Goal: Task Accomplishment & Management: Use online tool/utility

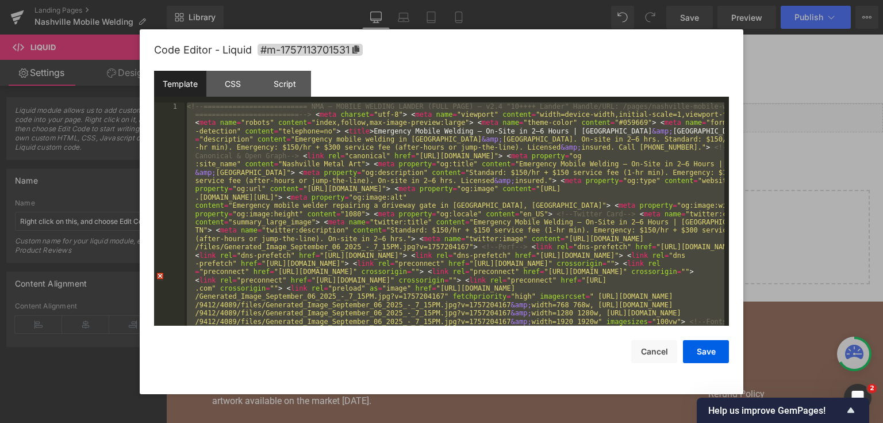
click at [344, 175] on div "<!-- ========================= NMA — MOBILE WELDING LANDER (FULL PAGE) — v2.4 "…" at bounding box center [455, 214] width 540 height 224
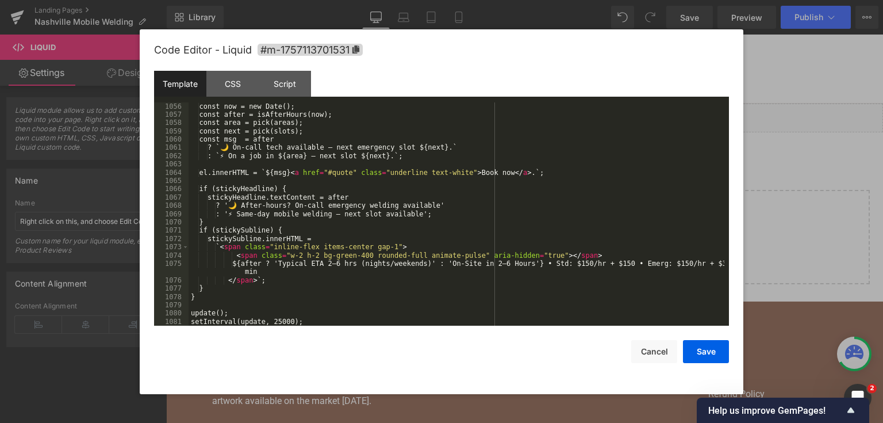
scroll to position [10175, 0]
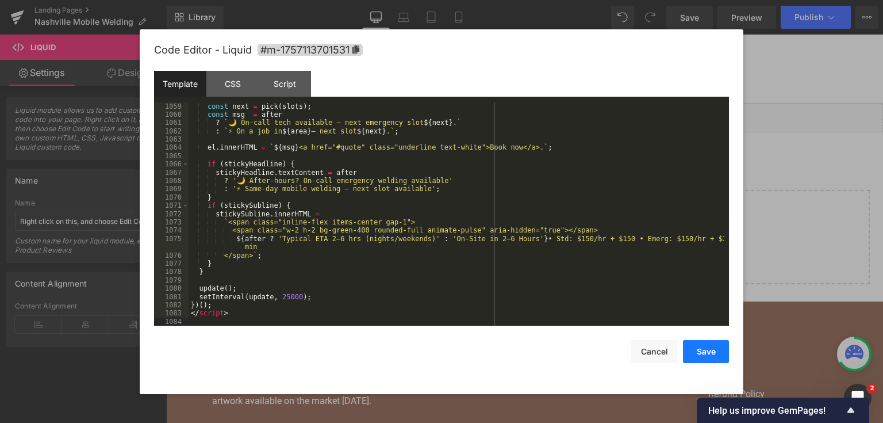
click at [712, 361] on button "Save" at bounding box center [706, 351] width 46 height 23
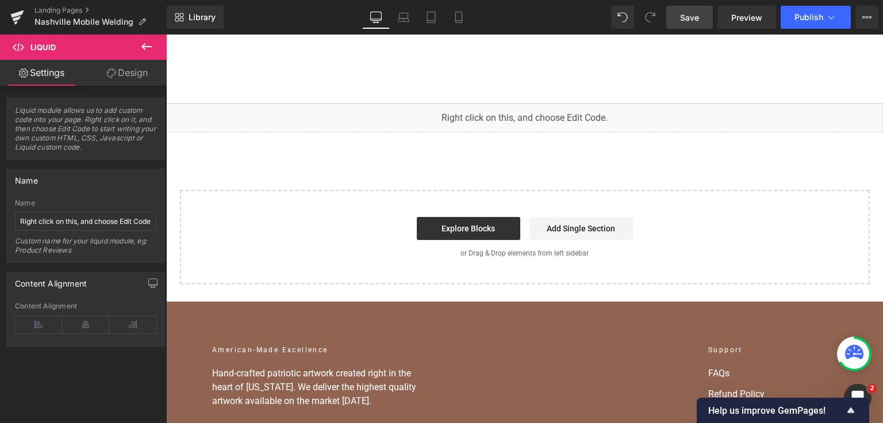
click at [697, 16] on span "Save" at bounding box center [689, 17] width 19 height 12
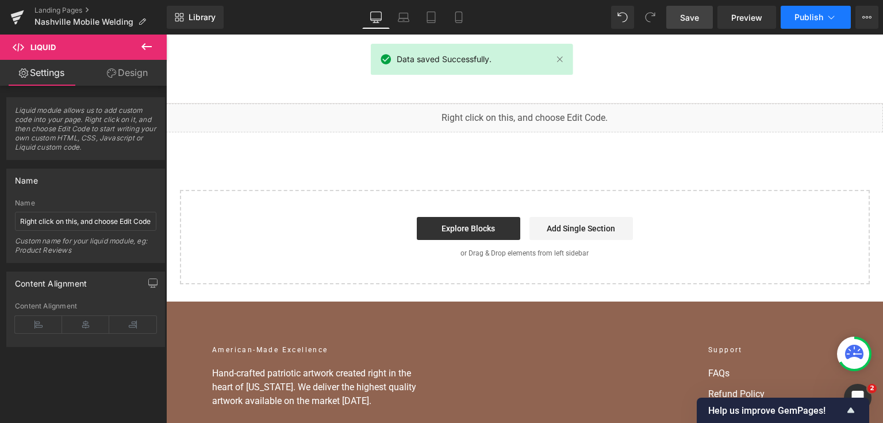
click at [798, 18] on span "Publish" at bounding box center [809, 17] width 29 height 9
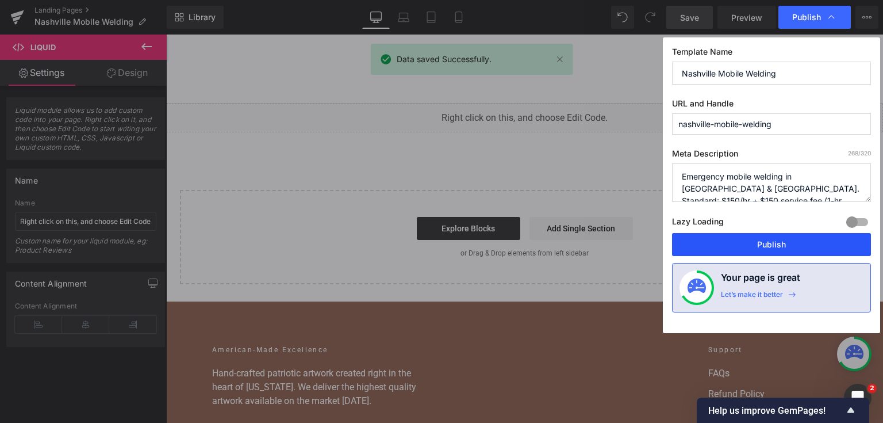
drag, startPoint x: 777, startPoint y: 243, endPoint x: 604, endPoint y: 202, distance: 177.7
click at [777, 243] on button "Publish" at bounding box center [771, 244] width 199 height 23
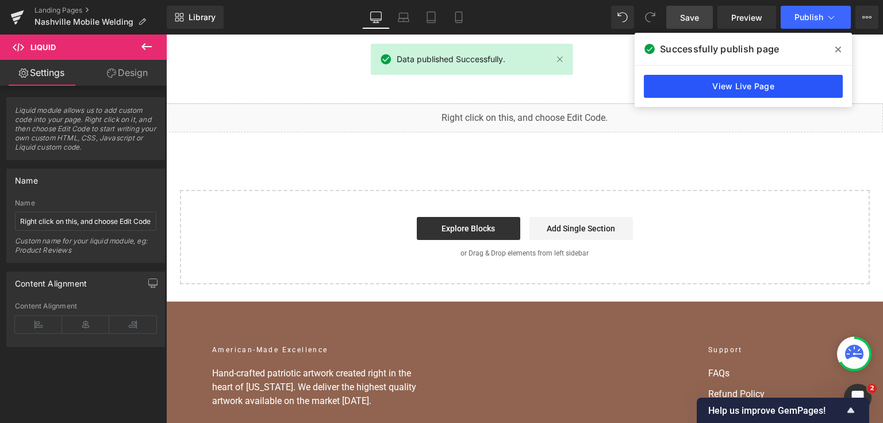
click at [787, 84] on link "View Live Page" at bounding box center [743, 86] width 199 height 23
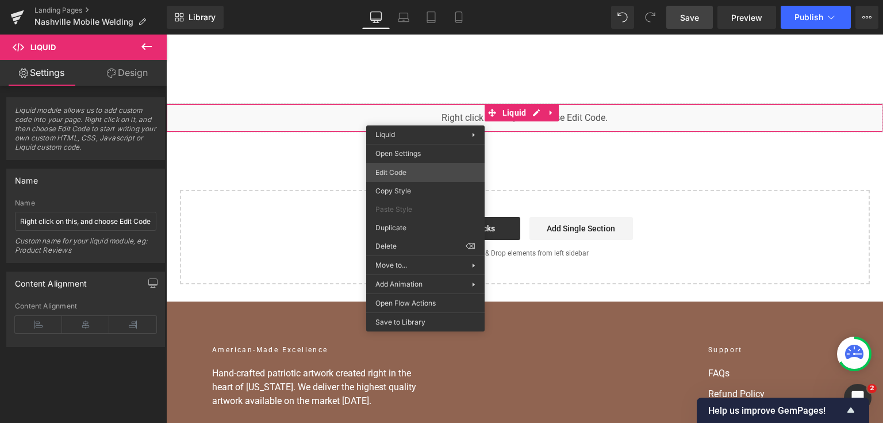
click at [421, 0] on div "You are previewing how the will restyle your page. You can not edit Elements in…" at bounding box center [441, 0] width 883 height 0
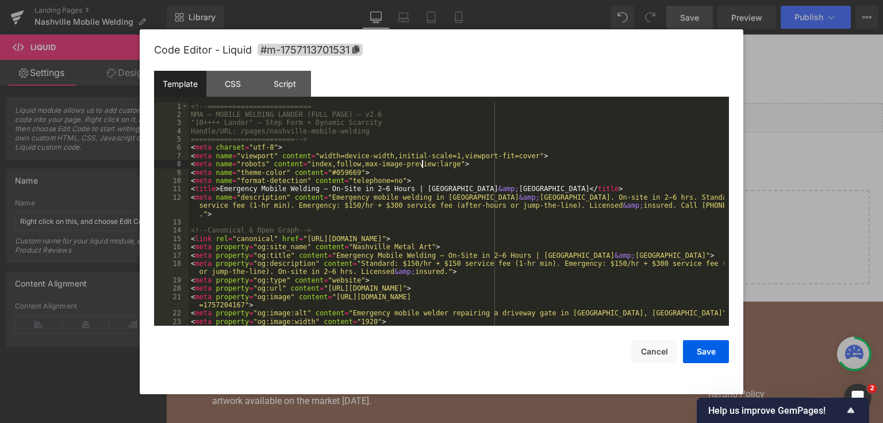
click at [421, 168] on div "<!-- ========================= NMA — MOBILE WELDING LANDER (FULL PAGE) — v2.6 "…" at bounding box center [457, 222] width 536 height 240
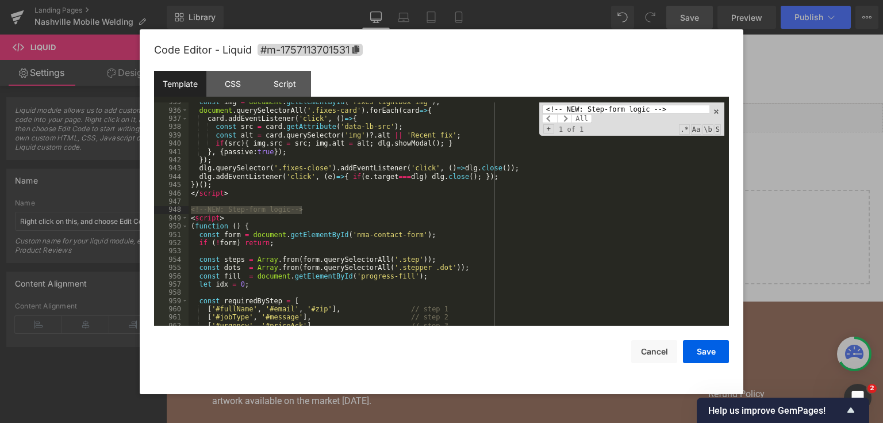
scroll to position [9180, 0]
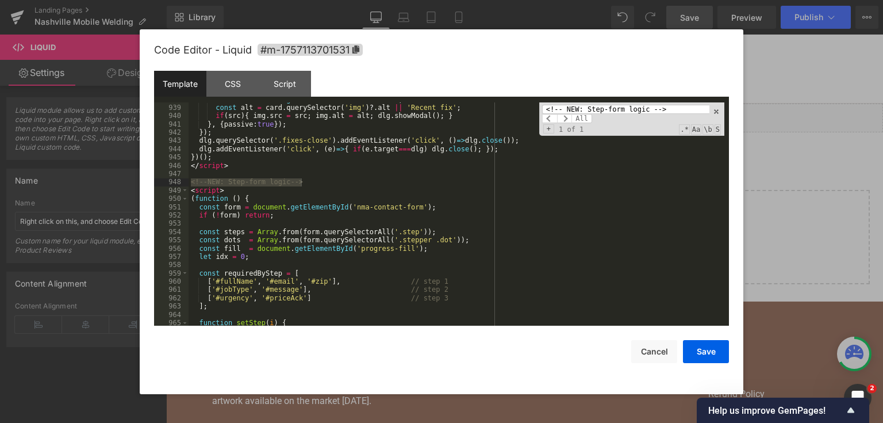
type input "<!-- NEW: Step-form logic -->"
click at [285, 237] on div "const src = card . getAttribute ( 'data-lb-src' ) ; const alt = card . querySel…" at bounding box center [457, 215] width 536 height 240
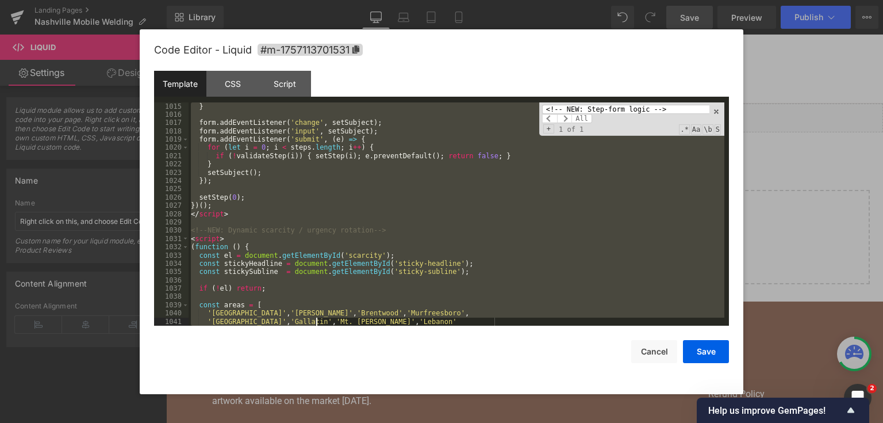
scroll to position [9844, 0]
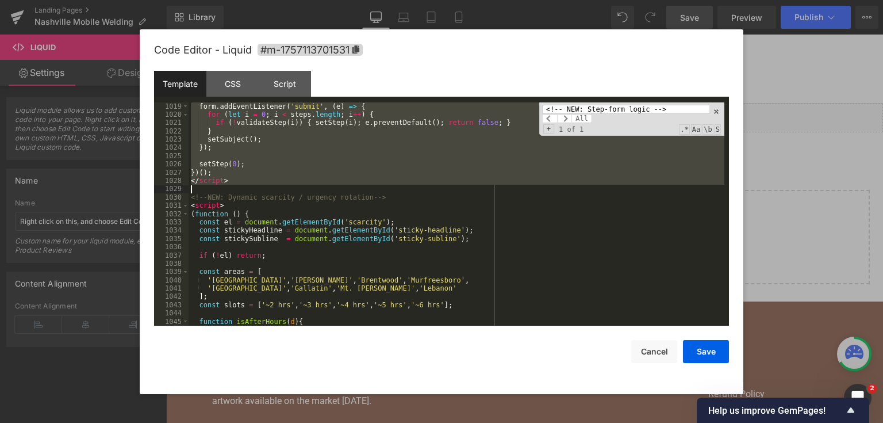
drag, startPoint x: 191, startPoint y: 152, endPoint x: 307, endPoint y: 186, distance: 121.0
click at [307, 186] on div "form . addEventListener ( 'submit' , ( e ) => { for ( let i = 0 ; i < steps . l…" at bounding box center [457, 222] width 536 height 240
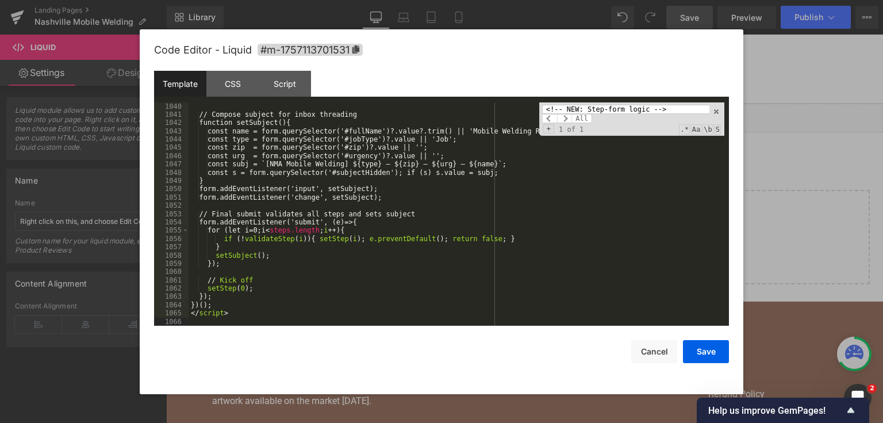
scroll to position [10073, 0]
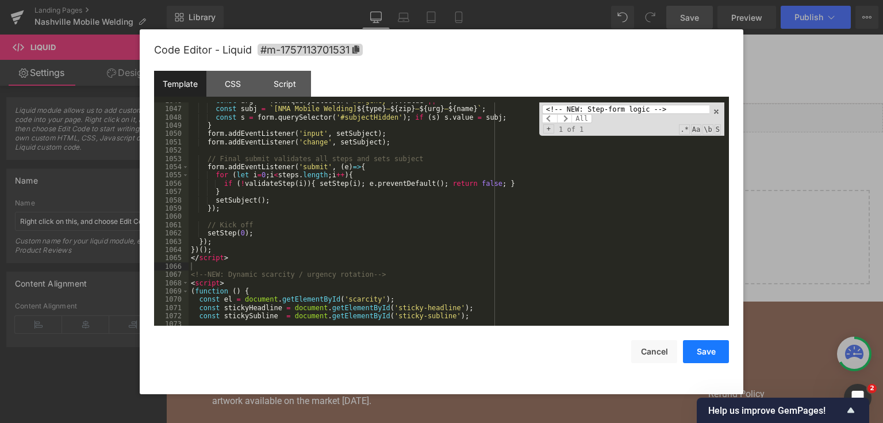
click at [692, 358] on button "Save" at bounding box center [706, 351] width 46 height 23
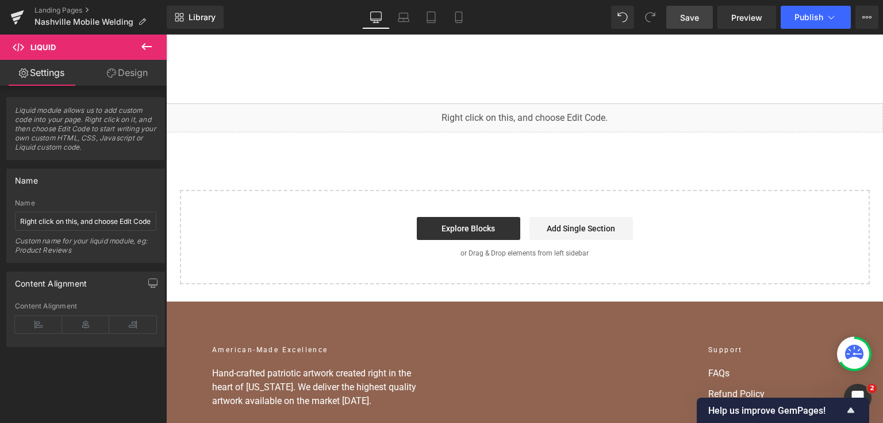
click at [681, 24] on link "Save" at bounding box center [689, 17] width 47 height 23
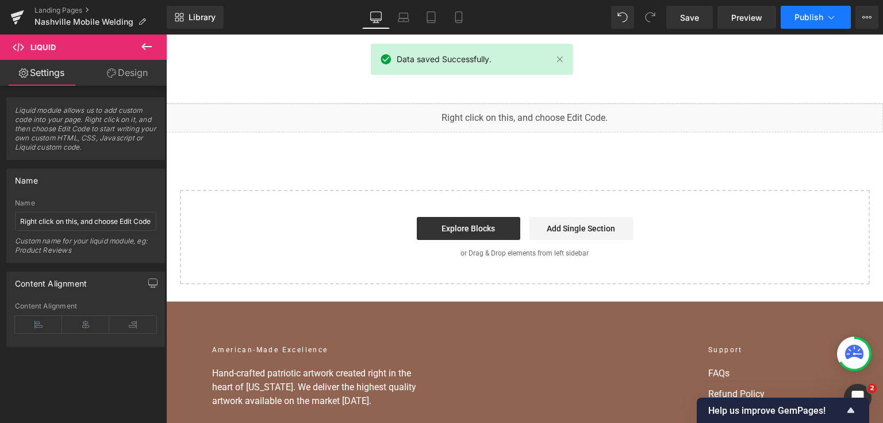
click at [800, 18] on span "Publish" at bounding box center [809, 17] width 29 height 9
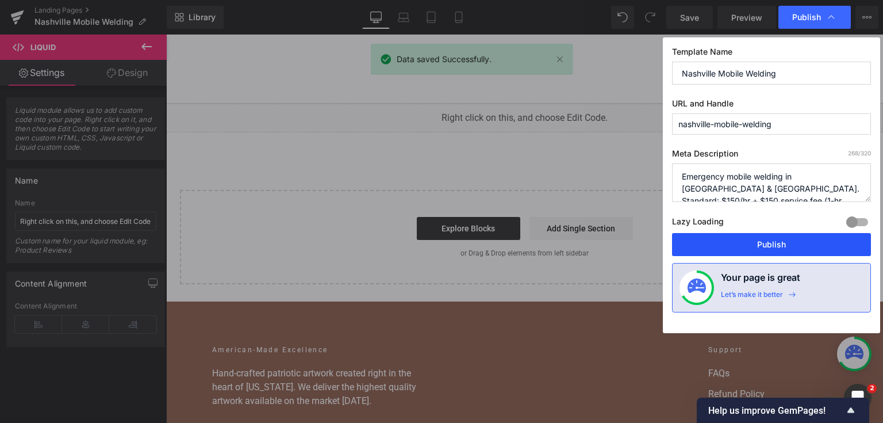
drag, startPoint x: 750, startPoint y: 246, endPoint x: 420, endPoint y: 148, distance: 343.8
click at [750, 246] on button "Publish" at bounding box center [771, 244] width 199 height 23
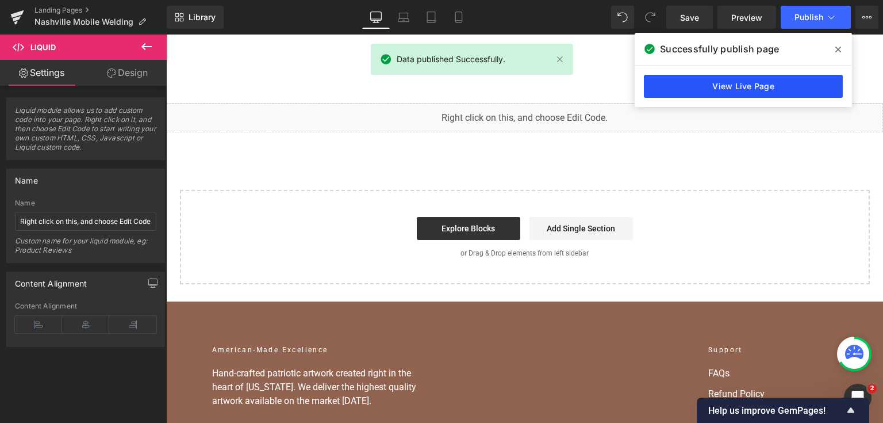
click at [700, 94] on link "View Live Page" at bounding box center [743, 86] width 199 height 23
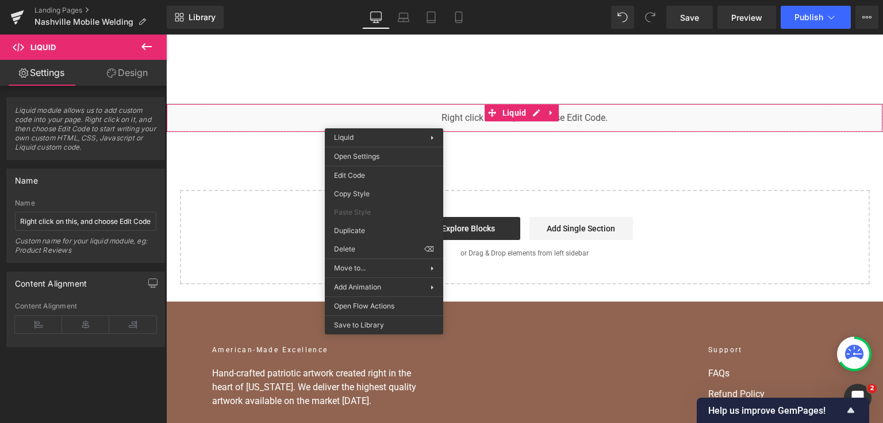
click at [401, 0] on div "You are previewing how the will restyle your page. You can not edit Elements in…" at bounding box center [441, 0] width 883 height 0
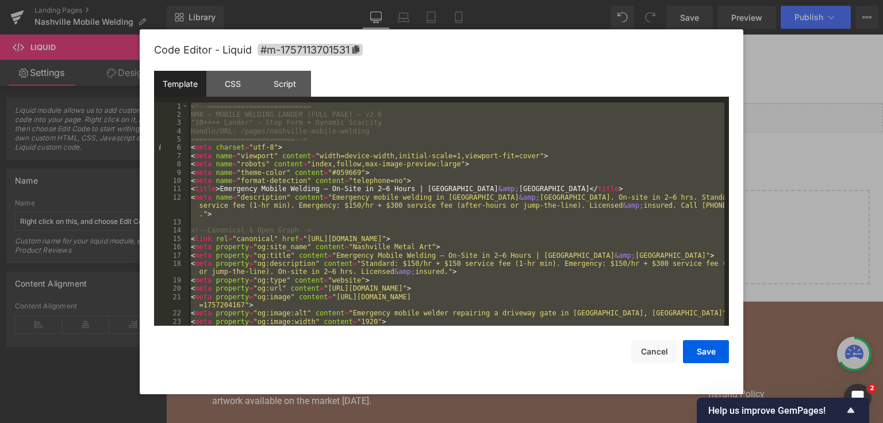
click at [828, 181] on div at bounding box center [441, 211] width 883 height 423
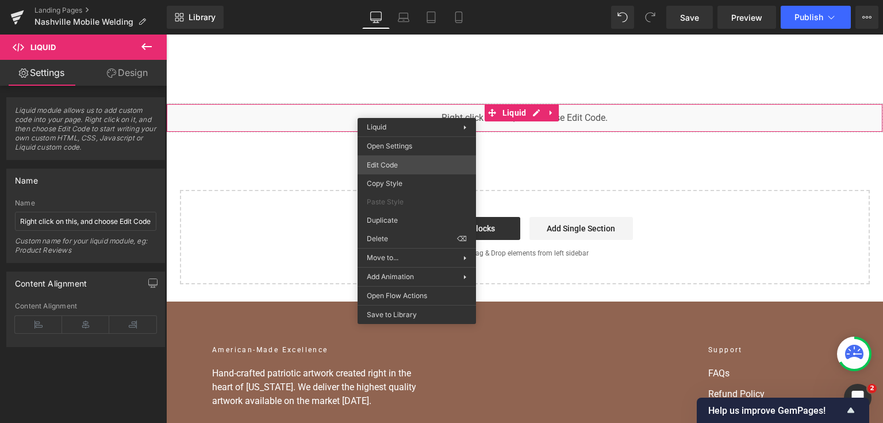
click at [421, 0] on div "You are previewing how the will restyle your page. You can not edit Elements in…" at bounding box center [441, 0] width 883 height 0
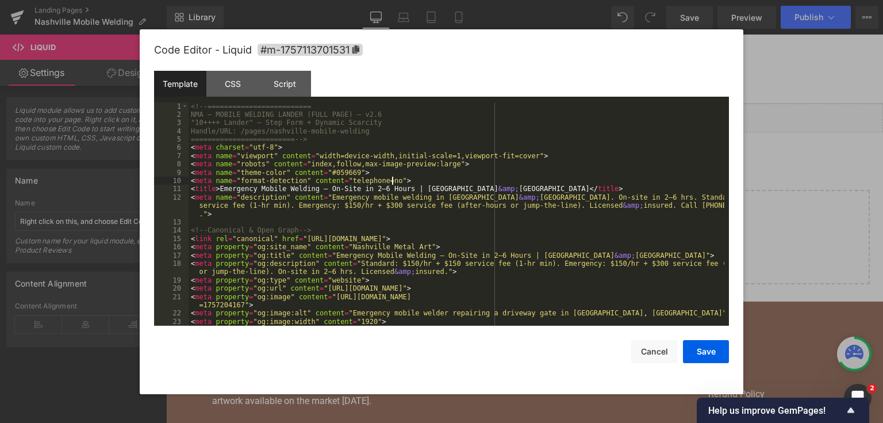
click at [418, 177] on div "<!-- ========================= NMA — MOBILE WELDING LANDER (FULL PAGE) — v2.6 "…" at bounding box center [457, 222] width 536 height 240
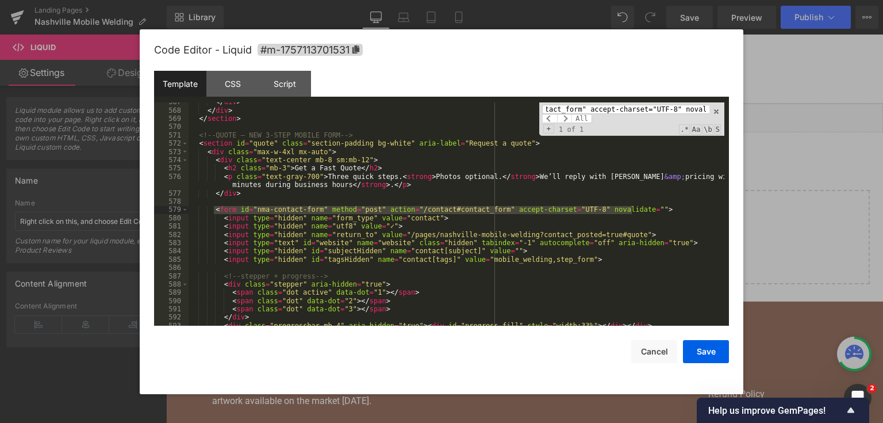
scroll to position [0, 0]
paste input "<form id="nma-contact-form" method="post" action="/contact#contact_form" accept…"
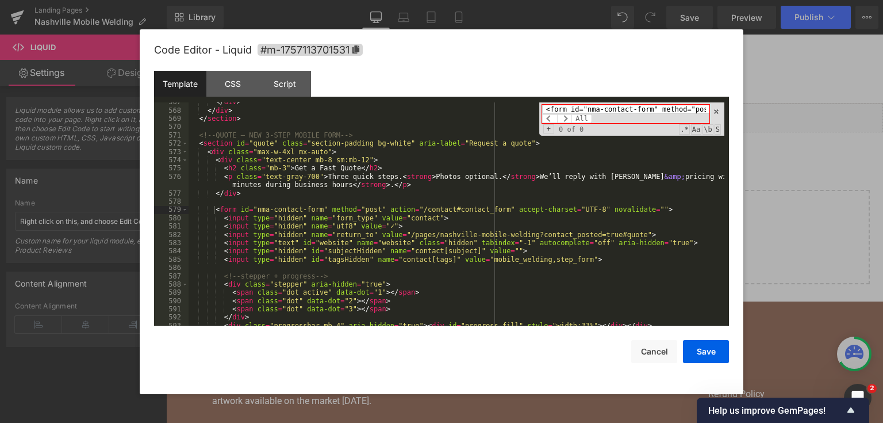
click at [650, 207] on div "</ div > </ div > </ section > <!-- QUOTE — NEW 3-STEP MOBILE FORM --> < sectio…" at bounding box center [457, 218] width 536 height 240
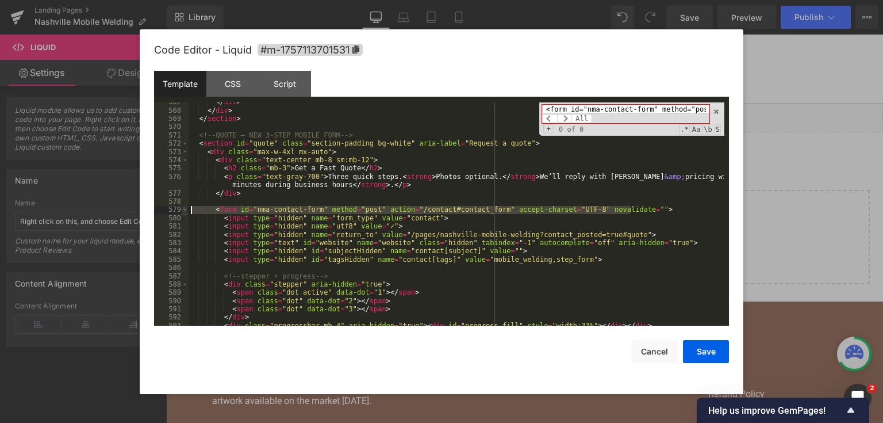
drag, startPoint x: 648, startPoint y: 206, endPoint x: 183, endPoint y: 212, distance: 465.2
click at [183, 212] on pre "567 568 569 570 571 572 573 574 575 576 577 578 579 580 581 582 583 584 585 586…" at bounding box center [441, 214] width 575 height 224
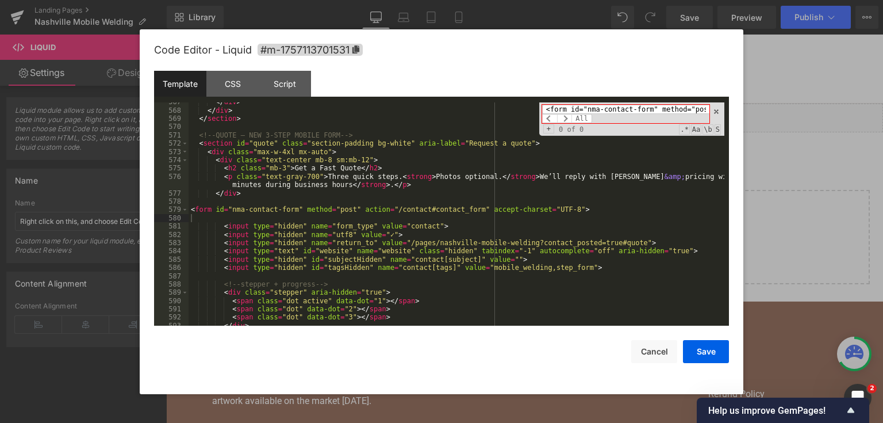
click at [645, 112] on input "<form id="nma-contact-form" method="post" action="/contact#contact_form" accept…" at bounding box center [625, 109] width 167 height 9
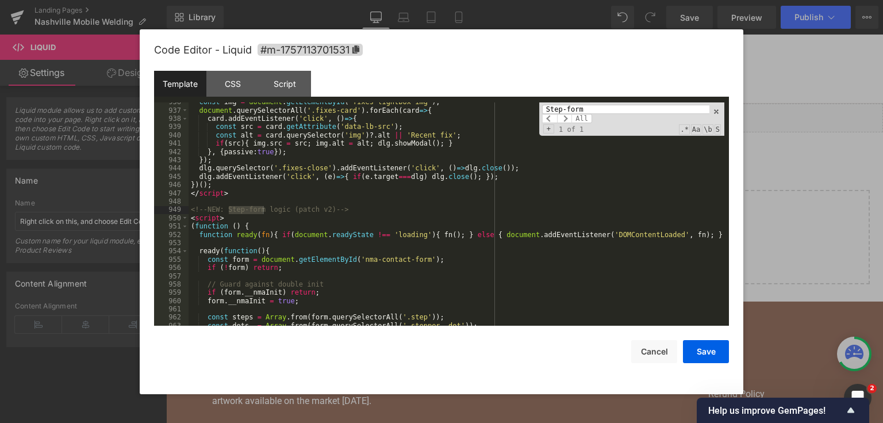
type input "Step-form"
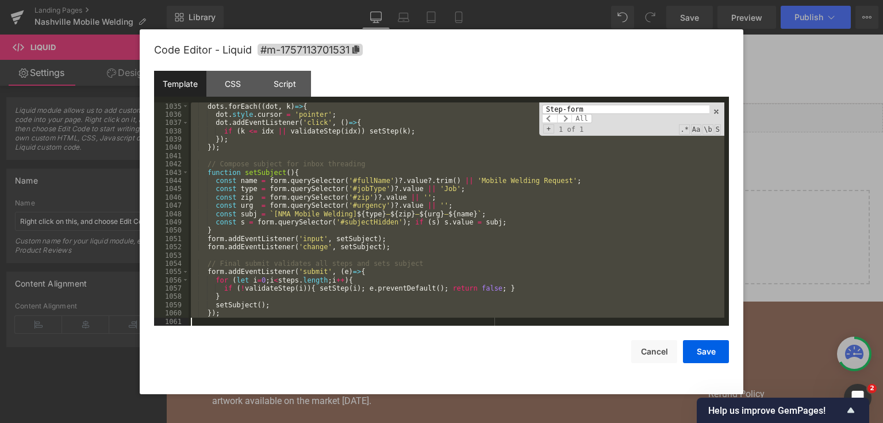
scroll to position [10117, 0]
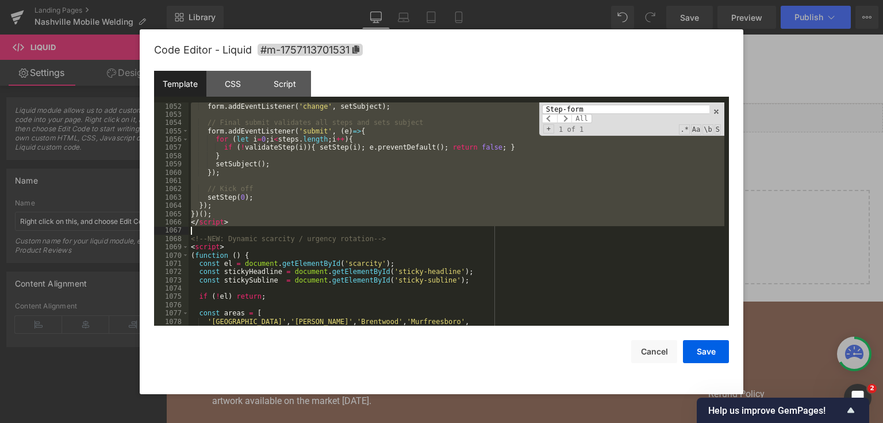
drag, startPoint x: 191, startPoint y: 210, endPoint x: 404, endPoint y: 228, distance: 213.5
click at [404, 228] on div "form . addEventListener ( 'change' , setSubject ) ; // Final submit validates a…" at bounding box center [457, 222] width 536 height 240
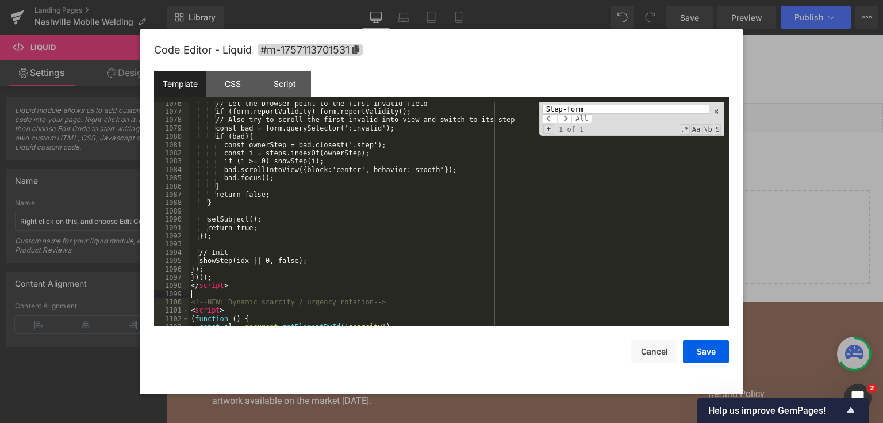
scroll to position [10346, 0]
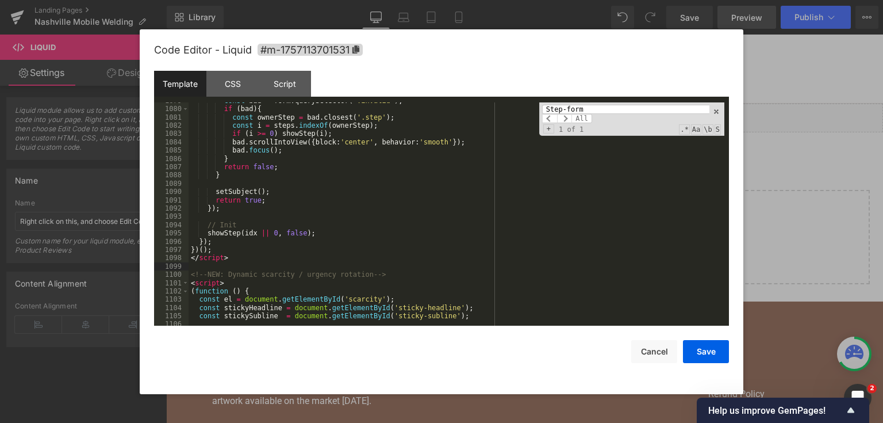
click at [696, 347] on button "Save" at bounding box center [706, 351] width 46 height 23
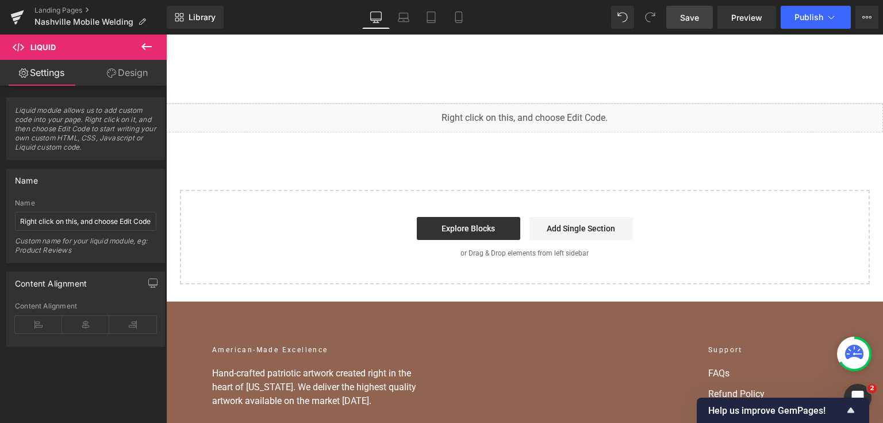
click at [704, 9] on link "Save" at bounding box center [689, 17] width 47 height 23
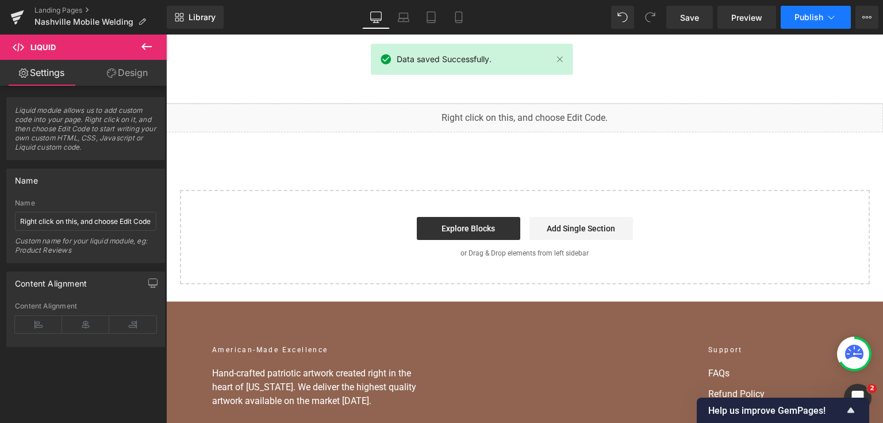
click at [807, 22] on button "Publish" at bounding box center [816, 17] width 70 height 23
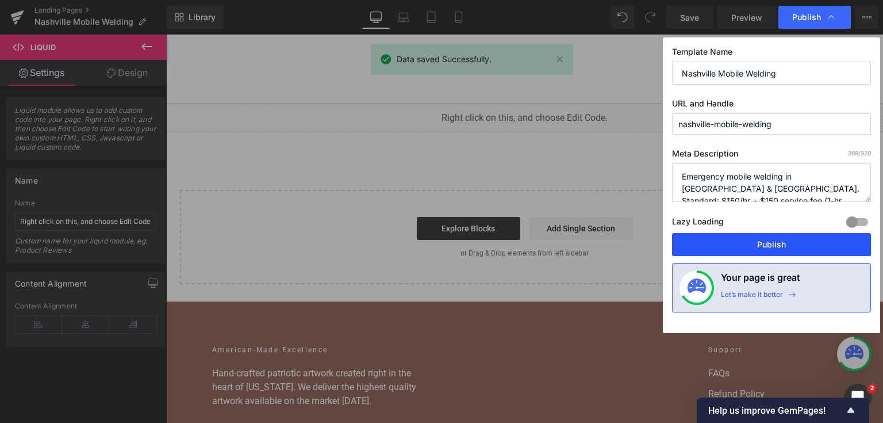
click at [801, 247] on button "Publish" at bounding box center [771, 244] width 199 height 23
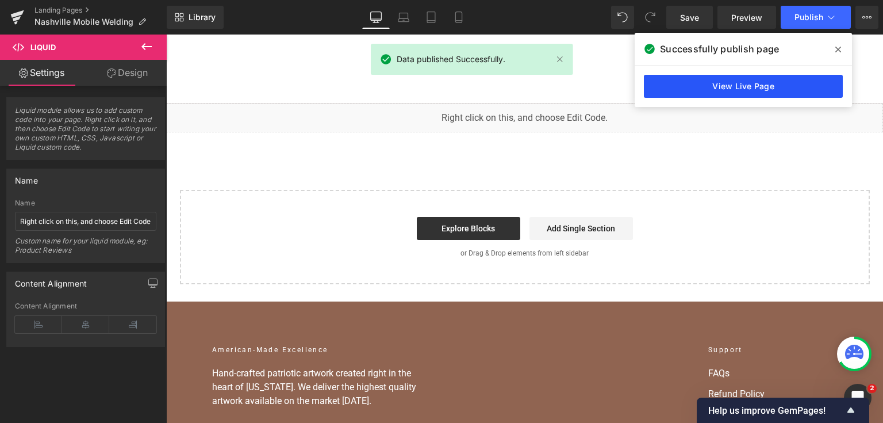
click at [749, 91] on link "View Live Page" at bounding box center [743, 86] width 199 height 23
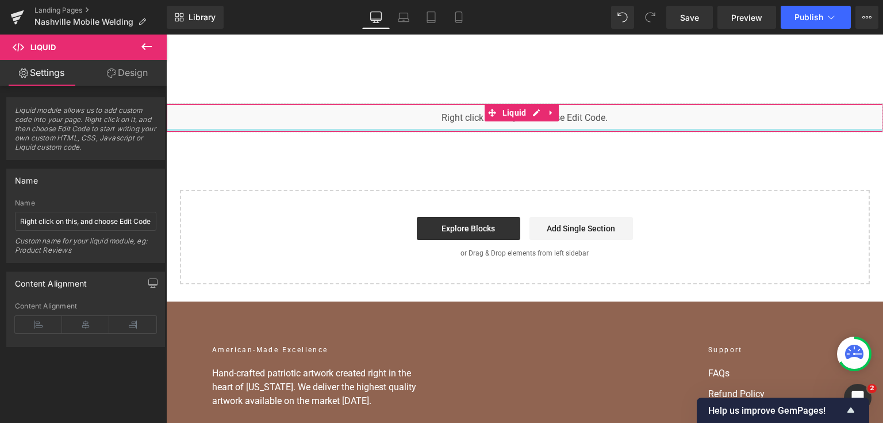
click at [396, 0] on div "You are previewing how the will restyle your page. You can not edit Elements in…" at bounding box center [441, 0] width 883 height 0
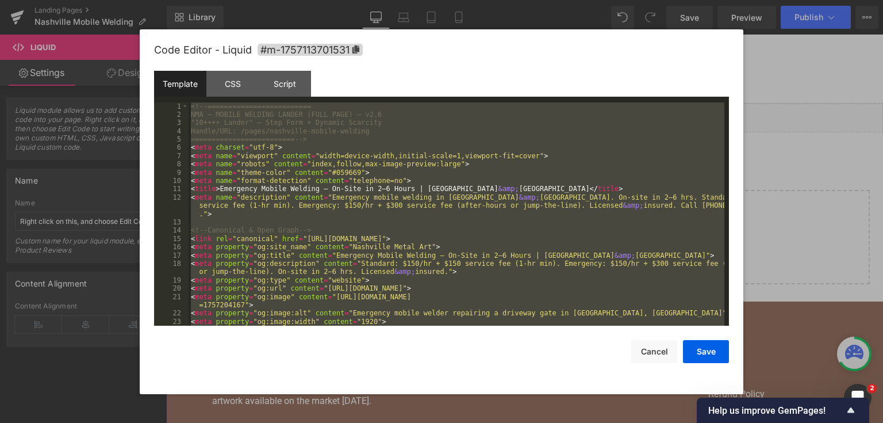
click at [823, 151] on div at bounding box center [441, 211] width 883 height 423
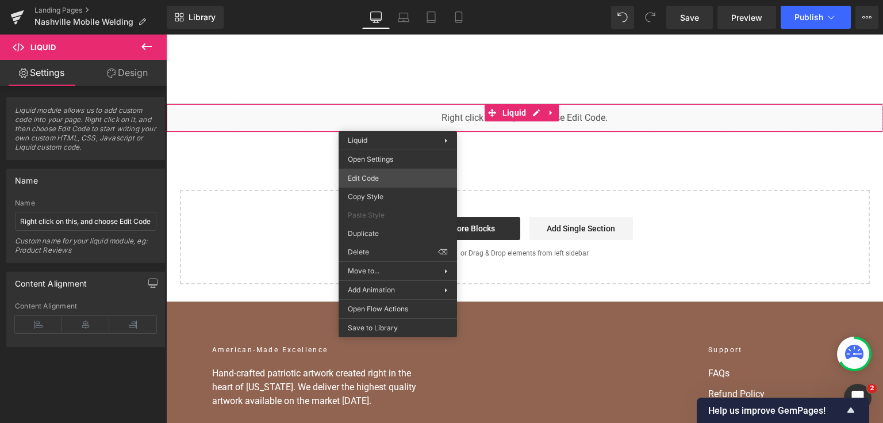
click at [386, 0] on div "You are previewing how the will restyle your page. You can not edit Elements in…" at bounding box center [441, 0] width 883 height 0
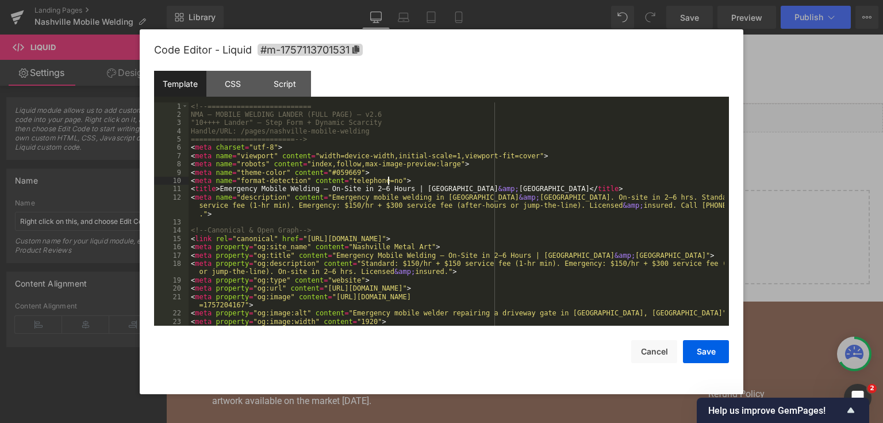
drag, startPoint x: 386, startPoint y: 177, endPoint x: 388, endPoint y: 185, distance: 7.7
click at [388, 185] on div "<!-- ========================= NMA — MOBILE WELDING LANDER (FULL PAGE) — v2.6 "…" at bounding box center [457, 222] width 536 height 240
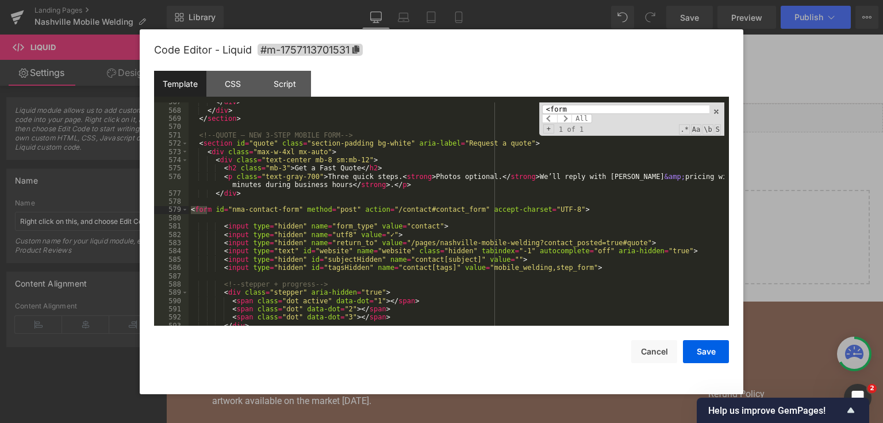
scroll to position [5965, 0]
type input "<form>"
click at [592, 115] on span "All" at bounding box center [581, 118] width 21 height 9
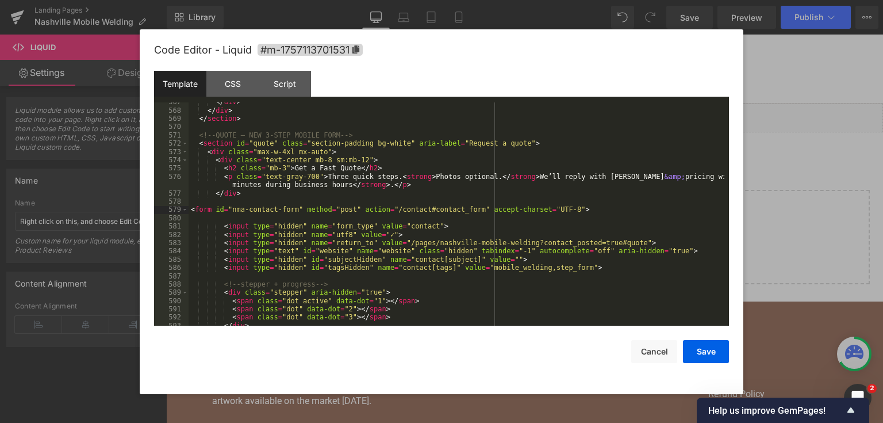
click at [456, 208] on div "</ div > </ div > </ section > <!-- QUOTE — NEW 3-STEP MOBILE FORM --> < sectio…" at bounding box center [457, 218] width 536 height 240
click at [225, 208] on div "</ div > </ div > </ section > <!-- QUOTE — NEW 3-STEP MOBILE FORM --> < sectio…" at bounding box center [457, 218] width 536 height 240
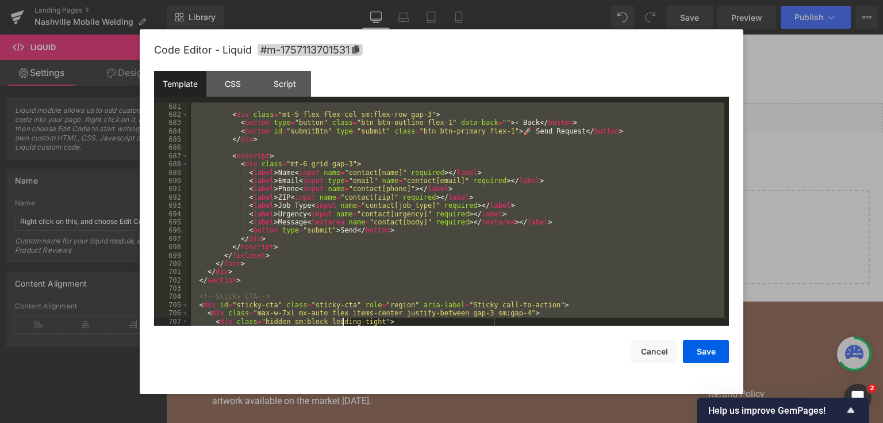
scroll to position [7087, 0]
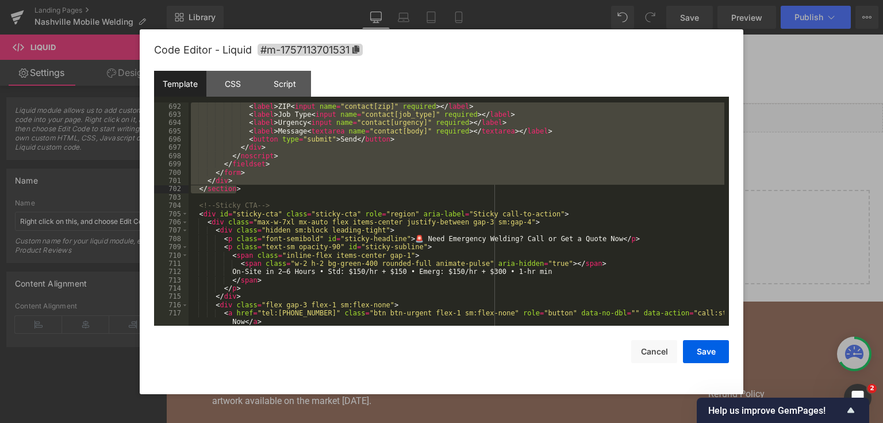
drag, startPoint x: 190, startPoint y: 209, endPoint x: 322, endPoint y: 196, distance: 132.9
click at [322, 194] on div "< label > ZIP < input name = "contact[zip]" required > </ label > < label > Job…" at bounding box center [457, 222] width 536 height 240
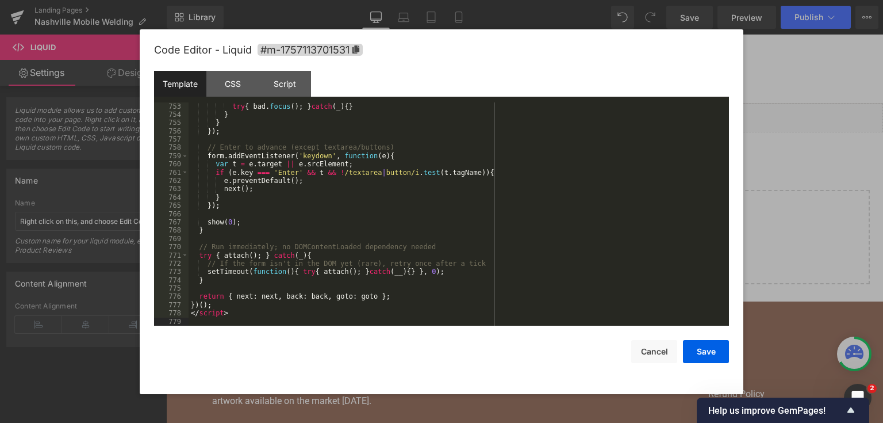
scroll to position [7619, 0]
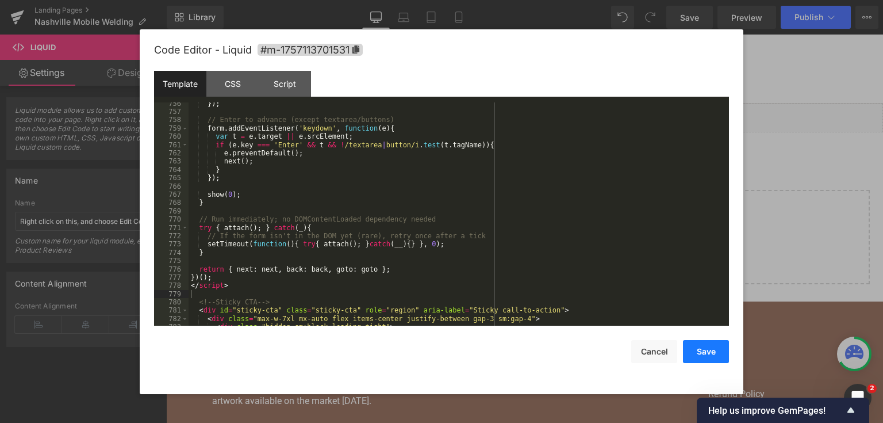
click at [696, 354] on button "Save" at bounding box center [706, 351] width 46 height 23
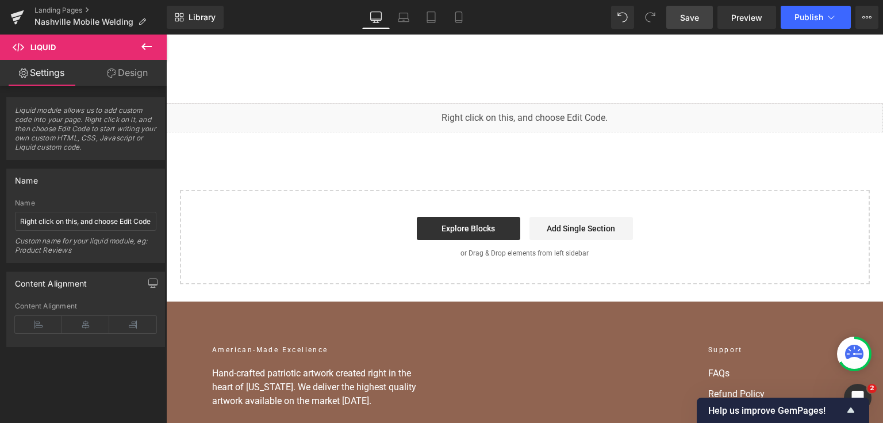
click at [682, 12] on span "Save" at bounding box center [689, 17] width 19 height 12
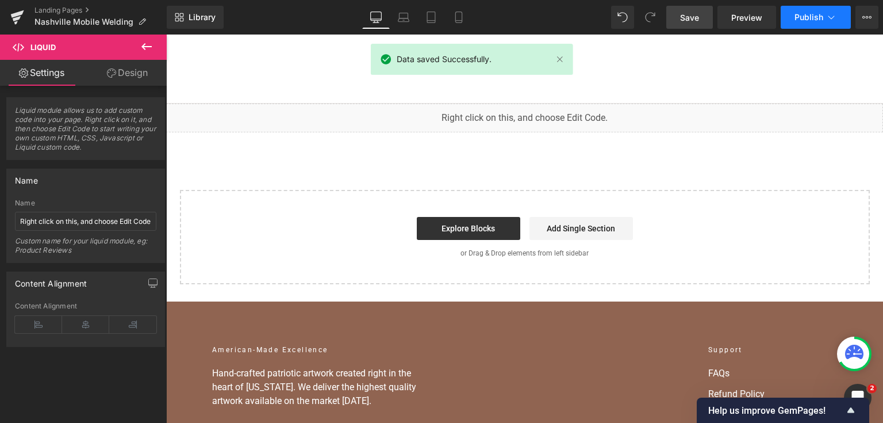
click at [812, 20] on span "Publish" at bounding box center [809, 17] width 29 height 9
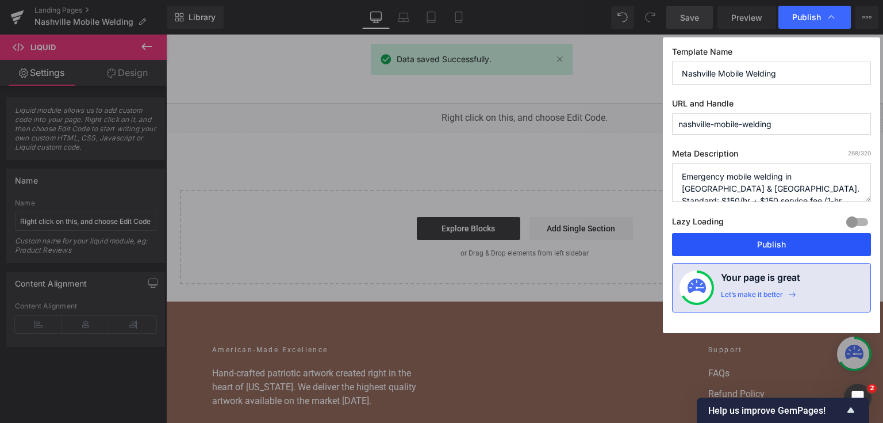
click at [758, 239] on button "Publish" at bounding box center [771, 244] width 199 height 23
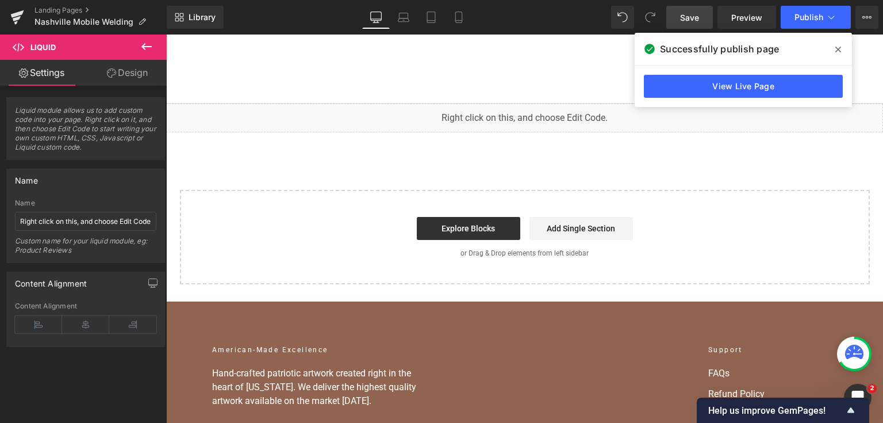
click at [676, 100] on div "View Live Page" at bounding box center [743, 86] width 217 height 41
click at [674, 90] on link "View Live Page" at bounding box center [743, 86] width 199 height 23
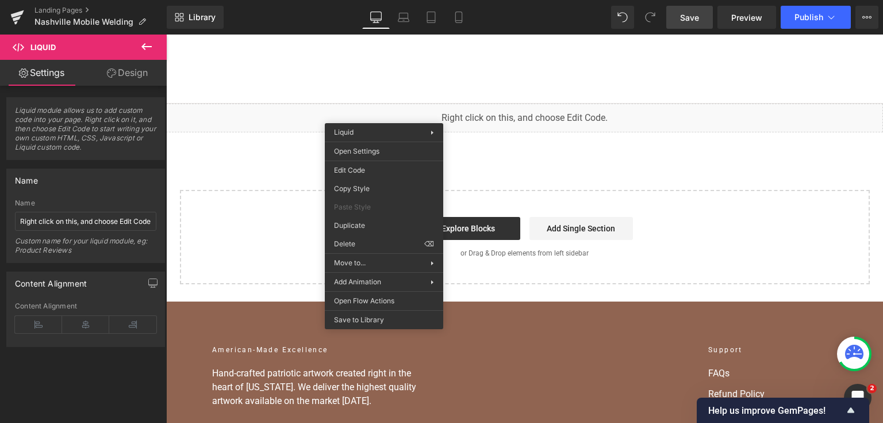
click at [386, 0] on div "You are previewing how the will restyle your page. You can not edit Elements in…" at bounding box center [441, 0] width 883 height 0
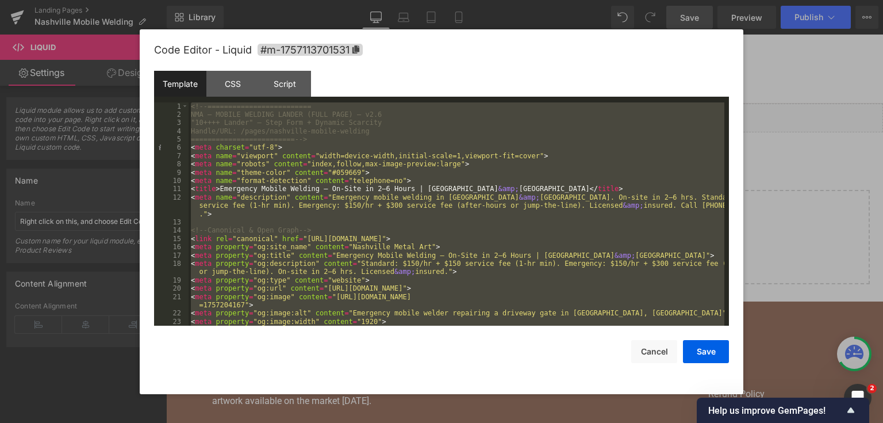
click at [825, 170] on div at bounding box center [441, 211] width 883 height 423
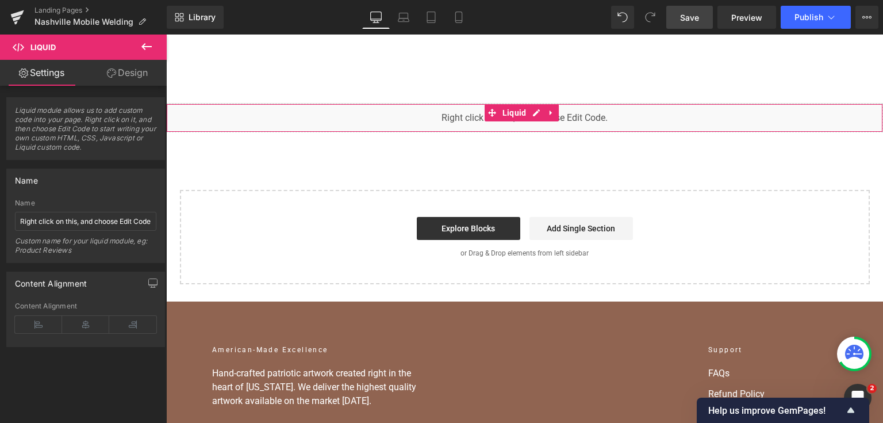
click at [382, 0] on div "You are previewing how the will restyle your page. You can not edit Elements in…" at bounding box center [441, 0] width 883 height 0
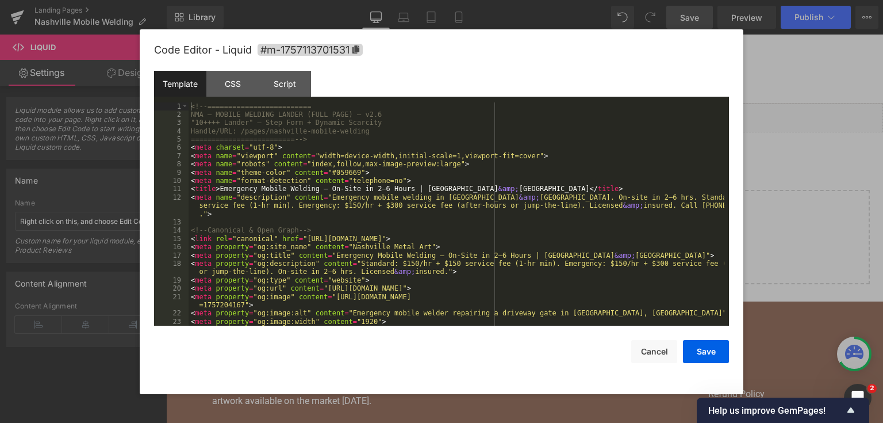
click at [392, 201] on div "<!-- ========================= NMA — MOBILE WELDING LANDER (FULL PAGE) — v2.6 "…" at bounding box center [457, 222] width 536 height 240
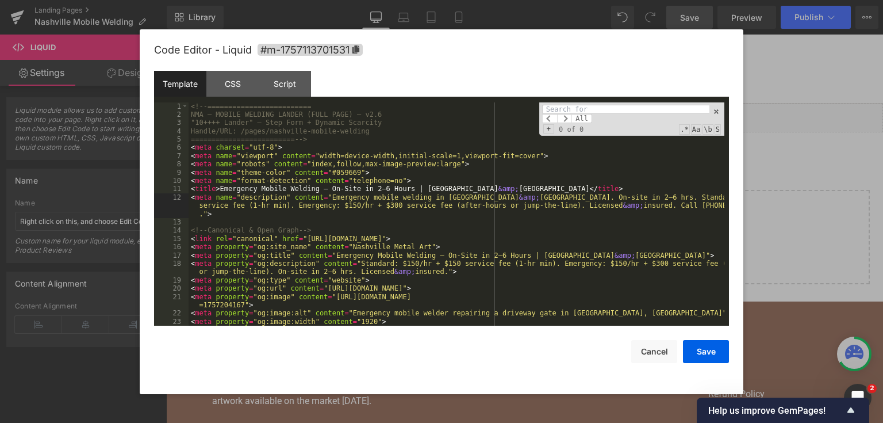
type input "<!-- ULTRA-SIMPLE, NON-DELEGATED CONTROLLER -->"
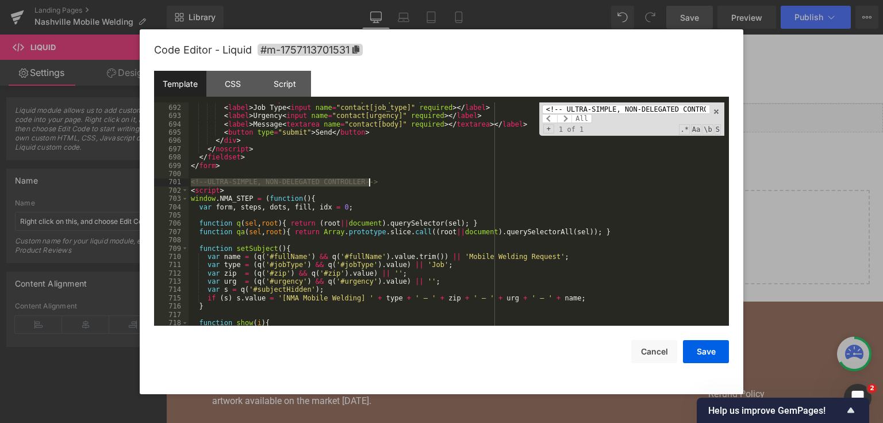
scroll to position [7086, 0]
click at [192, 189] on div "< label > ZIP < input name = "contact[zip]" required > </ label > < label > Job…" at bounding box center [457, 215] width 536 height 240
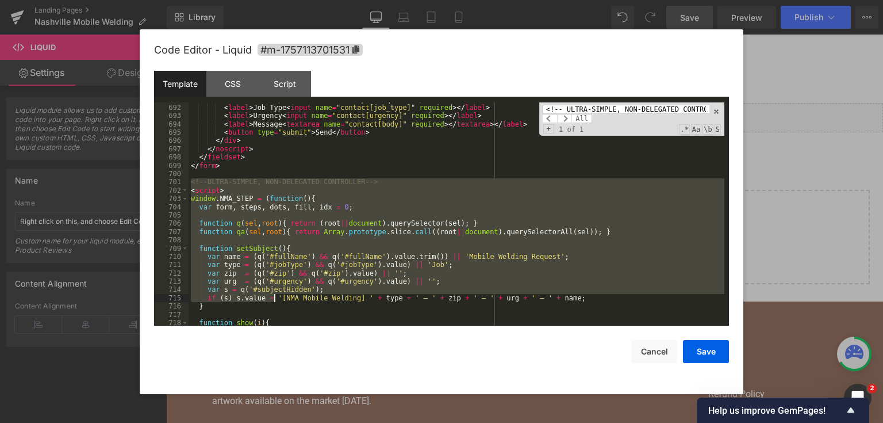
drag, startPoint x: 191, startPoint y: 183, endPoint x: 274, endPoint y: 300, distance: 142.3
click at [274, 300] on div "< label > ZIP < input name = "contact[zip]" required > </ label > < label > Job…" at bounding box center [457, 215] width 536 height 240
click at [204, 178] on div "< label > ZIP < input name = "contact[zip]" required > </ label > < label > Job…" at bounding box center [457, 214] width 536 height 224
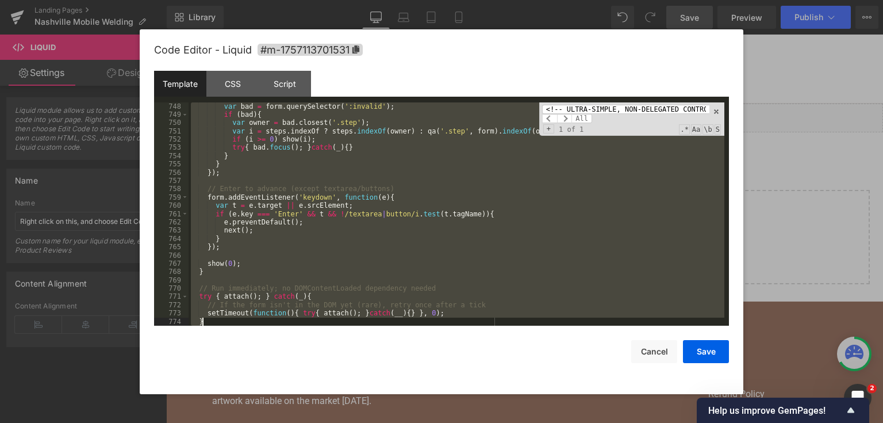
scroll to position [7633, 0]
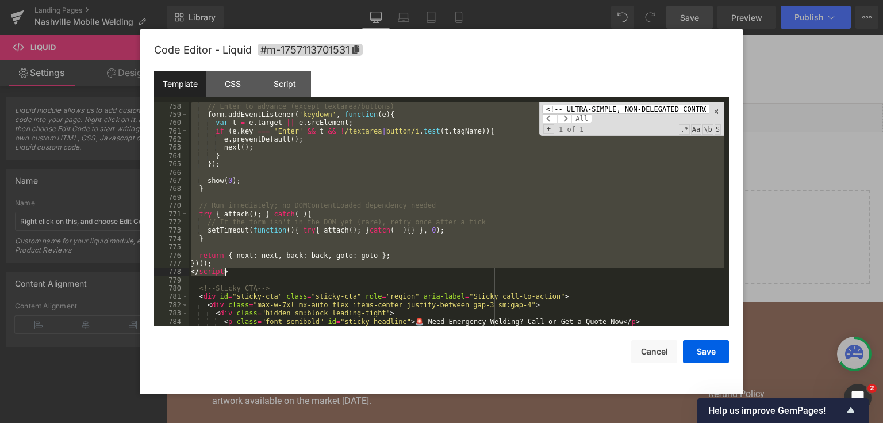
drag, startPoint x: 190, startPoint y: 182, endPoint x: 302, endPoint y: 269, distance: 142.3
click at [302, 269] on div "// Enter to advance (except textarea/buttons) form . addEventListener ( 'keydow…" at bounding box center [457, 222] width 536 height 240
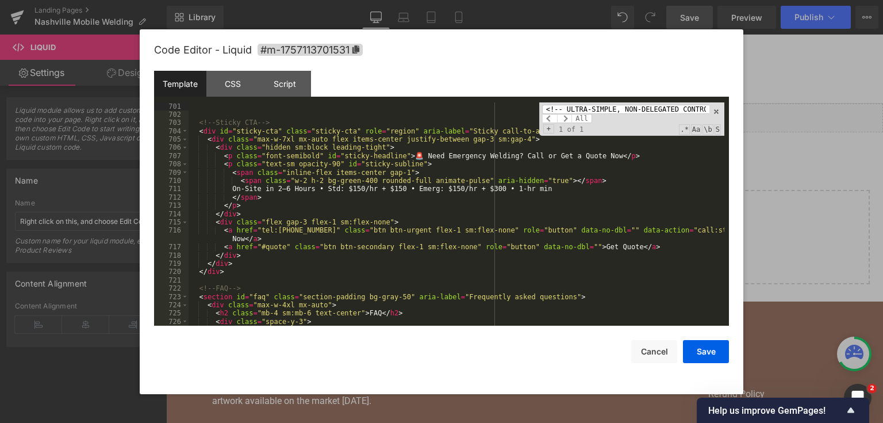
scroll to position [7106, 0]
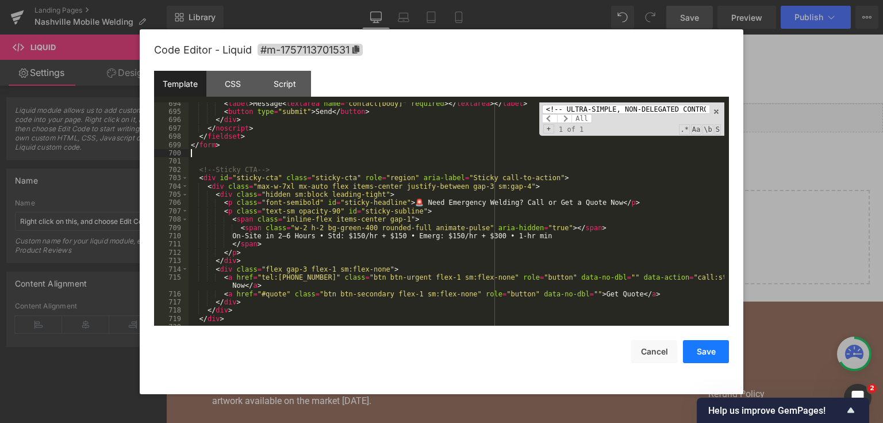
click at [716, 350] on button "Save" at bounding box center [706, 351] width 46 height 23
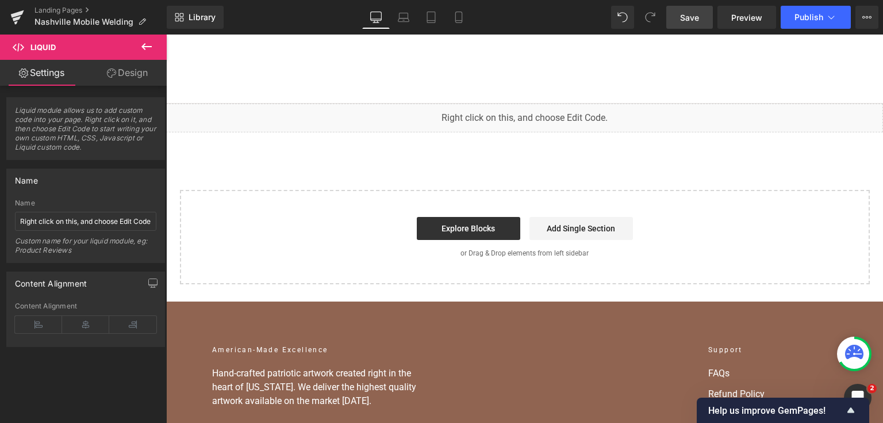
click at [688, 22] on span "Save" at bounding box center [689, 17] width 19 height 12
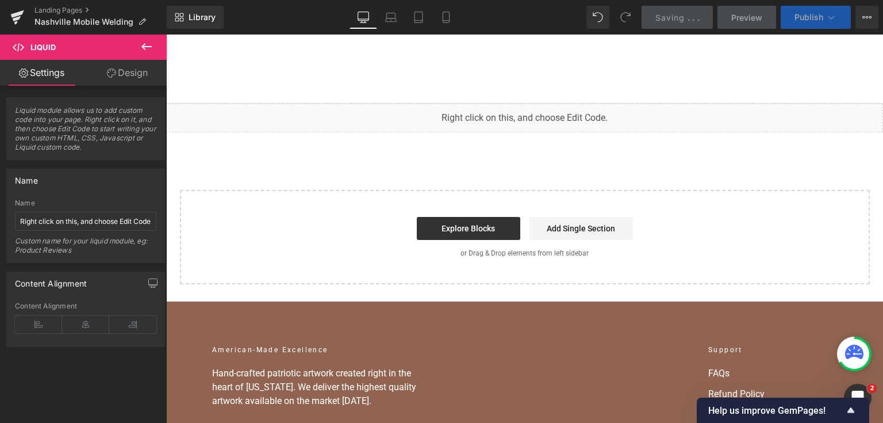
click at [815, 14] on span "Publish" at bounding box center [809, 17] width 29 height 9
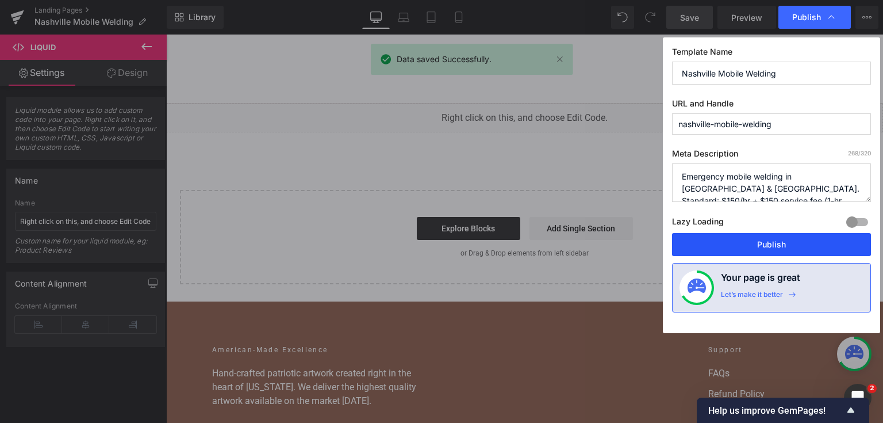
click at [810, 240] on button "Publish" at bounding box center [771, 244] width 199 height 23
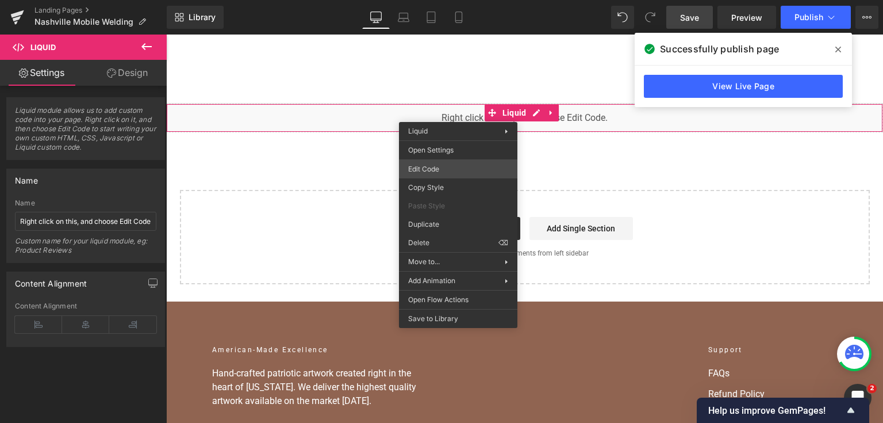
click at [458, 0] on div "You are previewing how the will restyle your page. You can not edit Elements in…" at bounding box center [441, 0] width 883 height 0
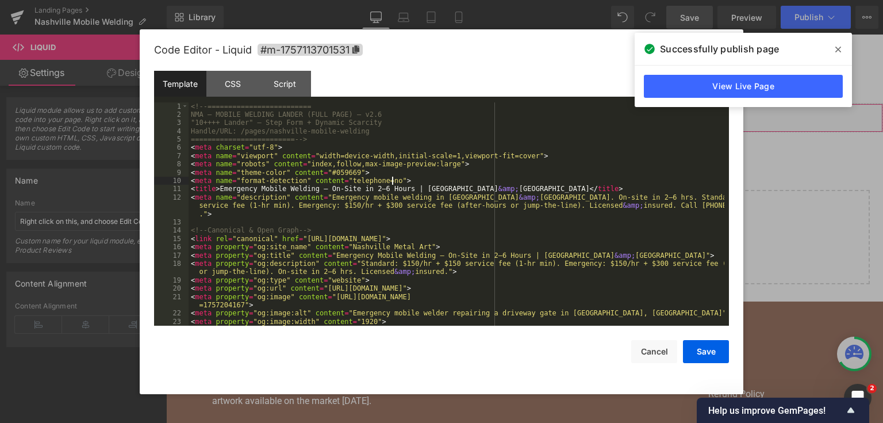
click at [423, 182] on div "<!-- ========================= NMA — MOBILE WELDING LANDER (FULL PAGE) — v2.6 "…" at bounding box center [457, 222] width 536 height 240
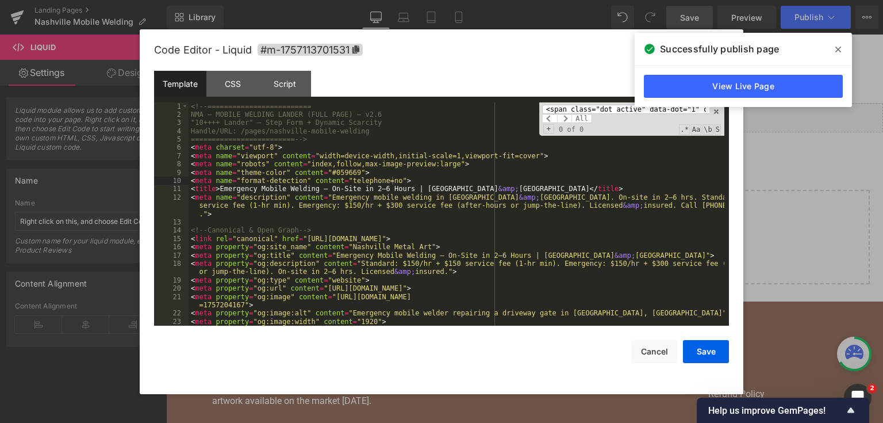
type input "<span class="dot active" data-dot="1" onclick="NMA_STEP.goto(0)"></span>"
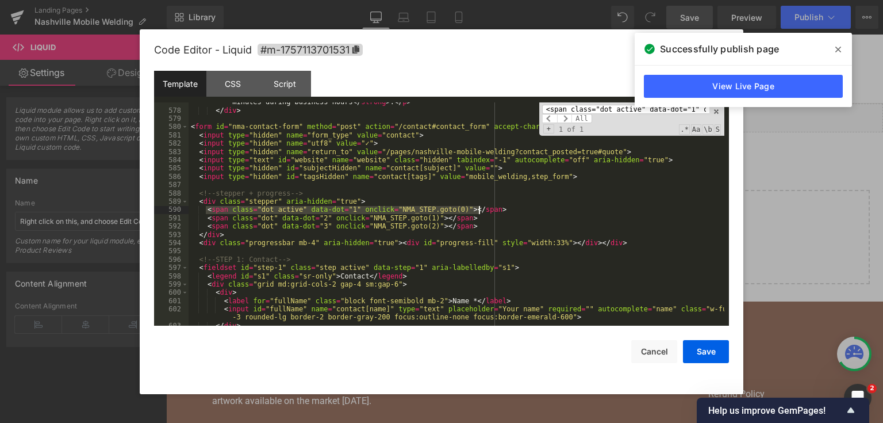
scroll to position [6056, 0]
click at [469, 227] on div "< p class = "text-gray-700" > Three quick steps. < strong > Photos optional. </…" at bounding box center [457, 214] width 536 height 248
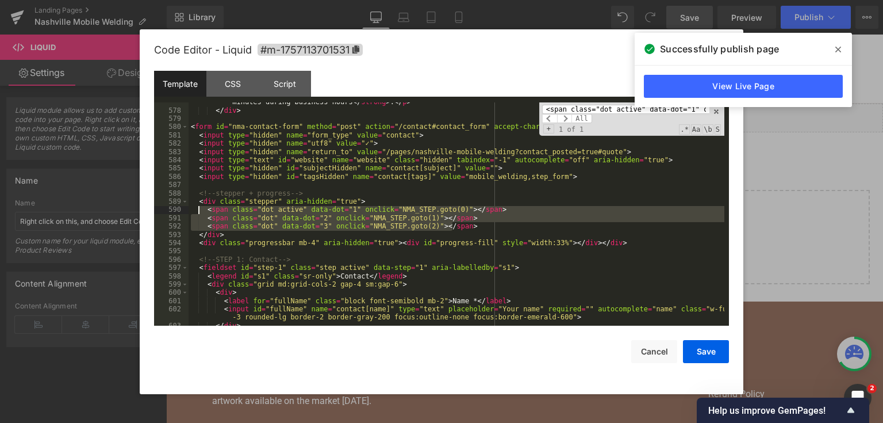
drag, startPoint x: 380, startPoint y: 226, endPoint x: 199, endPoint y: 212, distance: 181.7
click at [199, 212] on div "< p class = "text-gray-700" > Three quick steps. < strong > Photos optional. </…" at bounding box center [457, 214] width 536 height 248
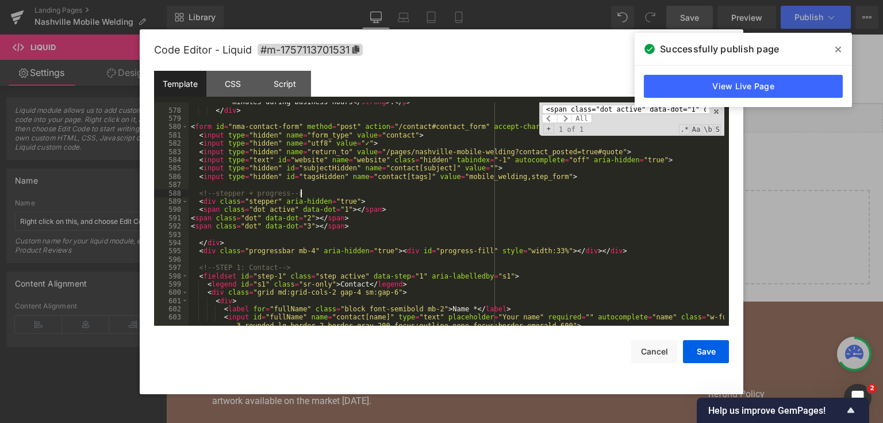
click at [363, 197] on div "< p class = "text-gray-700" > Three quick steps. < strong > Photos optional. </…" at bounding box center [457, 218] width 536 height 256
click at [563, 112] on input "<span class="dot active" data-dot="1" onclick="NMA_STEP.goto(0)"></span>" at bounding box center [625, 109] width 167 height 9
paste input "button type="button" class="btn btn-secondary flex-1" onclick="NMA_[DOMAIN_NAME…"
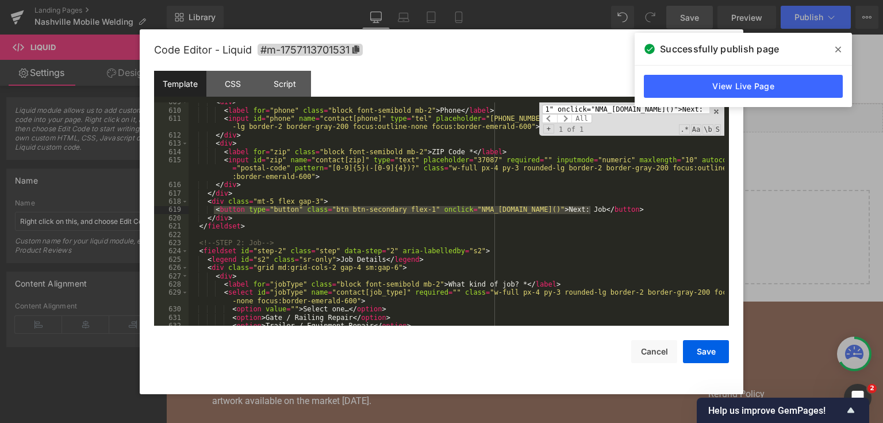
scroll to position [0, 0]
click at [577, 220] on div "< div > < label for = "phone" class = "block font-semibold mb-2" > Phone </ lab…" at bounding box center [457, 218] width 536 height 240
drag, startPoint x: 614, startPoint y: 211, endPoint x: 192, endPoint y: 212, distance: 422.0
click at [192, 212] on div "< div > < label for = "phone" class = "block font-semibold mb-2" > Phone </ lab…" at bounding box center [457, 218] width 536 height 240
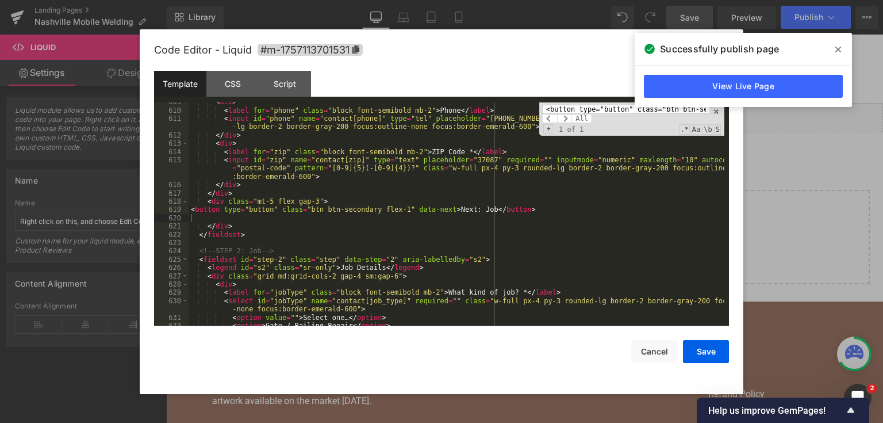
click at [619, 106] on input "<button type="button" class="btn btn-secondary flex-1" onclick="NMA_[DOMAIN_NAM…" at bounding box center [625, 109] width 167 height 9
paste input "outline flex-1" onclick="NMA_STEP.back()">‹ Back"
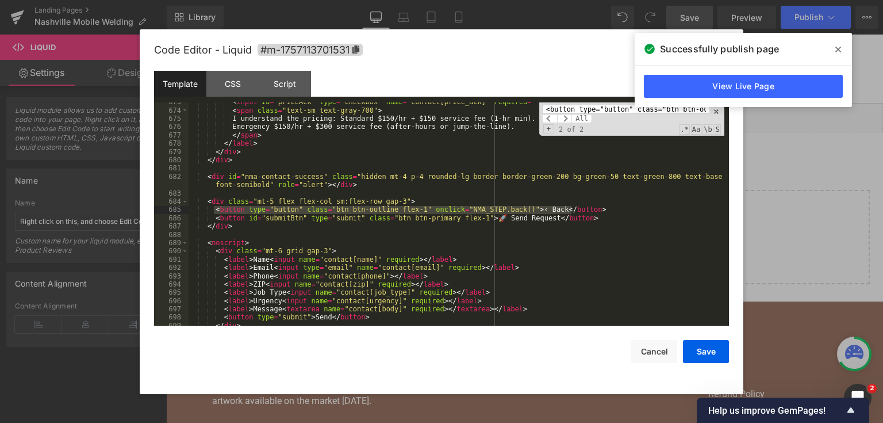
click at [576, 216] on div "< input id = "priceAck" type = "checkbox" name = "contact[price_ack]" required …" at bounding box center [457, 218] width 536 height 240
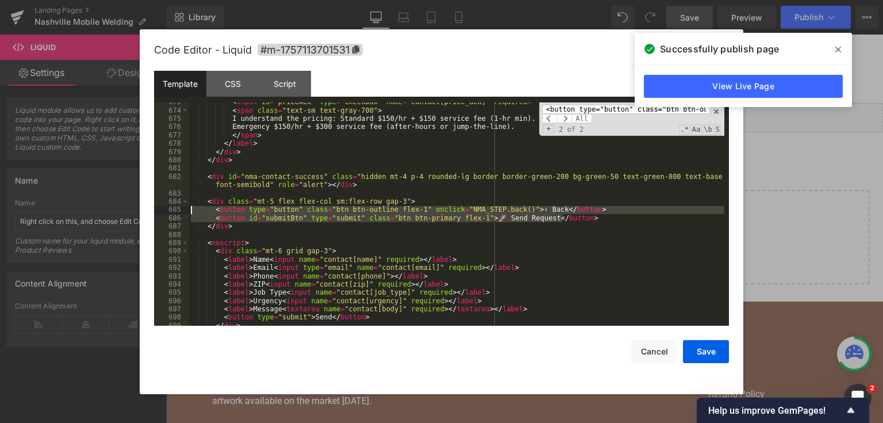
drag, startPoint x: 585, startPoint y: 218, endPoint x: 170, endPoint y: 214, distance: 415.1
click at [170, 214] on pre "673 674 675 676 677 678 679 680 681 682 683 684 685 686 687 688 689 690 691 692…" at bounding box center [441, 214] width 575 height 224
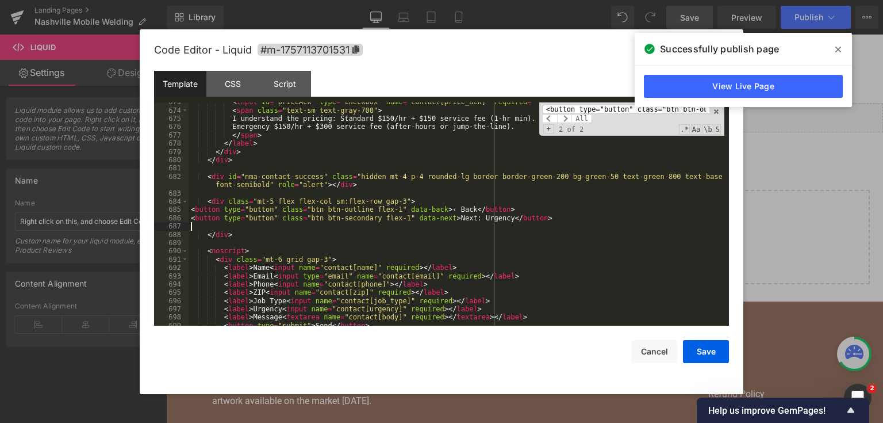
click at [603, 110] on input "<button type="button" class="btn btn-outline flex-1" onclick="NMA_STEP.back()">…" at bounding box center [625, 109] width 167 height 9
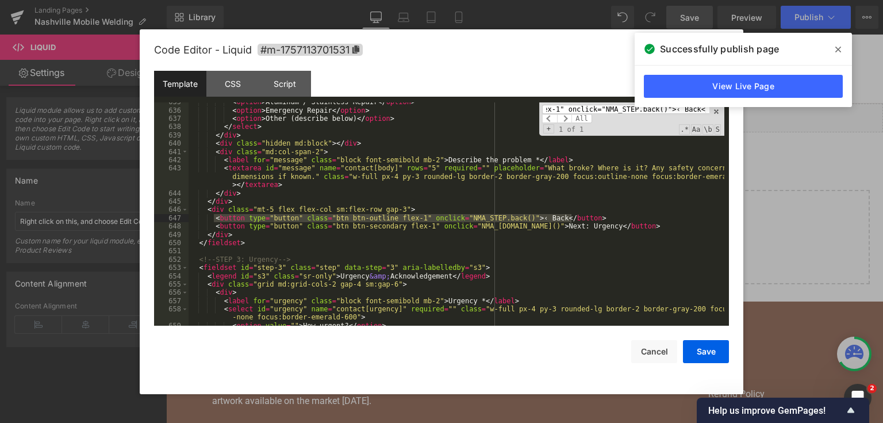
scroll to position [6586, 0]
click at [597, 103] on div "<button type="button" class="btn btn-outline flex-1" onclick="NMA_STEP.back()">…" at bounding box center [631, 118] width 185 height 33
paste input "<button type="button" class="btn btn-outline flex-1" data-back>‹ Back</button>"
drag, startPoint x: 586, startPoint y: 215, endPoint x: 199, endPoint y: 216, distance: 386.9
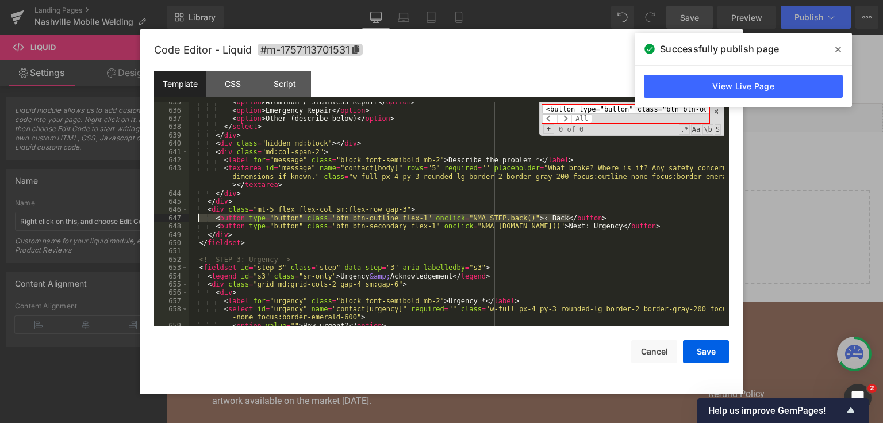
click at [199, 216] on div "< option > Aluminum / Stainless Repair </ option > < option > Emergency Repair …" at bounding box center [457, 218] width 536 height 240
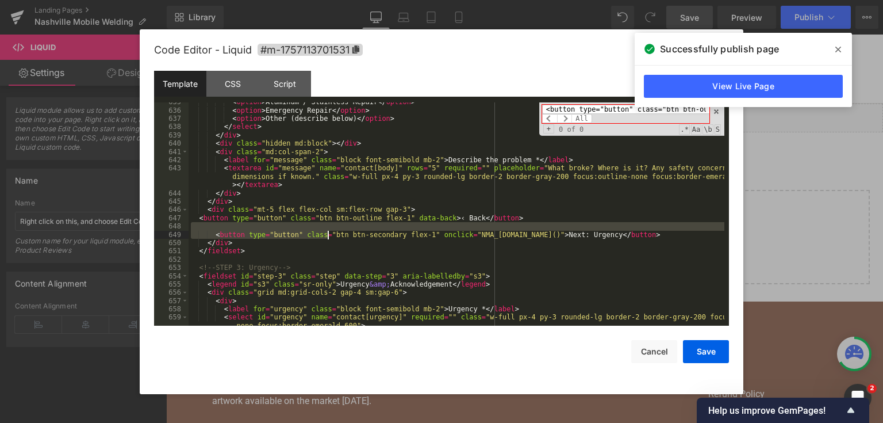
drag, startPoint x: 616, startPoint y: 228, endPoint x: 276, endPoint y: 238, distance: 340.5
click at [276, 238] on div "< option > Aluminum / Stainless Repair </ option > < option > Emergency Repair …" at bounding box center [457, 222] width 536 height 248
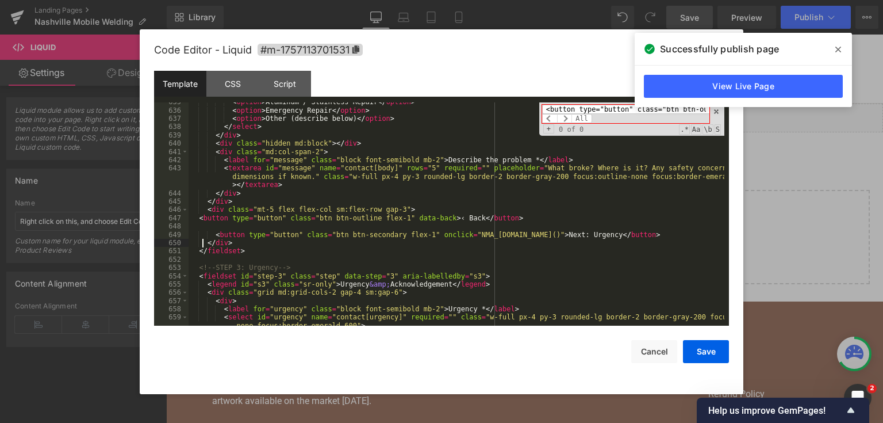
click at [202, 239] on div "< option > Aluminum / Stainless Repair </ option > < option > Emergency Repair …" at bounding box center [457, 222] width 536 height 248
drag, startPoint x: 207, startPoint y: 237, endPoint x: 639, endPoint y: 242, distance: 432.4
click at [639, 242] on div "< option > Aluminum / Stainless Repair </ option > < option > Emergency Repair …" at bounding box center [457, 222] width 536 height 248
click at [623, 236] on div "< option > Aluminum / Stainless Repair </ option > < option > Emergency Repair …" at bounding box center [457, 214] width 536 height 224
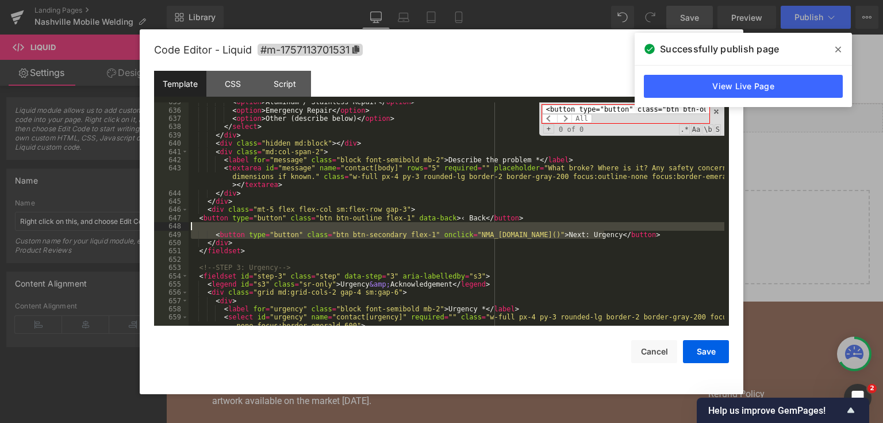
drag, startPoint x: 621, startPoint y: 235, endPoint x: 210, endPoint y: 230, distance: 410.5
click at [210, 230] on div "< option > Aluminum / Stainless Repair </ option > < option > Emergency Repair …" at bounding box center [457, 222] width 536 height 248
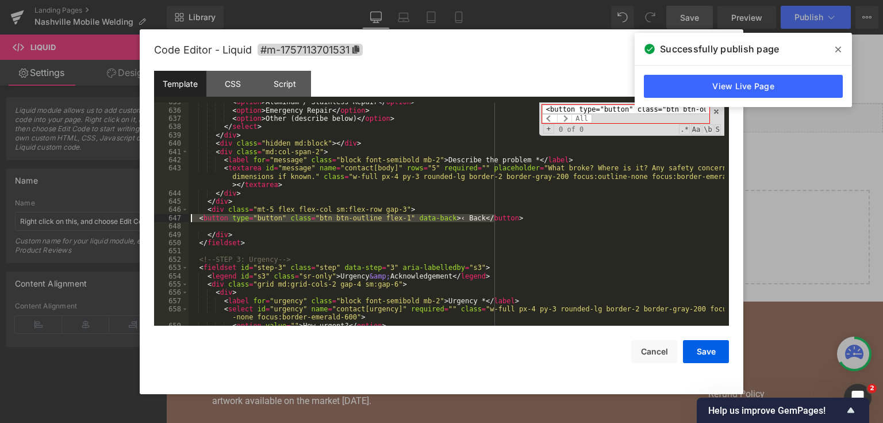
drag, startPoint x: 504, startPoint y: 219, endPoint x: 167, endPoint y: 215, distance: 336.9
click at [167, 215] on pre "635 636 637 638 639 640 641 642 643 644 645 646 647 648 649 650 651 652 653 654…" at bounding box center [441, 214] width 575 height 224
click at [415, 228] on div "< option > Aluminum / Stainless Repair </ option > < option > Emergency Repair …" at bounding box center [457, 218] width 536 height 240
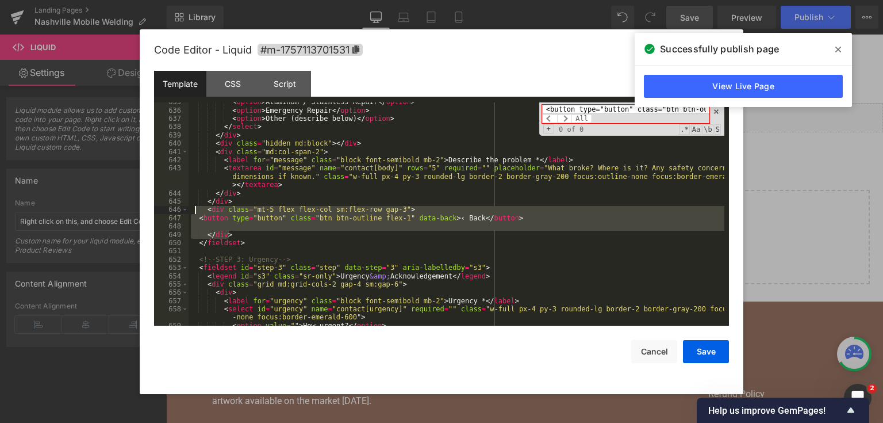
drag, startPoint x: 238, startPoint y: 235, endPoint x: 193, endPoint y: 209, distance: 52.1
click at [193, 209] on div "< option > Aluminum / Stainless Repair </ option > < option > Emergency Repair …" at bounding box center [457, 218] width 536 height 240
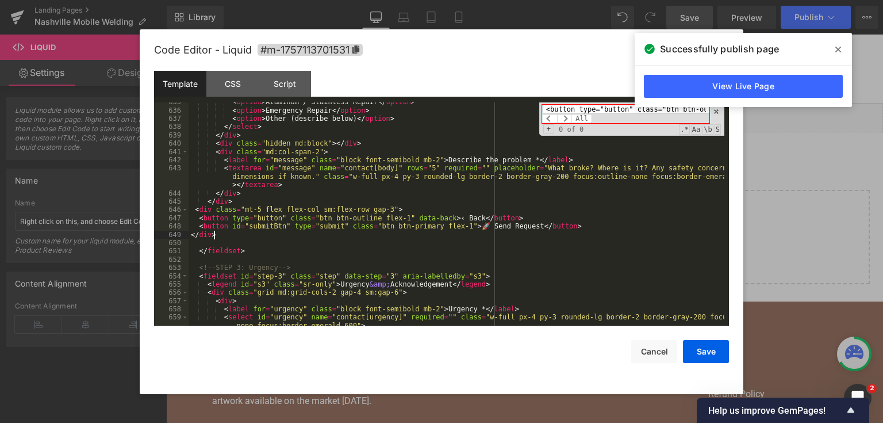
click at [381, 234] on div "< option > Aluminum / Stainless Repair </ option > < option > Emergency Repair …" at bounding box center [457, 222] width 536 height 248
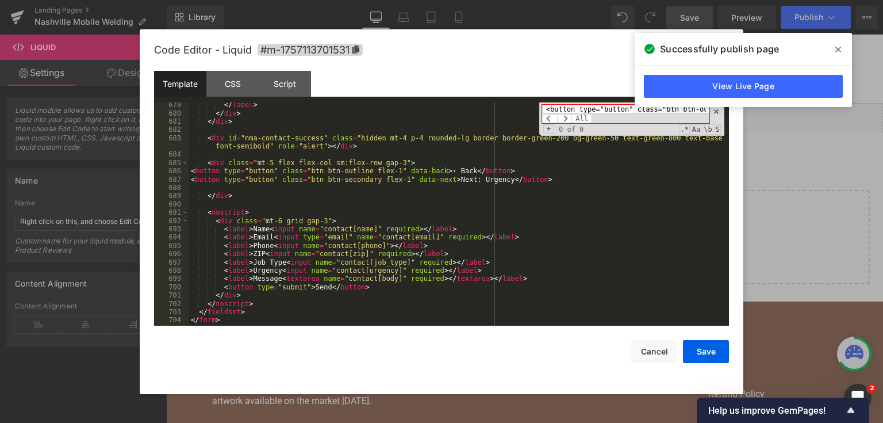
scroll to position [6945, 0]
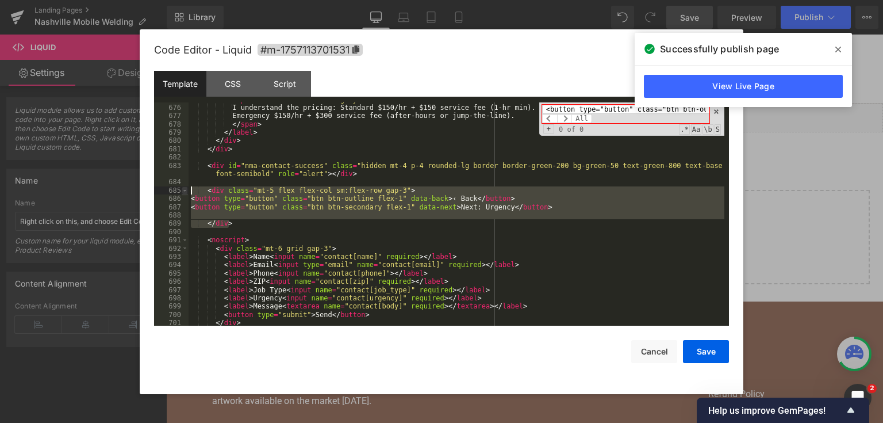
drag, startPoint x: 235, startPoint y: 227, endPoint x: 187, endPoint y: 191, distance: 59.1
click at [187, 191] on pre "675 676 677 678 679 680 681 682 683 684 685 686 687 688 689 690 691 692 693 694…" at bounding box center [441, 214] width 575 height 224
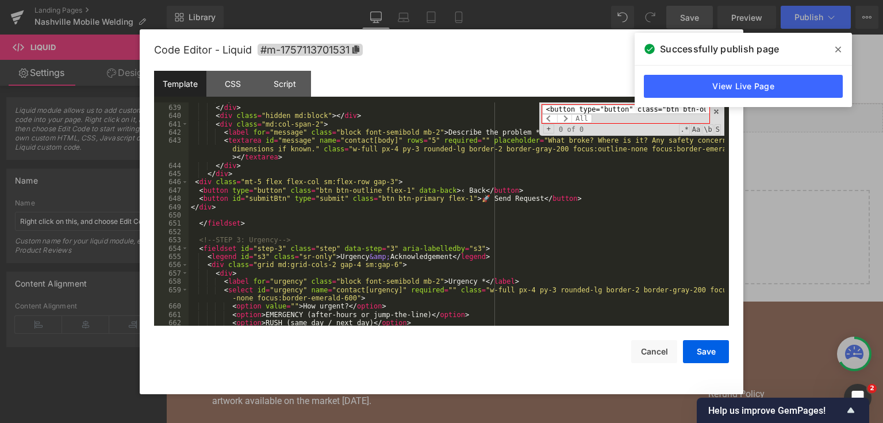
scroll to position [6614, 0]
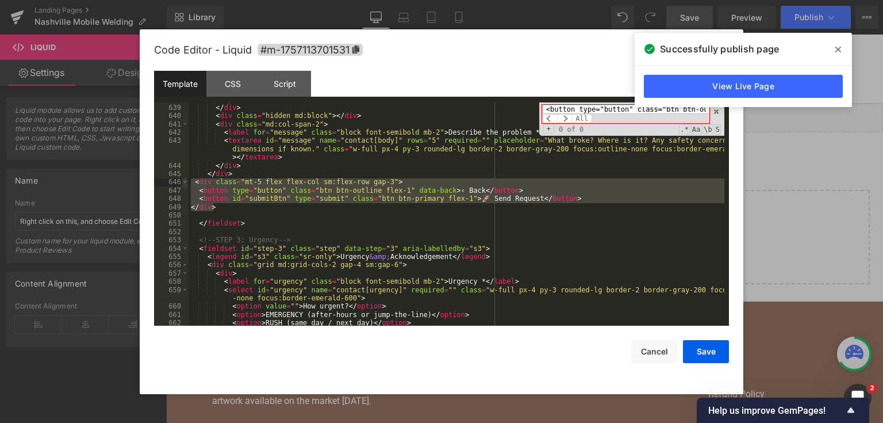
drag, startPoint x: 222, startPoint y: 207, endPoint x: 187, endPoint y: 182, distance: 42.8
click at [187, 182] on pre "638 639 640 641 642 643 644 645 646 647 648 649 650 651 652 653 654 655 656 657…" at bounding box center [441, 214] width 575 height 224
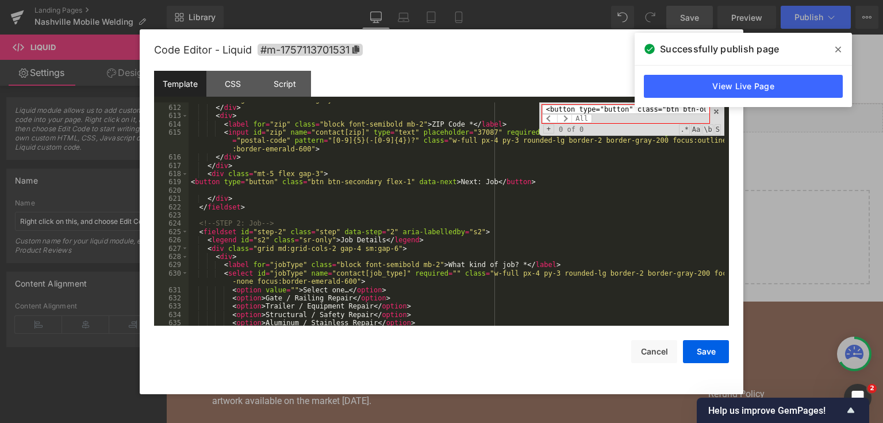
scroll to position [6365, 0]
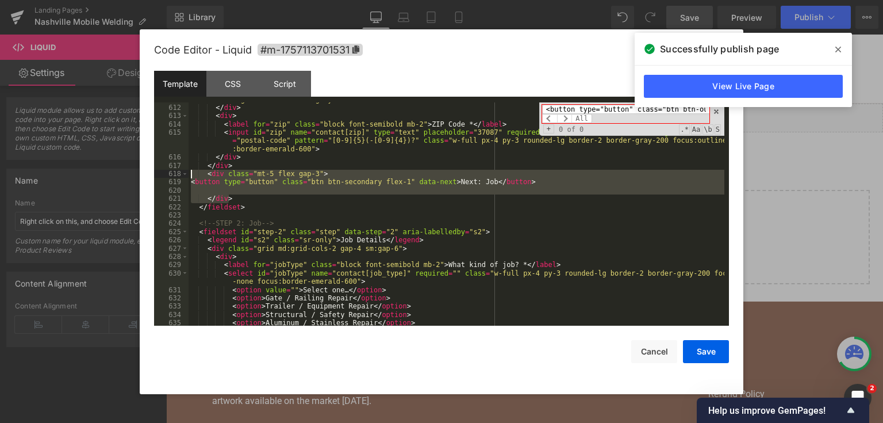
drag, startPoint x: 236, startPoint y: 199, endPoint x: 189, endPoint y: 176, distance: 52.5
click at [189, 176] on div "< input id = "phone" name = "contact[phone]" type = "tel" placeholder = "[PHONE…" at bounding box center [457, 211] width 536 height 248
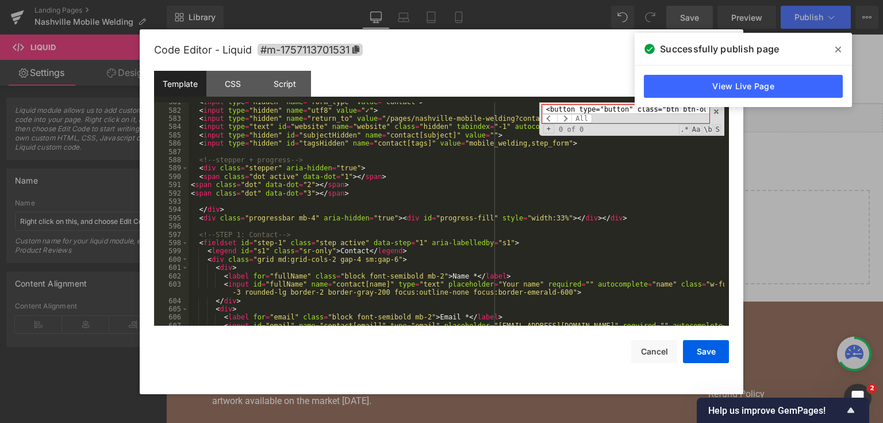
scroll to position [6089, 0]
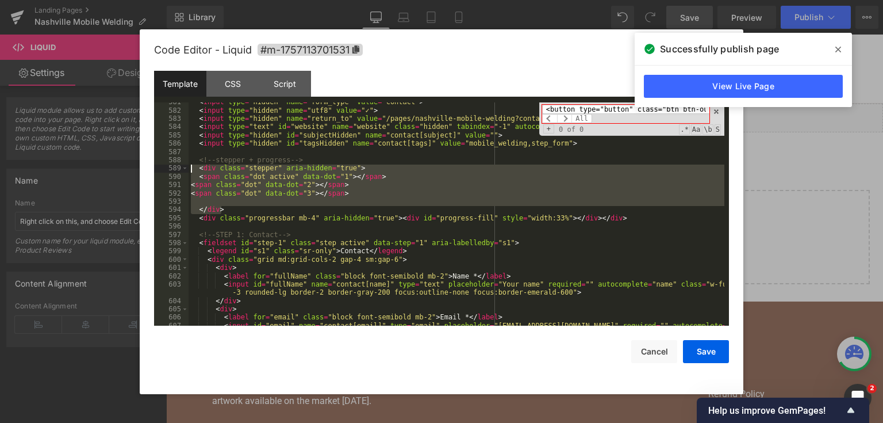
drag, startPoint x: 225, startPoint y: 214, endPoint x: 188, endPoint y: 169, distance: 58.4
click at [188, 169] on pre "581 582 583 584 585 586 587 588 589 590 591 592 593 594 595 596 597 598 599 600…" at bounding box center [441, 214] width 575 height 224
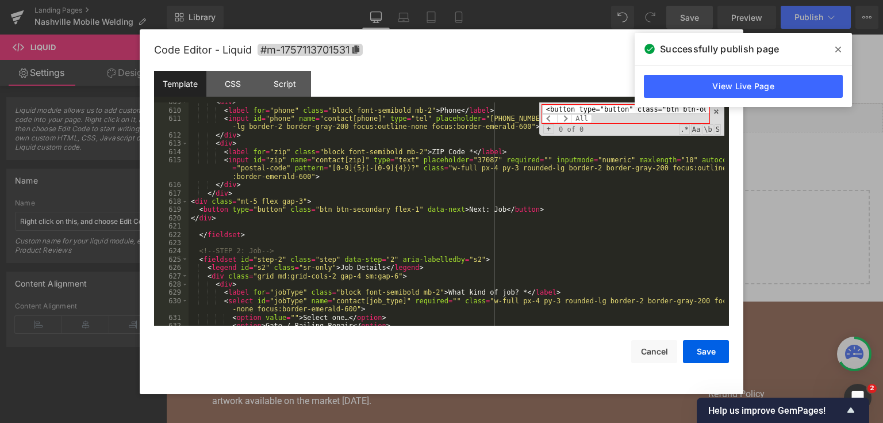
scroll to position [6338, 0]
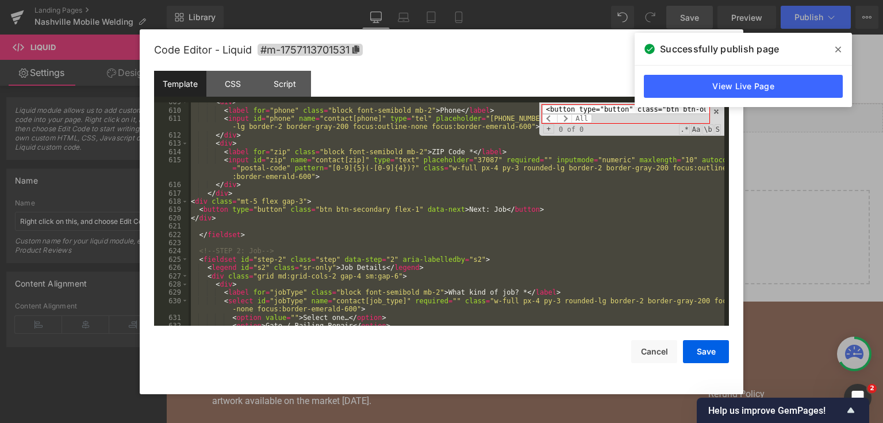
click at [399, 183] on div "< div > < label for = "phone" class = "block font-semibold mb-2" > Phone </ lab…" at bounding box center [457, 214] width 536 height 224
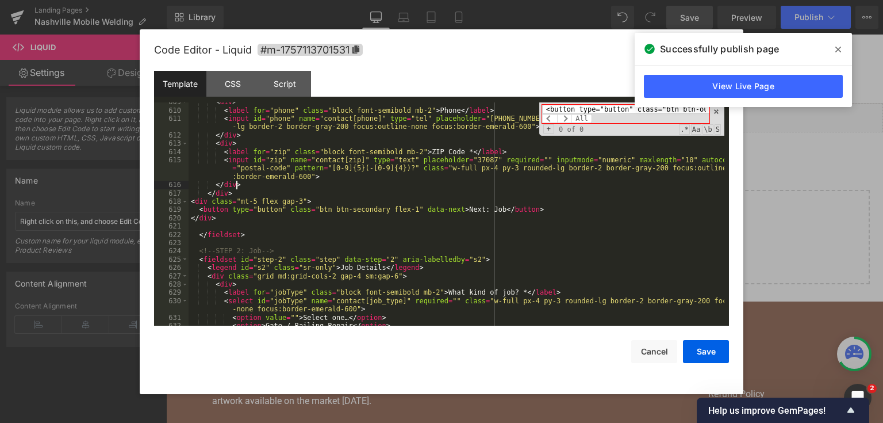
click at [580, 108] on input "<button type="button" class="btn btn-outline flex-1" onclick="NMA_STEP.back()">…" at bounding box center [625, 109] width 167 height 9
paste input "/section></div"
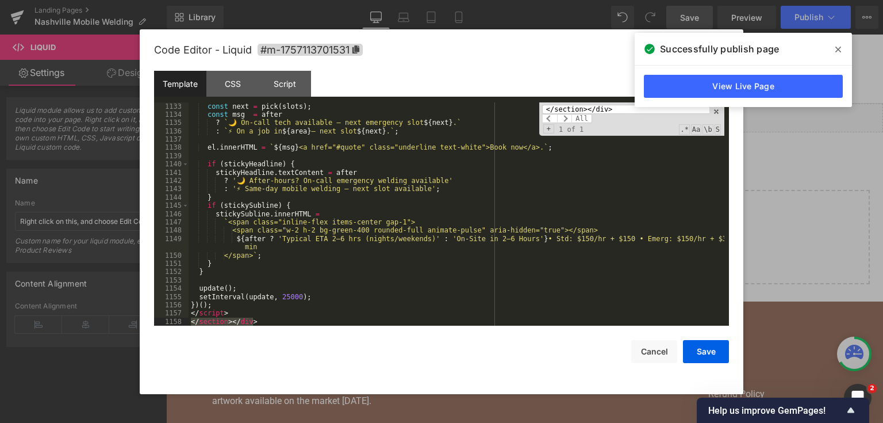
type input "</section></div>"
click at [264, 315] on div "const next = pick ( slots ) ; const msg = after ? ` 🌙 On-call tech available — …" at bounding box center [457, 222] width 536 height 240
drag, startPoint x: 262, startPoint y: 324, endPoint x: 185, endPoint y: 322, distance: 77.1
click at [185, 322] on pre "1133 1134 1135 1136 1137 1138 1139 1140 1141 1142 1143 1144 1145 1146 1147 1148…" at bounding box center [441, 214] width 575 height 224
click at [709, 350] on button "Save" at bounding box center [706, 351] width 46 height 23
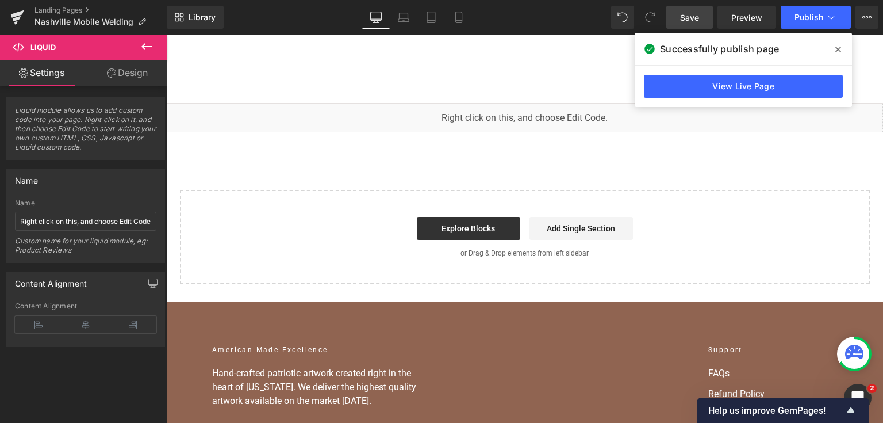
click at [688, 17] on span "Save" at bounding box center [689, 17] width 19 height 12
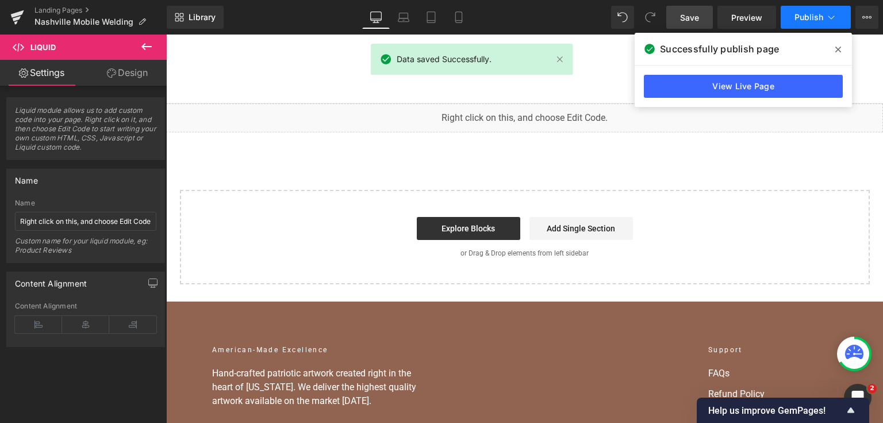
click at [806, 15] on span "Publish" at bounding box center [809, 17] width 29 height 9
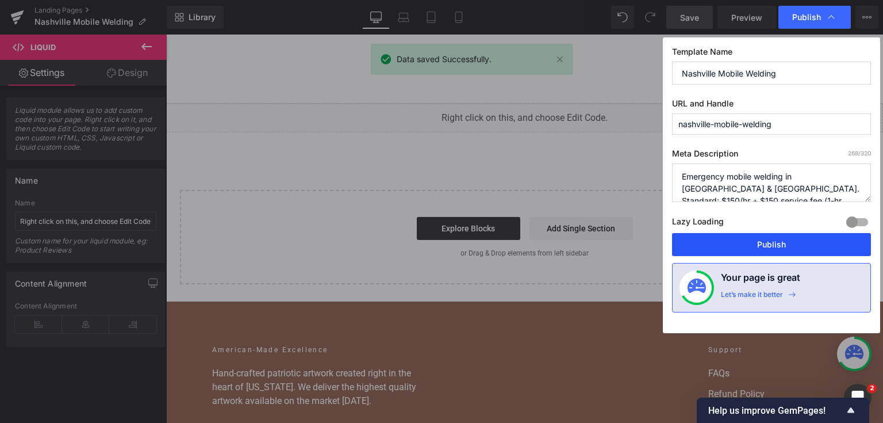
click at [750, 241] on button "Publish" at bounding box center [771, 244] width 199 height 23
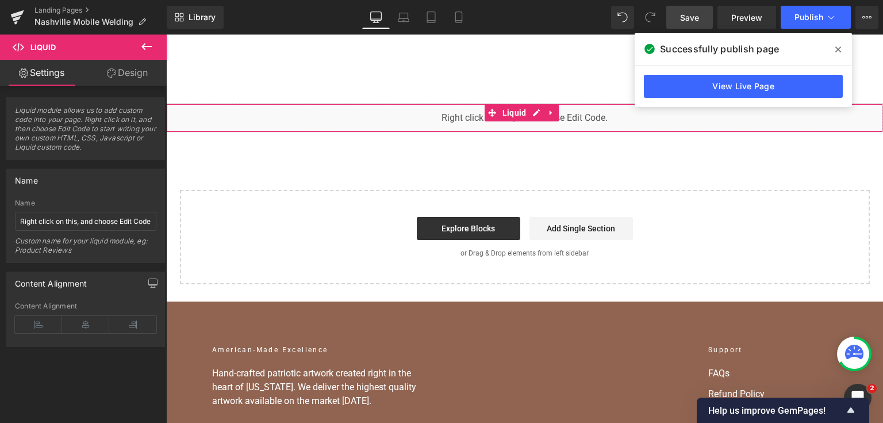
click at [386, 0] on div "You are previewing how the will restyle your page. You can not edit Elements in…" at bounding box center [441, 0] width 883 height 0
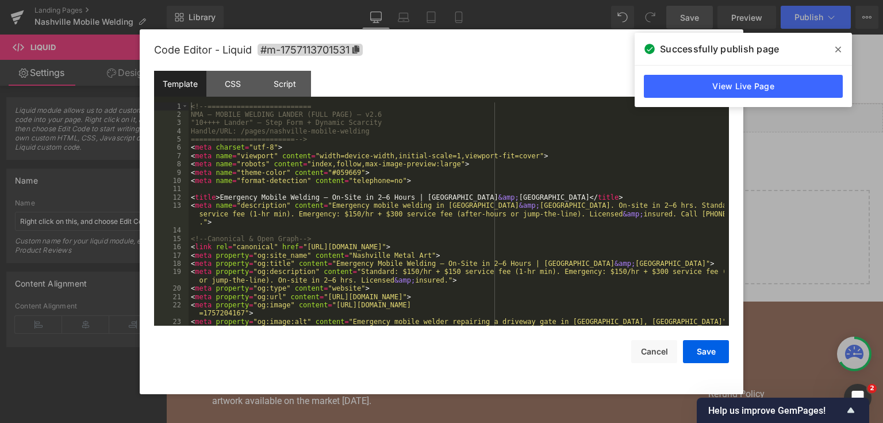
click at [409, 189] on div "<!-- ========================= NMA — MOBILE WELDING LANDER (FULL PAGE) — v2.6 "…" at bounding box center [457, 222] width 536 height 240
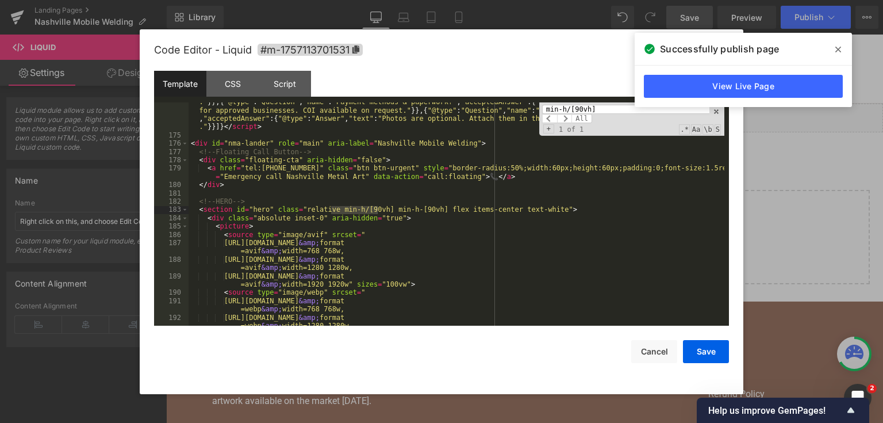
type input "min-h/[90vh]"
click at [695, 354] on button "Save" at bounding box center [706, 351] width 46 height 23
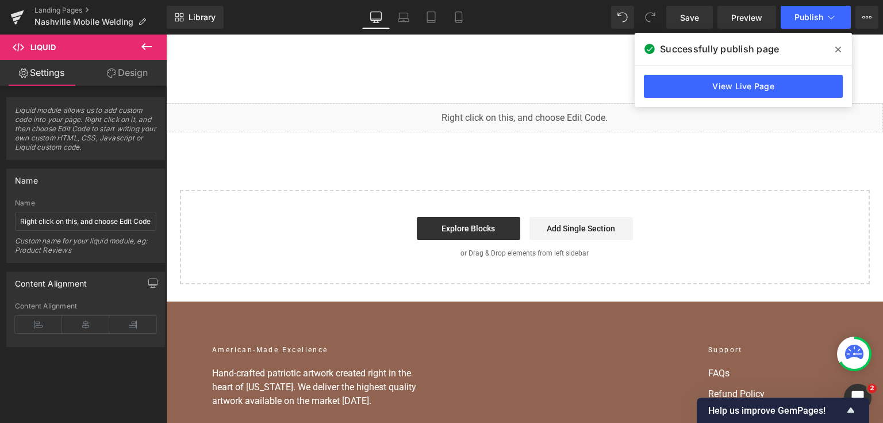
drag, startPoint x: 707, startPoint y: 17, endPoint x: 798, endPoint y: 48, distance: 96.5
click at [707, 17] on link "Save" at bounding box center [689, 17] width 47 height 23
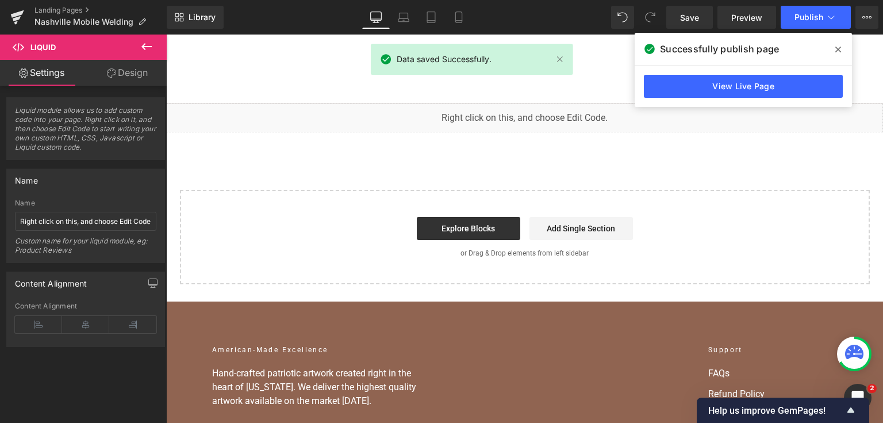
click at [839, 50] on icon at bounding box center [838, 50] width 6 height 6
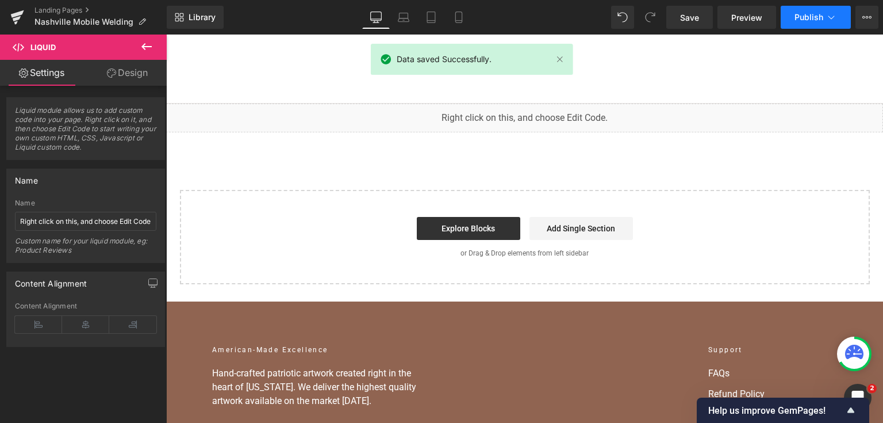
click at [826, 26] on button "Publish" at bounding box center [816, 17] width 70 height 23
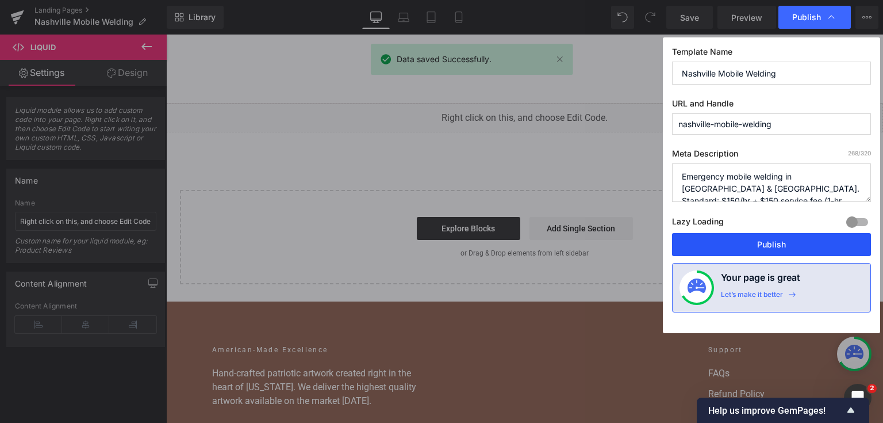
drag, startPoint x: 751, startPoint y: 246, endPoint x: 577, endPoint y: 181, distance: 186.1
click at [751, 246] on button "Publish" at bounding box center [771, 244] width 199 height 23
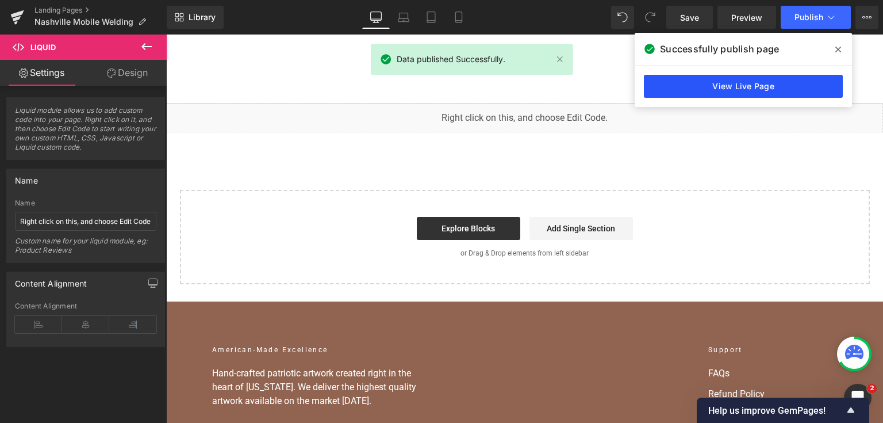
click at [757, 93] on link "View Live Page" at bounding box center [743, 86] width 199 height 23
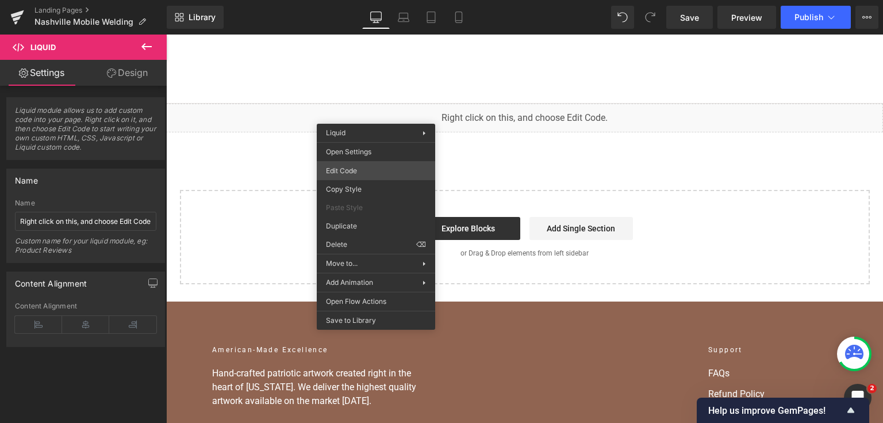
click at [383, 0] on div "You are previewing how the will restyle your page. You can not edit Elements in…" at bounding box center [441, 0] width 883 height 0
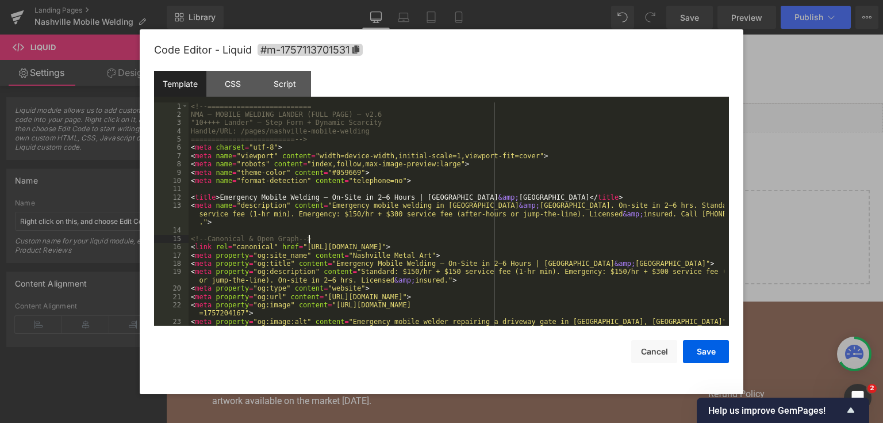
click at [439, 242] on div "<!-- ========================= NMA — MOBILE WELDING LANDER (FULL PAGE) — v2.6 "…" at bounding box center [457, 222] width 536 height 240
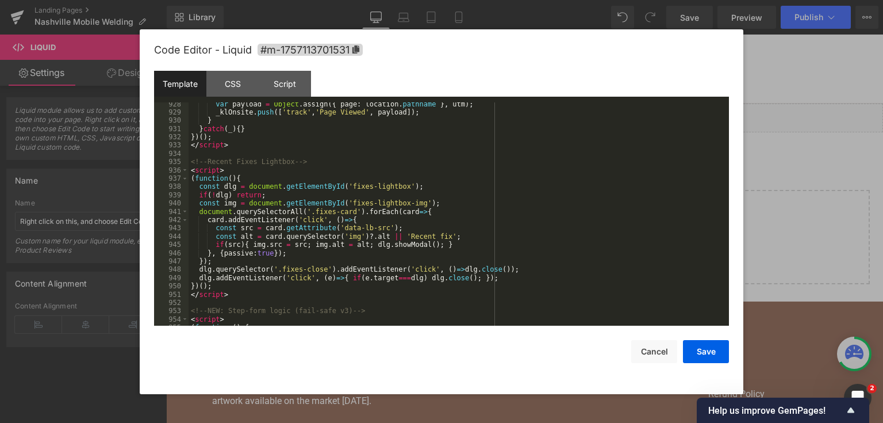
scroll to position [10788, 0]
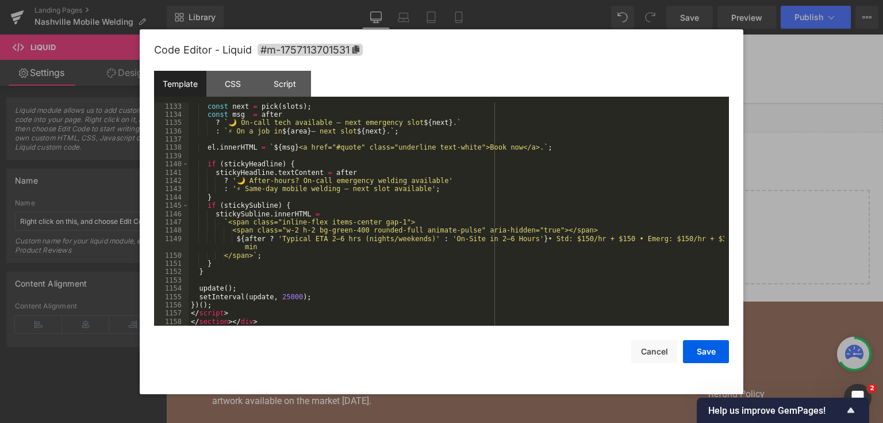
click at [263, 313] on div "const area = pick ( areas ) ; const next = pick ( slots ) ; const msg = after ?…" at bounding box center [457, 214] width 536 height 240
click at [264, 323] on div "const area = pick ( areas ) ; const next = pick ( slots ) ; const msg = after ?…" at bounding box center [457, 214] width 536 height 240
click at [264, 323] on div "const next = pick ( slots ) ; const msg = after ? ` 🌙 On-call tech available — …" at bounding box center [457, 222] width 536 height 240
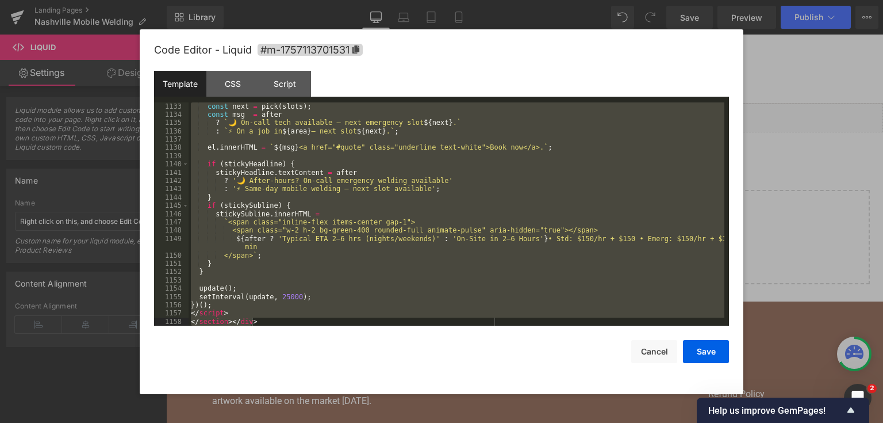
click at [264, 326] on div "Save Cancel" at bounding box center [441, 343] width 575 height 37
click at [253, 319] on div "const next = pick ( slots ) ; const msg = after ? ` 🌙 On-call tech available — …" at bounding box center [457, 214] width 536 height 224
click at [253, 319] on div "const next = pick ( slots ) ; const msg = after ? ` 🌙 On-call tech available — …" at bounding box center [457, 222] width 536 height 240
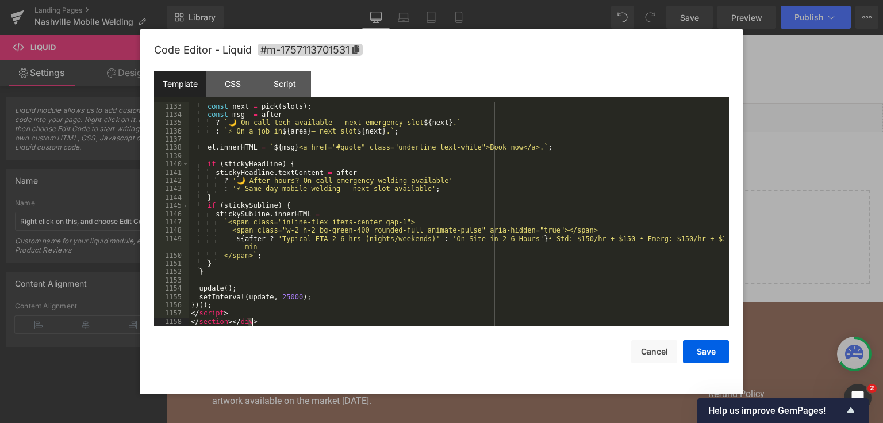
click at [253, 319] on div "const next = pick ( slots ) ; const msg = after ? ` 🌙 On-call tech available — …" at bounding box center [457, 222] width 536 height 240
click at [713, 347] on button "Save" at bounding box center [706, 351] width 46 height 23
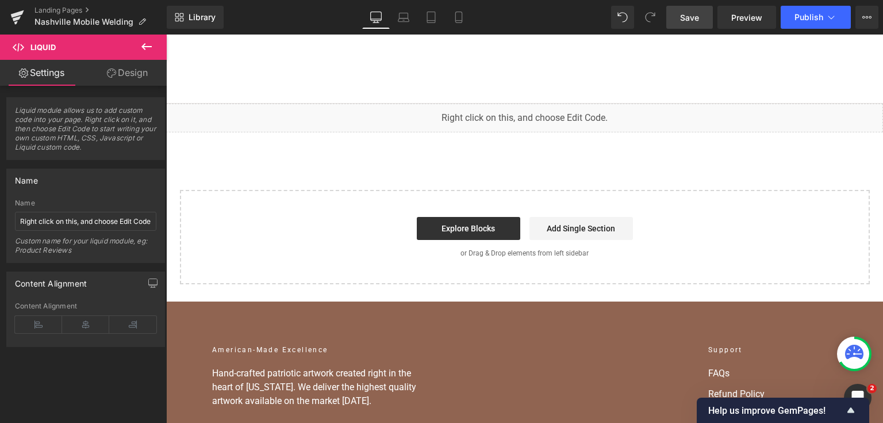
click at [697, 6] on link "Save" at bounding box center [689, 17] width 47 height 23
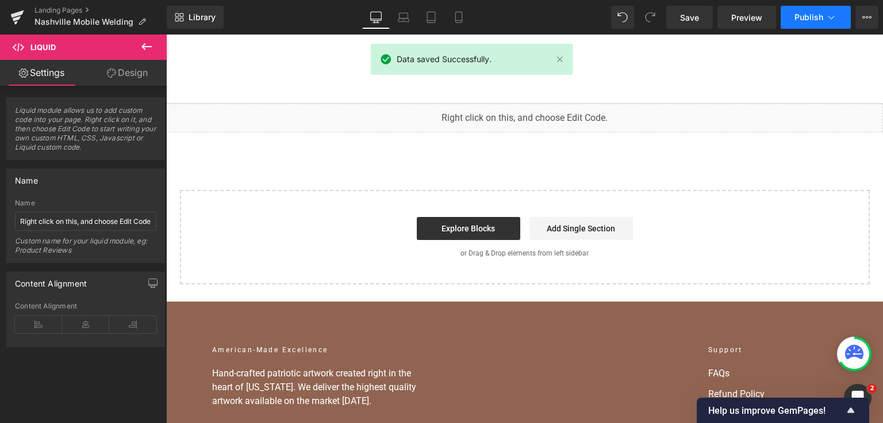
click at [810, 17] on span "Publish" at bounding box center [809, 17] width 29 height 9
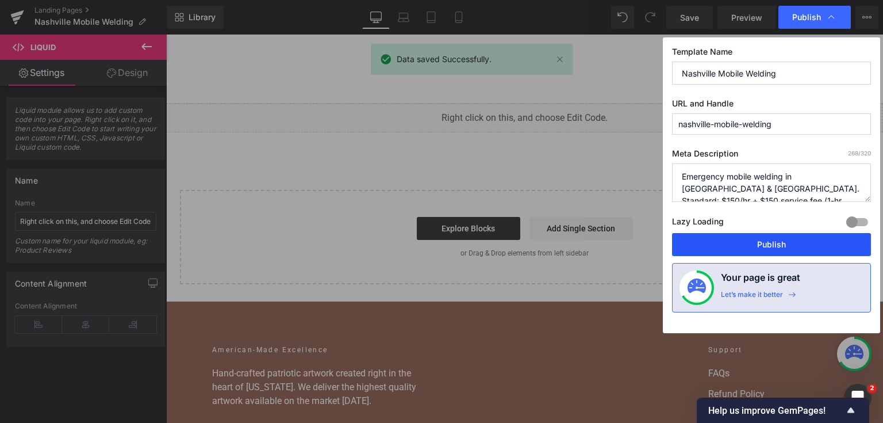
drag, startPoint x: 697, startPoint y: 246, endPoint x: 406, endPoint y: 121, distance: 316.0
click at [697, 246] on button "Publish" at bounding box center [771, 244] width 199 height 23
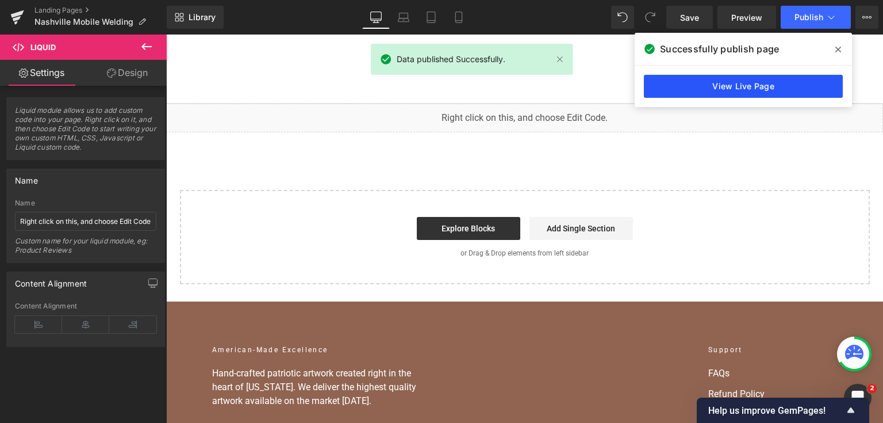
click at [652, 97] on link "View Live Page" at bounding box center [743, 86] width 199 height 23
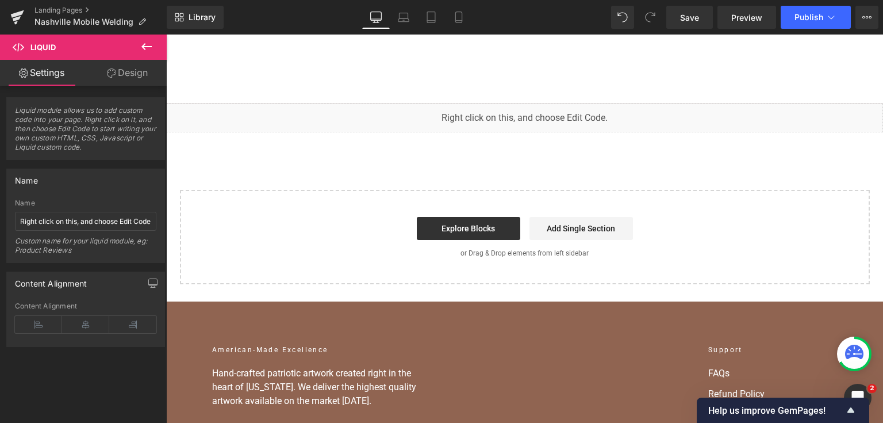
click at [255, 0] on div "You are previewing how the will restyle your page. You can not edit Elements in…" at bounding box center [441, 0] width 883 height 0
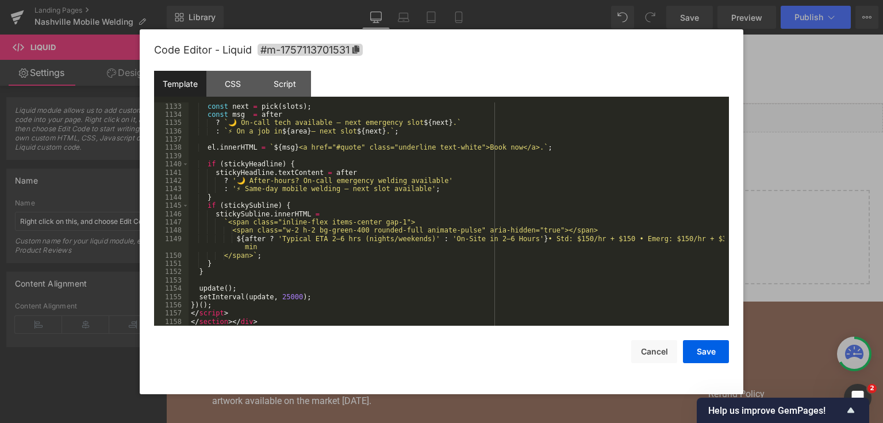
click at [256, 327] on div "Save Cancel" at bounding box center [441, 343] width 575 height 37
click at [252, 322] on div "const area = pick ( areas ) ; const next = pick ( slots ) ; const msg = after ?…" at bounding box center [457, 214] width 536 height 240
click at [252, 322] on div "const next = pick ( slots ) ; const msg = after ? ` 🌙 On-call tech available — …" at bounding box center [457, 222] width 536 height 240
drag, startPoint x: 696, startPoint y: 359, endPoint x: 329, endPoint y: 149, distance: 421.8
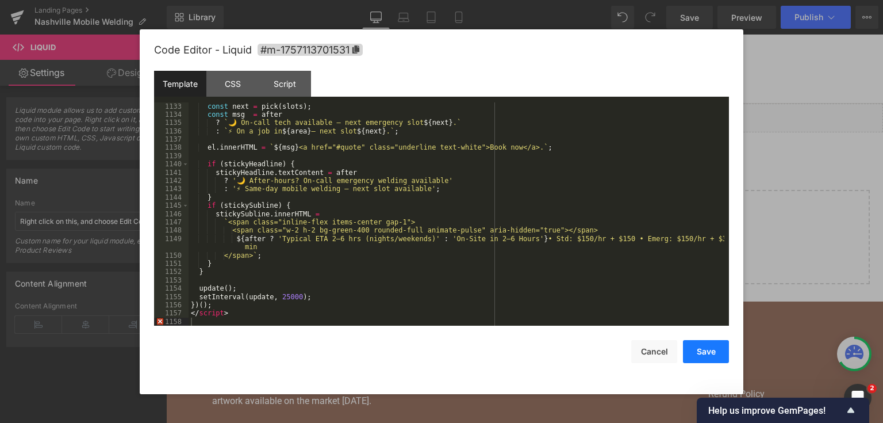
click at [696, 359] on button "Save" at bounding box center [706, 351] width 46 height 23
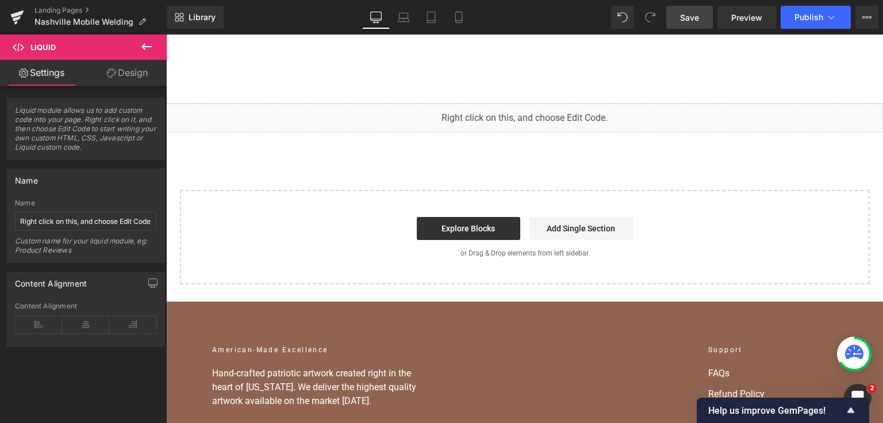
click at [688, 24] on link "Save" at bounding box center [689, 17] width 47 height 23
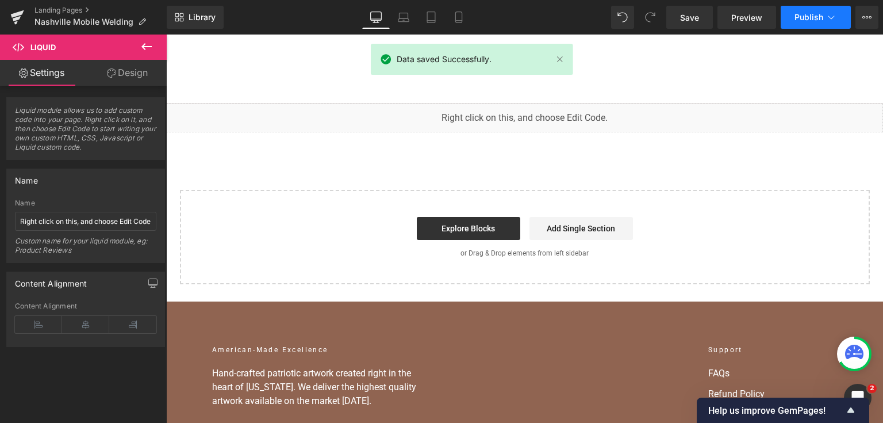
click at [807, 21] on span "Publish" at bounding box center [809, 17] width 29 height 9
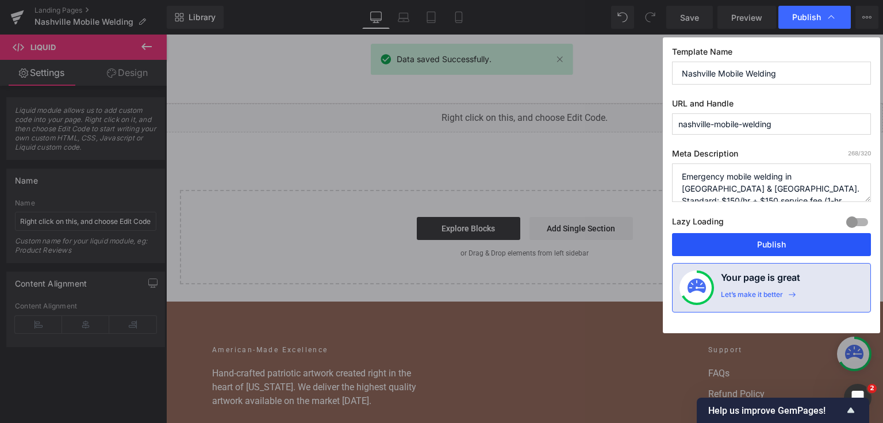
click at [771, 244] on button "Publish" at bounding box center [771, 244] width 199 height 23
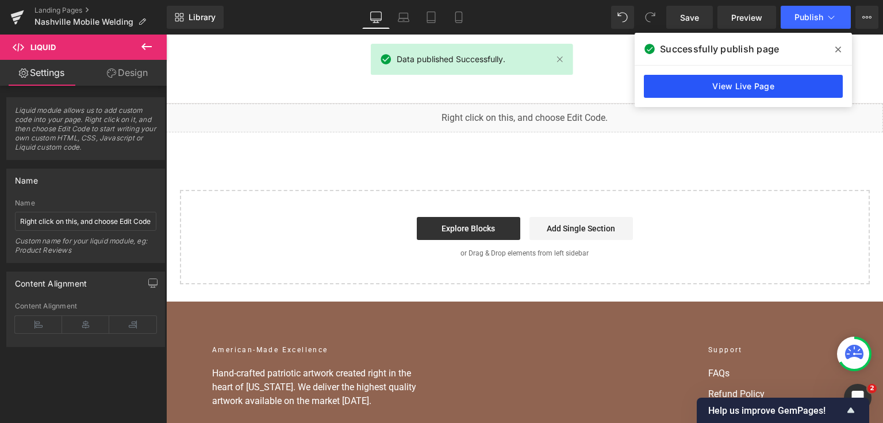
click at [777, 87] on link "View Live Page" at bounding box center [743, 86] width 199 height 23
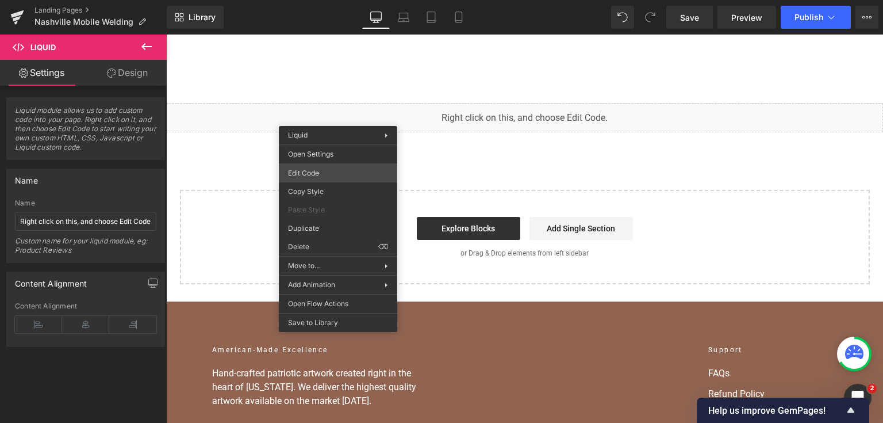
click at [324, 0] on div "You are previewing how the will restyle your page. You can not edit Elements in…" at bounding box center [441, 0] width 883 height 0
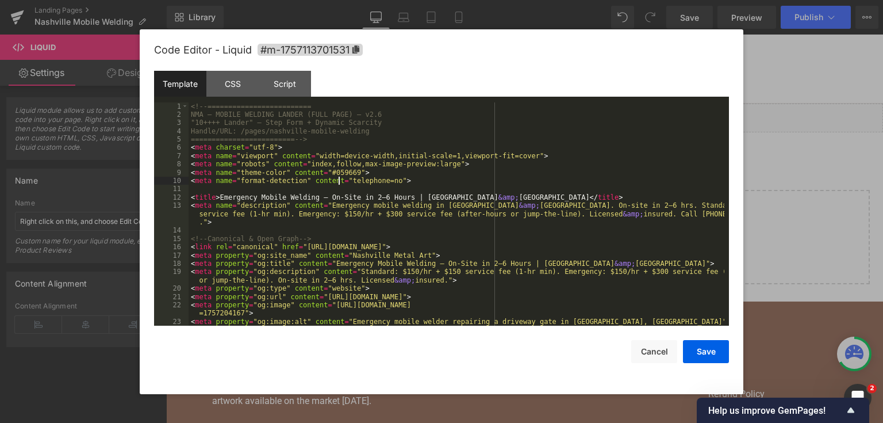
click at [338, 177] on div "<!-- ========================= NMA — MOBILE WELDING LANDER (FULL PAGE) — v2.6 "…" at bounding box center [457, 222] width 536 height 240
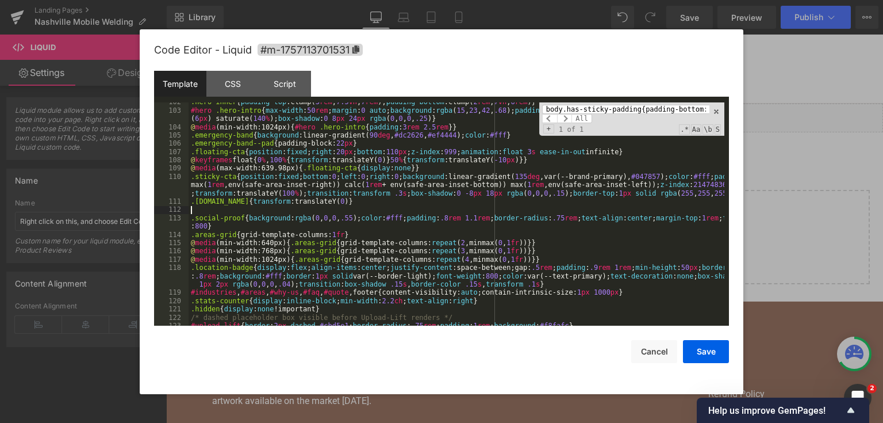
scroll to position [0, 0]
click at [589, 108] on input "body.has-sticky-padding{padding-bottom:96px}" at bounding box center [625, 109] width 167 height 9
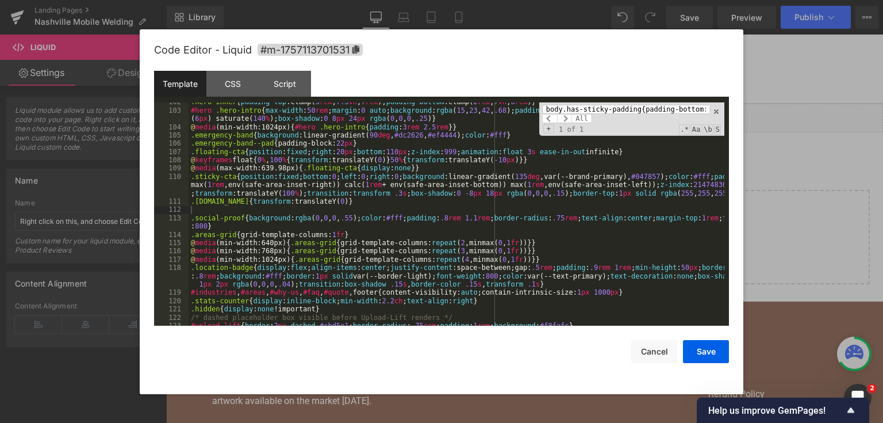
paste input "<style> body.has-sticky-padding { padding-bottom: 110px !important; } @media (m…"
click at [589, 108] on input "<style> body.has-sticky-padding { padding-bottom: 110px !important; } @media (m…" at bounding box center [625, 109] width 167 height 9
drag, startPoint x: 674, startPoint y: 109, endPoint x: 759, endPoint y: 114, distance: 85.9
click at [759, 114] on body "You are previewing how the will restyle your page. You can not edit Elements in…" at bounding box center [441, 211] width 883 height 423
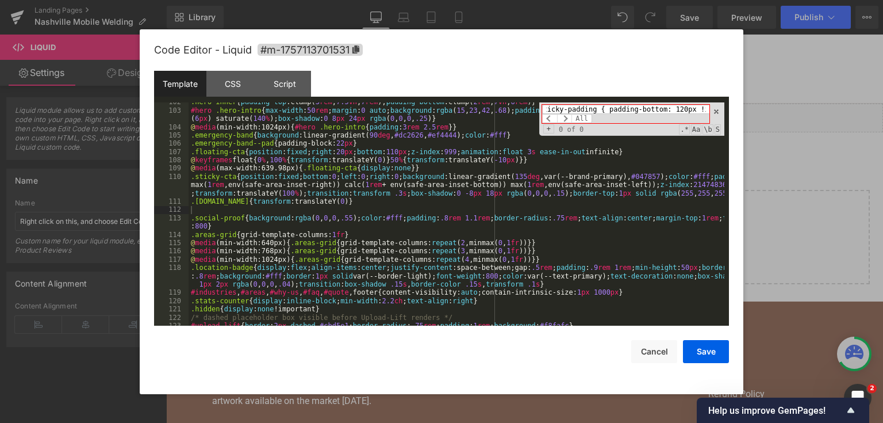
scroll to position [0, 0]
drag, startPoint x: 619, startPoint y: 106, endPoint x: 462, endPoint y: 110, distance: 157.0
click at [462, 110] on div ".hero-inner { padding-top :clamp( 3 rem , 7.5 vh , 7 rem ); padding-bottom :cla…" at bounding box center [457, 214] width 536 height 224
click at [585, 111] on input "<style> body.has-sticky-padding { padding-bottom: 110px !important; } @media (m…" at bounding box center [625, 109] width 167 height 9
drag, startPoint x: 585, startPoint y: 111, endPoint x: 475, endPoint y: 109, distance: 109.8
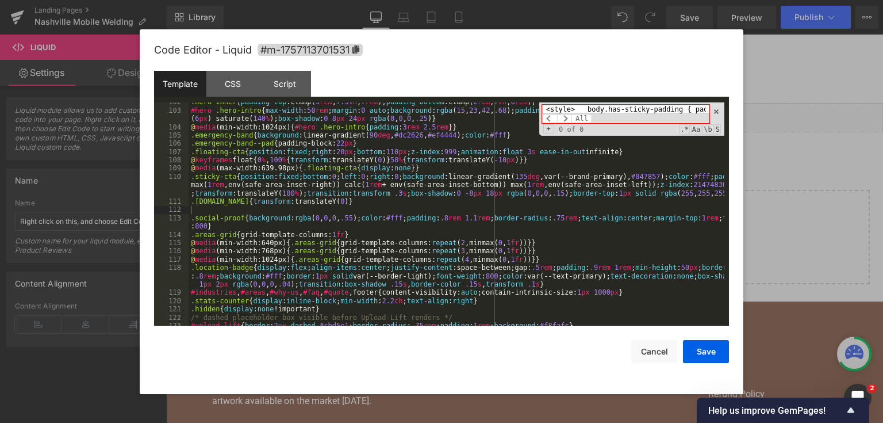
click at [475, 109] on div ".hero-inner { padding-top :clamp( 3 rem , 7.5 vh , 7 rem ); padding-bottom :cla…" at bounding box center [457, 214] width 536 height 224
click at [605, 110] on input "<style> body.has-sticky-padding { padding-bottom: 110px !important; } @media (m…" at bounding box center [625, 109] width 167 height 9
drag, startPoint x: 586, startPoint y: 110, endPoint x: 450, endPoint y: 103, distance: 137.0
click at [451, 104] on div ".hero-inner { padding-top :clamp( 3 rem , 7.5 vh , 7 rem ); padding-bottom :cla…" at bounding box center [457, 214] width 536 height 224
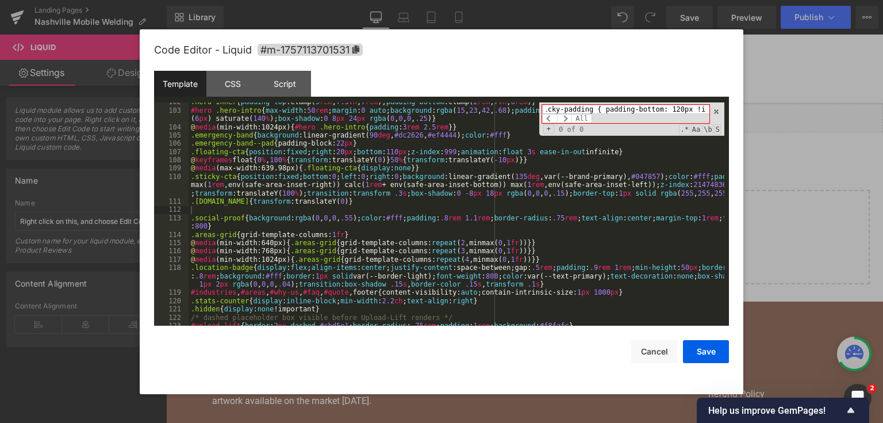
drag, startPoint x: 639, startPoint y: 108, endPoint x: 816, endPoint y: 102, distance: 177.2
click at [816, 102] on body "You are previewing how the will restyle your page. You can not edit Elements in…" at bounding box center [441, 211] width 883 height 423
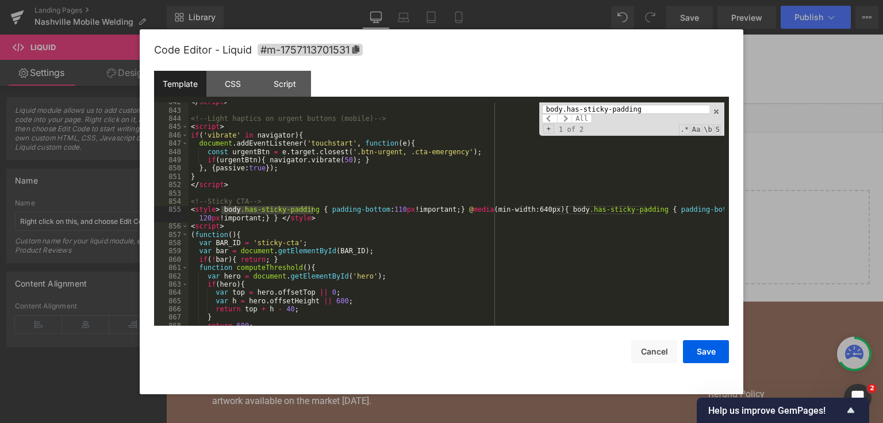
scroll to position [8366, 0]
type input "body.has-sticky-padding"
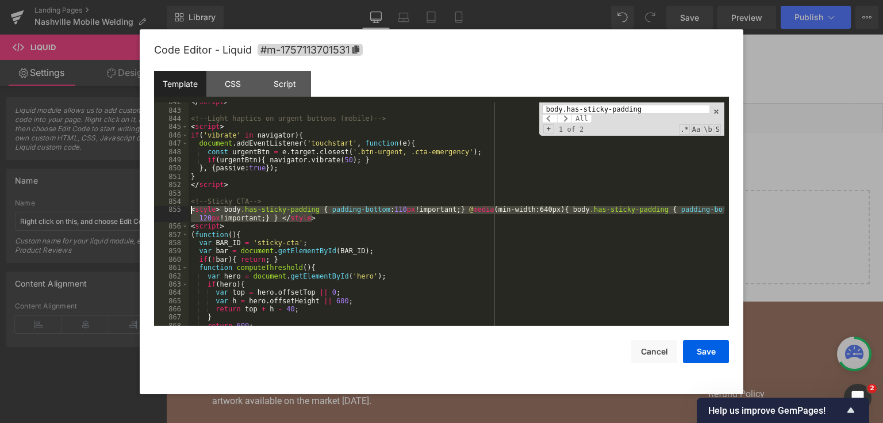
drag, startPoint x: 348, startPoint y: 220, endPoint x: 187, endPoint y: 206, distance: 161.6
click at [187, 206] on pre "842 843 844 845 846 847 848 849 850 851 852 853 854 855 856 857 858 859 860 861…" at bounding box center [441, 214] width 575 height 224
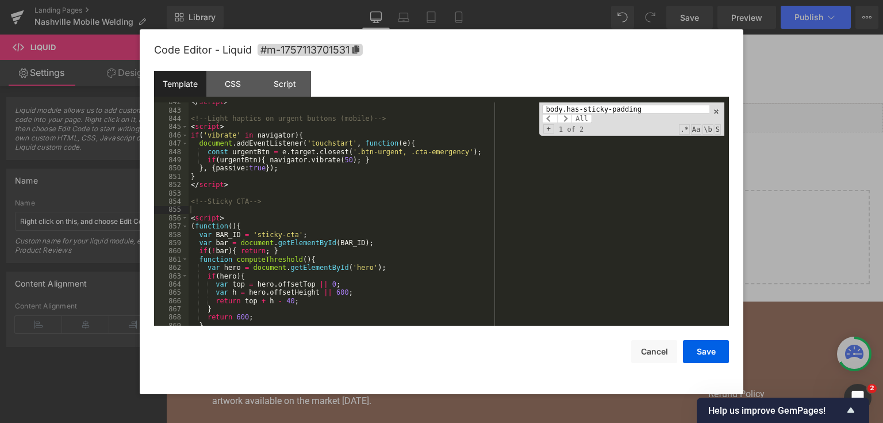
click at [332, 213] on div "</ script > <!-- Light haptics on urgent buttons (mobile) --> < script > if ( '…" at bounding box center [457, 218] width 536 height 240
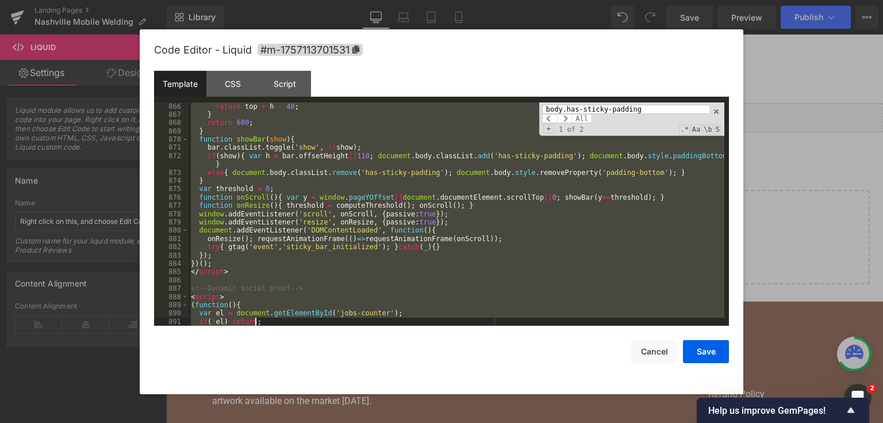
scroll to position [8560, 0]
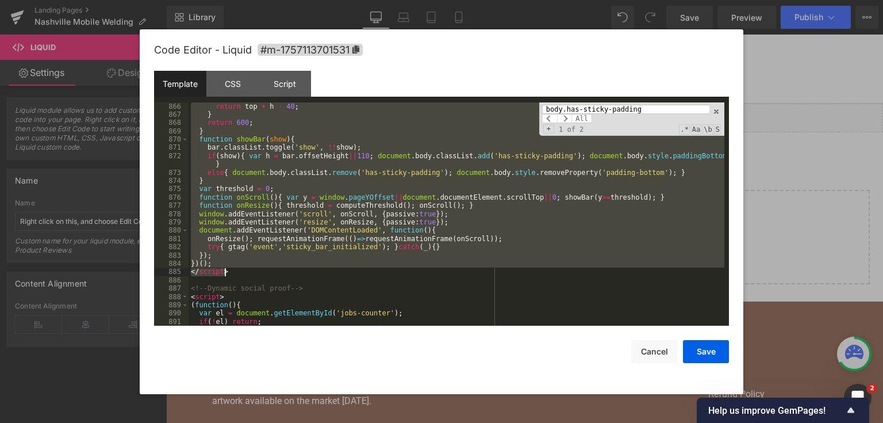
drag, startPoint x: 190, startPoint y: 190, endPoint x: 297, endPoint y: 274, distance: 136.8
click at [297, 274] on div "return top + h - 40 ; } return 600 ; } function showBar ( show ) { bar . classL…" at bounding box center [457, 222] width 536 height 240
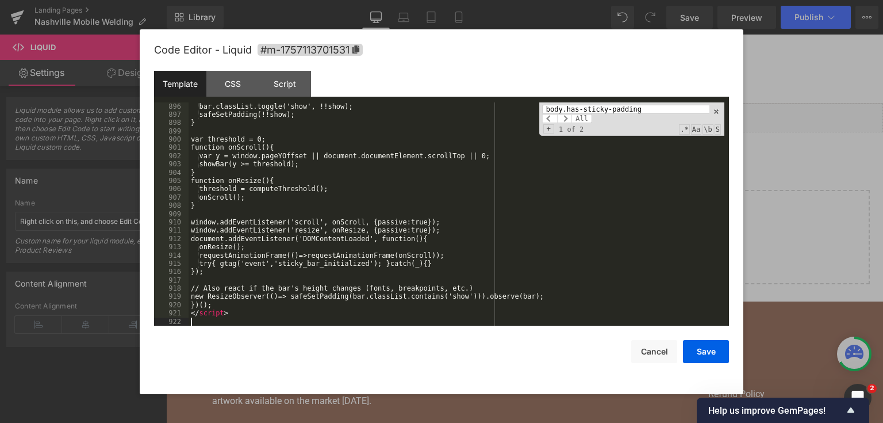
scroll to position [8809, 0]
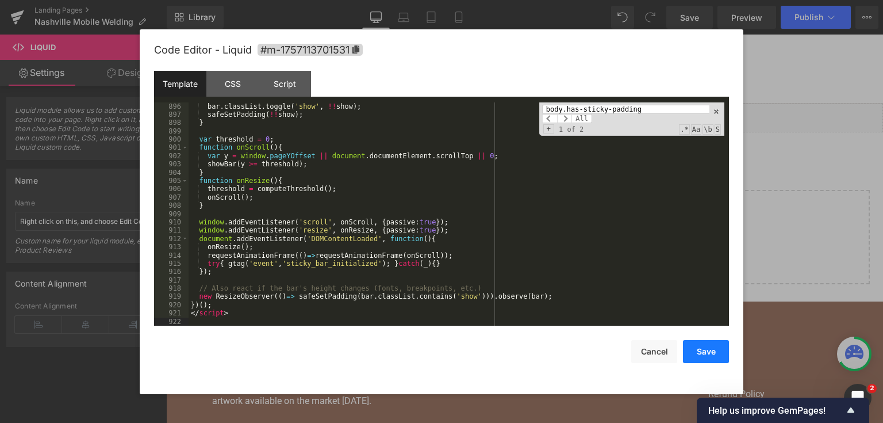
click at [702, 351] on button "Save" at bounding box center [706, 351] width 46 height 23
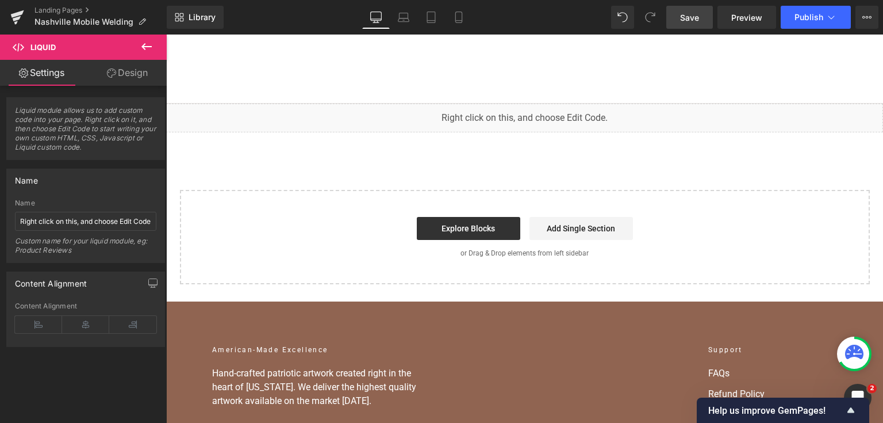
click at [710, 16] on link "Save" at bounding box center [689, 17] width 47 height 23
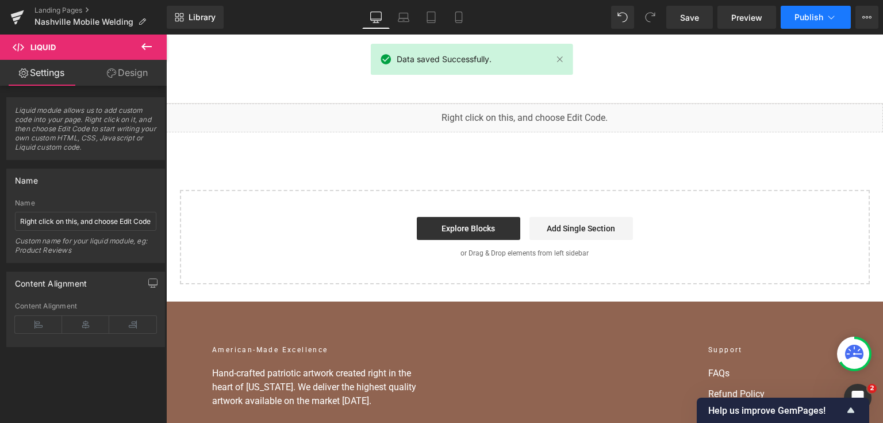
click at [798, 14] on span "Publish" at bounding box center [809, 17] width 29 height 9
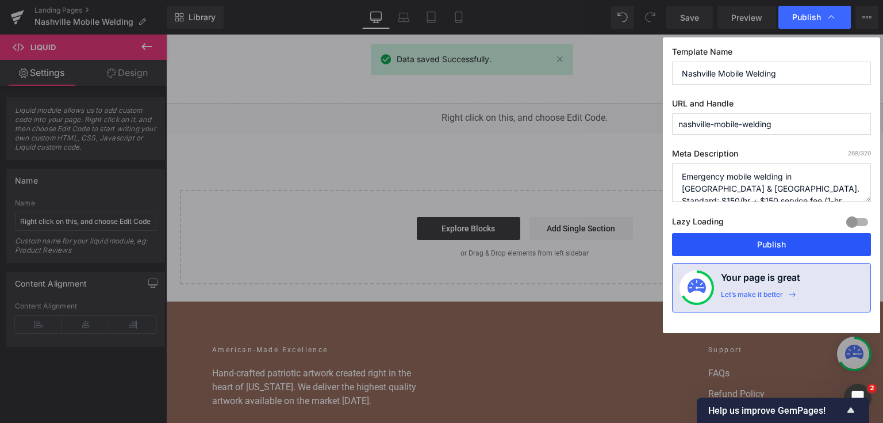
click at [730, 251] on button "Publish" at bounding box center [771, 244] width 199 height 23
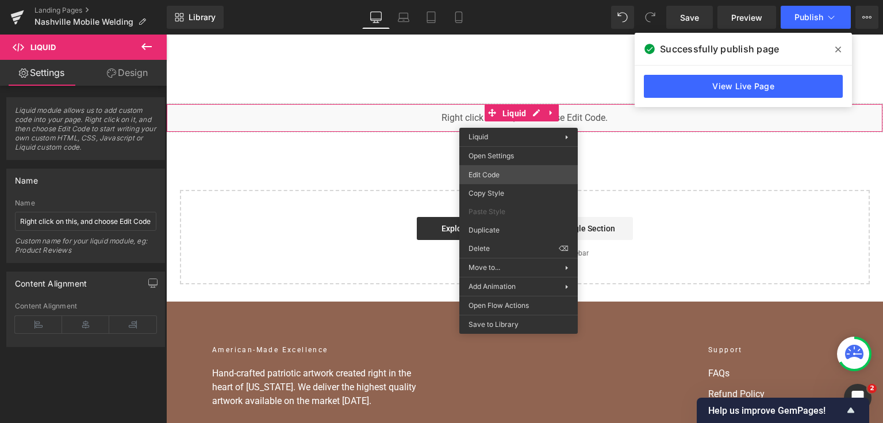
click at [479, 0] on div "You are previewing how the will restyle your page. You can not edit Elements in…" at bounding box center [441, 0] width 883 height 0
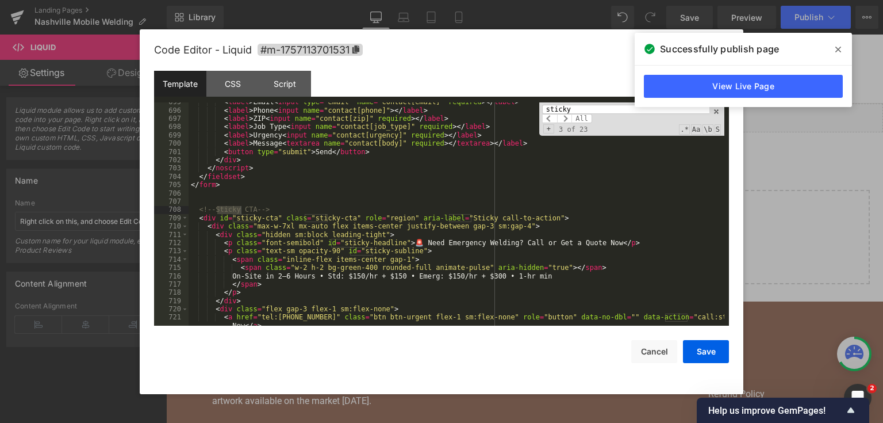
type input "sticky"
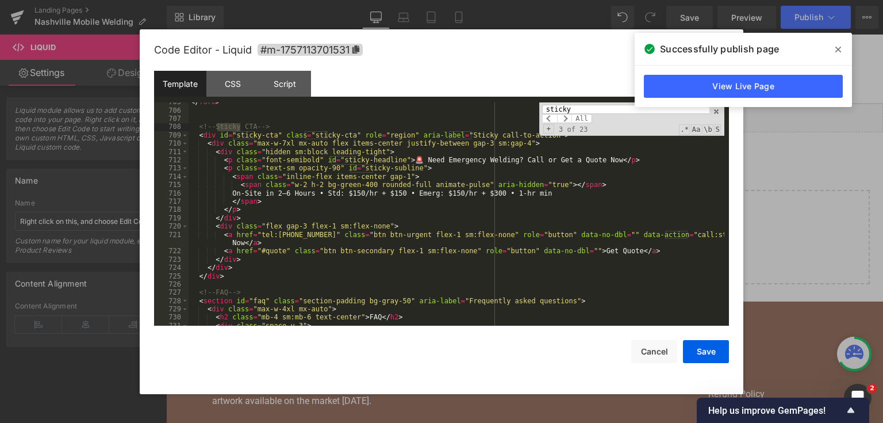
scroll to position [7171, 0]
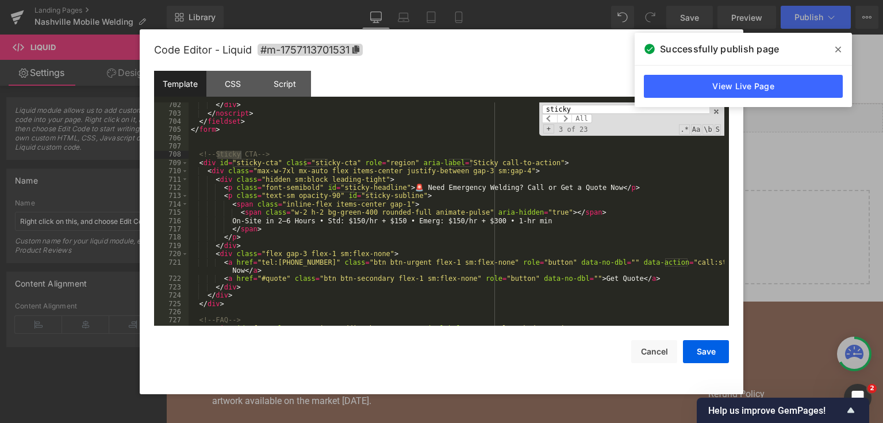
click at [596, 106] on input "sticky" at bounding box center [625, 109] width 167 height 9
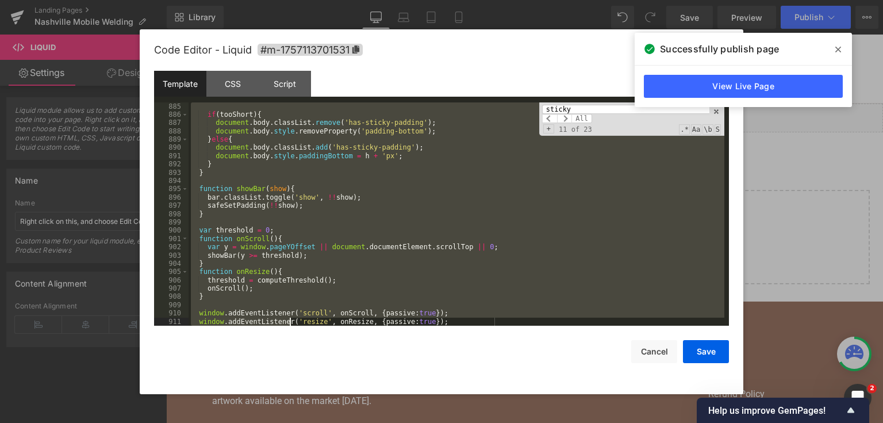
scroll to position [8833, 0]
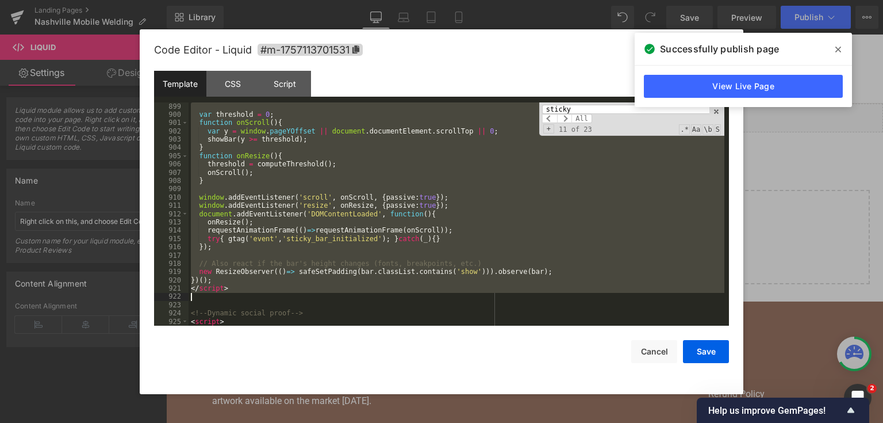
drag, startPoint x: 190, startPoint y: 197, endPoint x: 310, endPoint y: 296, distance: 155.6
click at [310, 296] on div "var threshold = 0 ; function onScroll ( ) { var y = window . pageYOffset || doc…" at bounding box center [457, 222] width 536 height 240
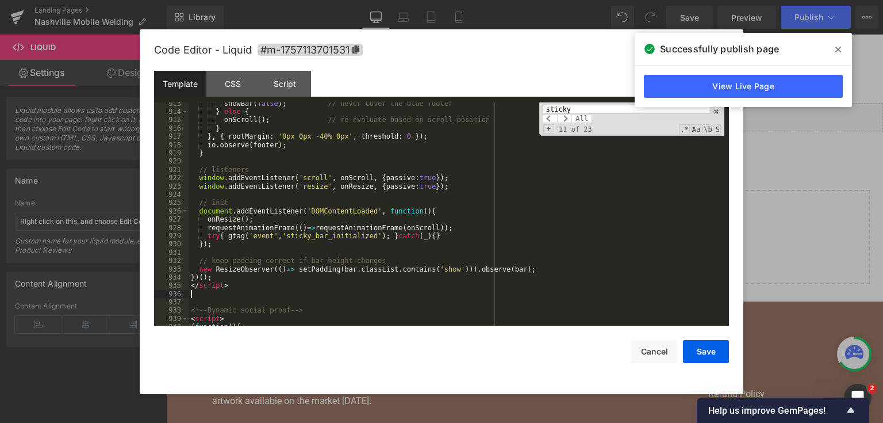
scroll to position [8980, 0]
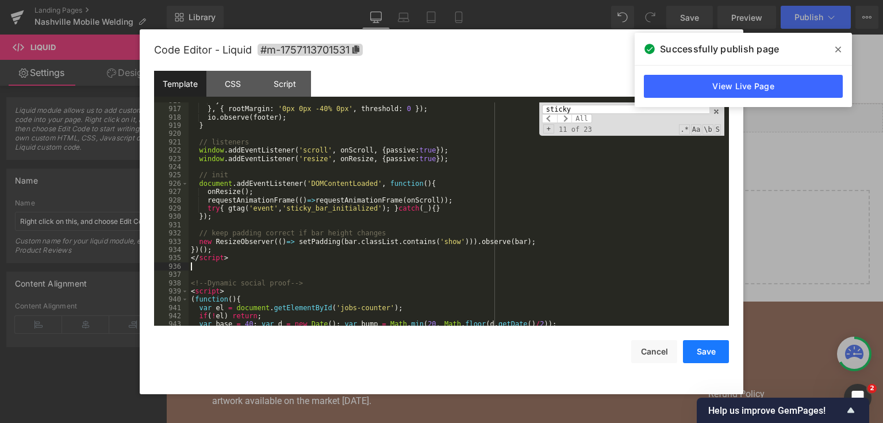
click at [688, 349] on button "Save" at bounding box center [706, 351] width 46 height 23
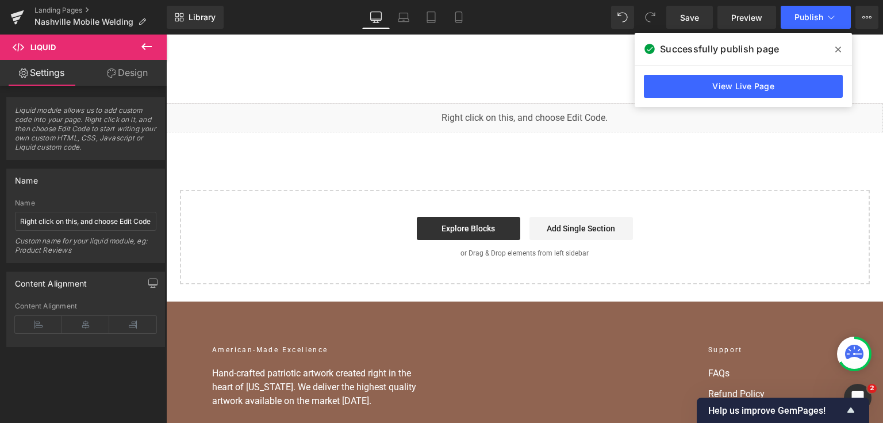
click at [409, 0] on div "You are previewing how the will restyle your page. You can not edit Elements in…" at bounding box center [441, 0] width 883 height 0
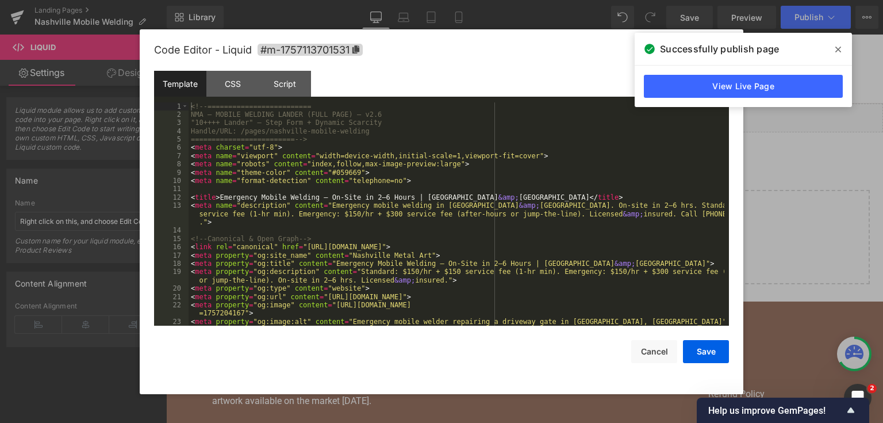
click at [409, 176] on div "<!-- ========================= NMA — MOBILE WELDING LANDER (FULL PAGE) — v2.6 "…" at bounding box center [457, 222] width 536 height 240
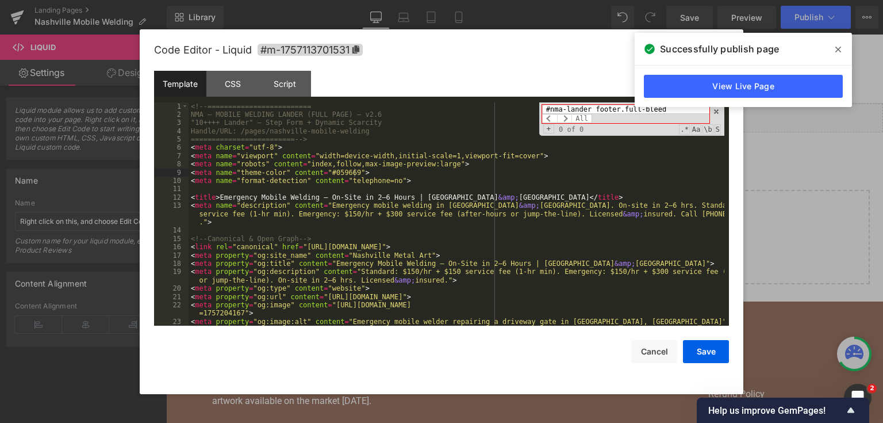
drag, startPoint x: 629, startPoint y: 109, endPoint x: 710, endPoint y: 101, distance: 81.4
click at [710, 0] on div "You are previewing how the will restyle your page. You can not edit Elements in…" at bounding box center [441, 0] width 883 height 0
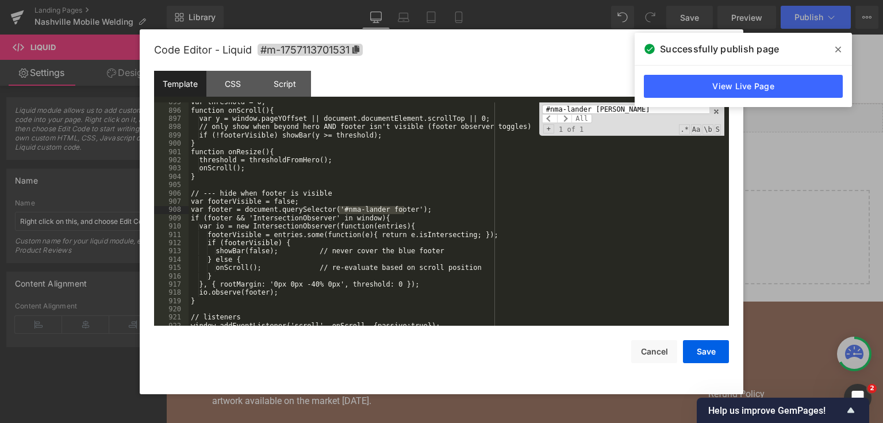
scroll to position [8805, 0]
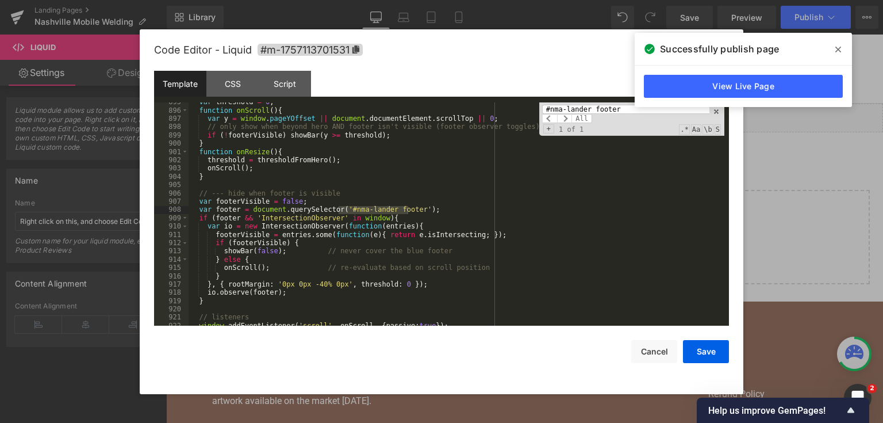
type input "#nma-lander footer"
click at [320, 216] on div "var threshold = 0 ; function onScroll ( ) { var y = window . pageYOffset || doc…" at bounding box center [457, 218] width 536 height 240
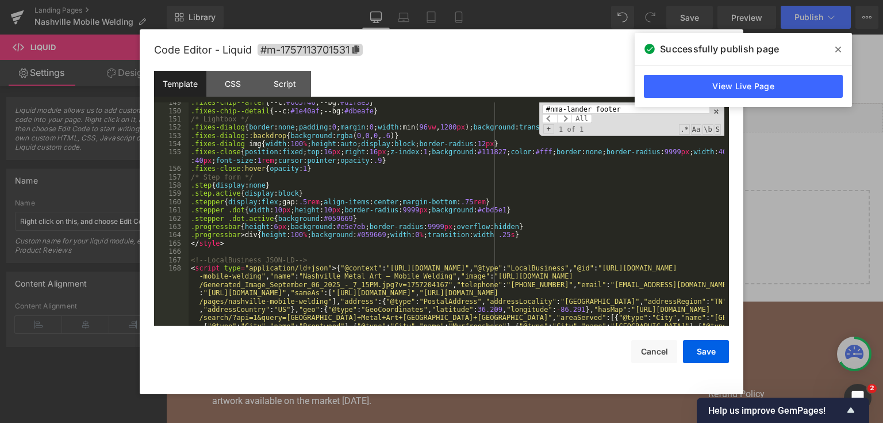
scroll to position [1621, 0]
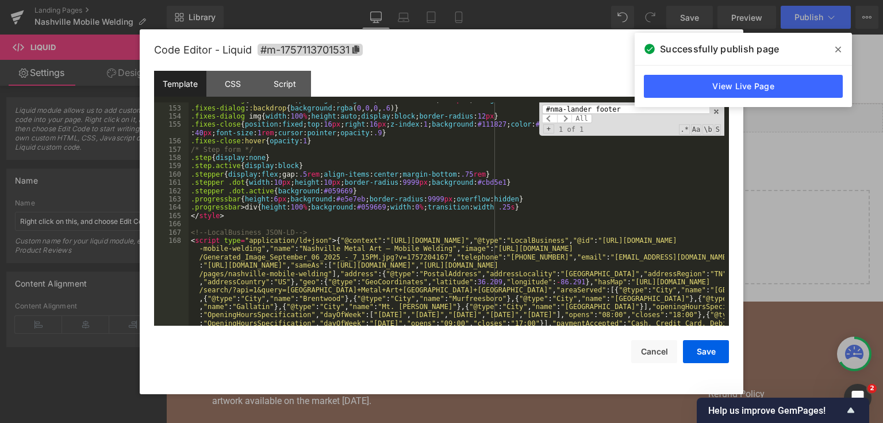
click at [507, 203] on div ".fixes-dialog { border : none ; padding : 0 ; margin : 0 ; width :min( 96 vw , …" at bounding box center [457, 264] width 536 height 339
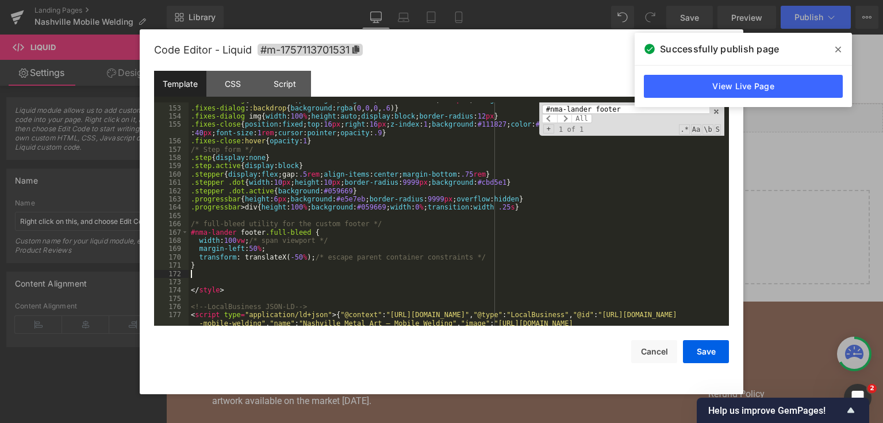
scroll to position [1648, 0]
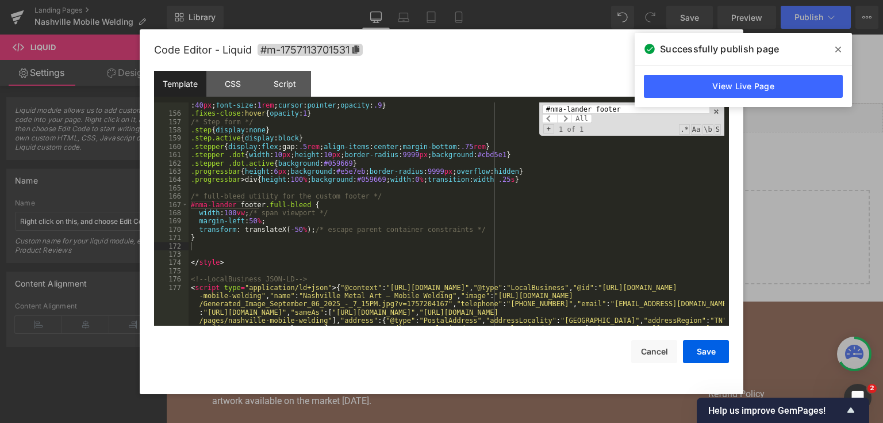
click at [600, 113] on input "#nma-lander footer" at bounding box center [625, 109] width 167 height 9
paste input "<footer class="bg-[#0B1324] text-white section-padding">"
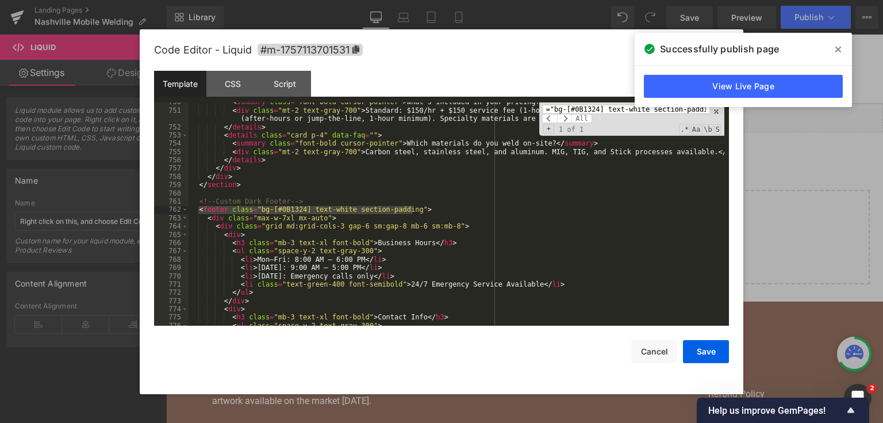
type input "<footer class="bg-[#0B1324] text-white section-padding">"
click at [427, 212] on div "< summary class = "font-bold cursor-pointer" > What’s included in your pricing?…" at bounding box center [457, 214] width 536 height 224
drag, startPoint x: 423, startPoint y: 209, endPoint x: 188, endPoint y: 211, distance: 235.2
click at [188, 211] on pre "750 751 752 753 754 755 756 757 758 759 760 761 762 763 764 765 766 767 768 769…" at bounding box center [441, 214] width 575 height 224
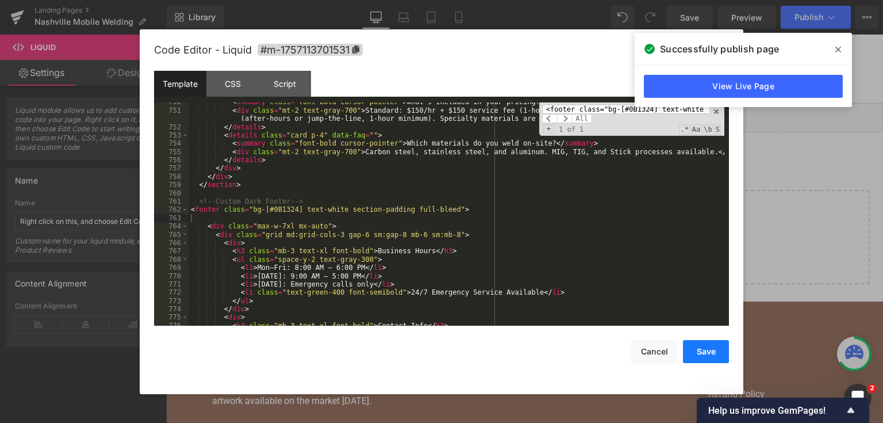
click at [701, 355] on button "Save" at bounding box center [706, 351] width 46 height 23
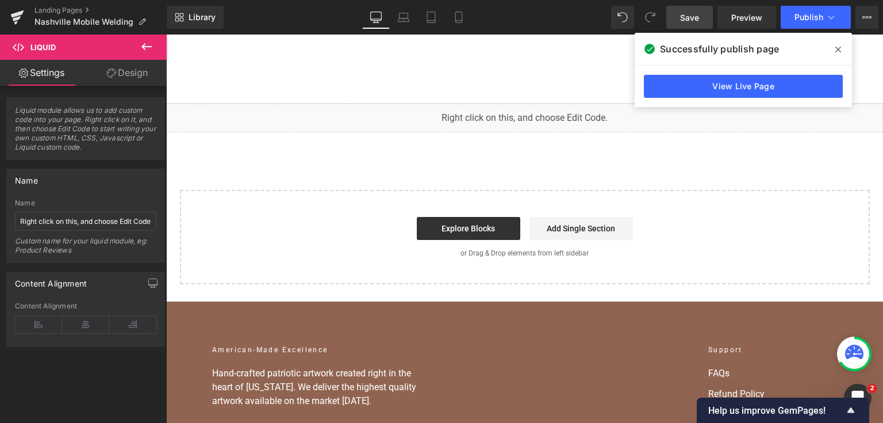
click at [692, 17] on span "Save" at bounding box center [689, 17] width 19 height 12
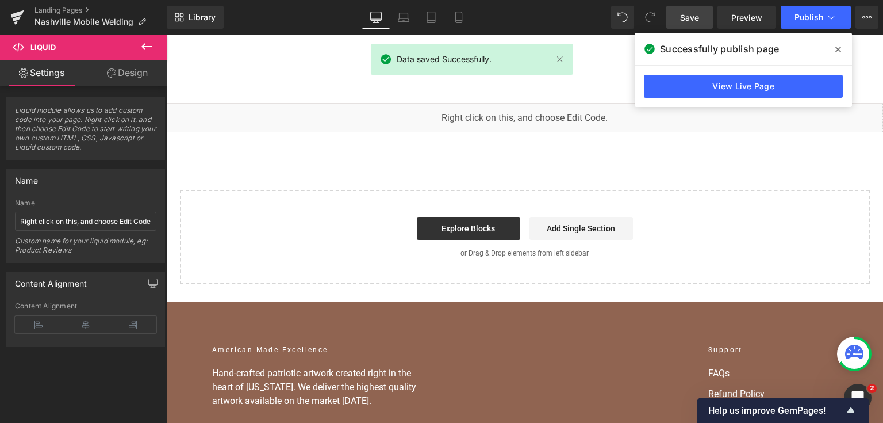
click at [835, 46] on icon at bounding box center [838, 49] width 6 height 9
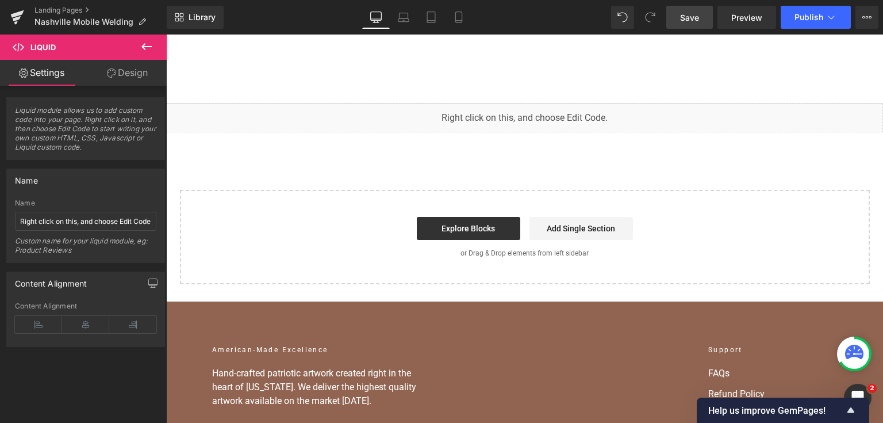
click at [693, 16] on span "Save" at bounding box center [689, 17] width 19 height 12
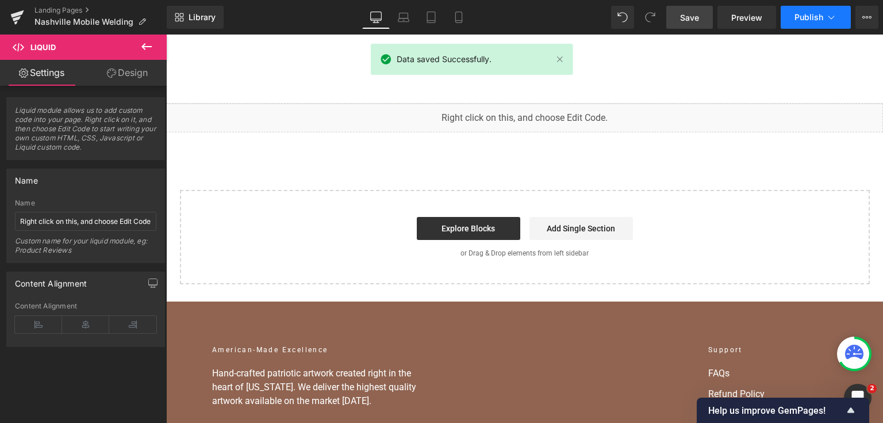
click at [813, 18] on span "Publish" at bounding box center [809, 17] width 29 height 9
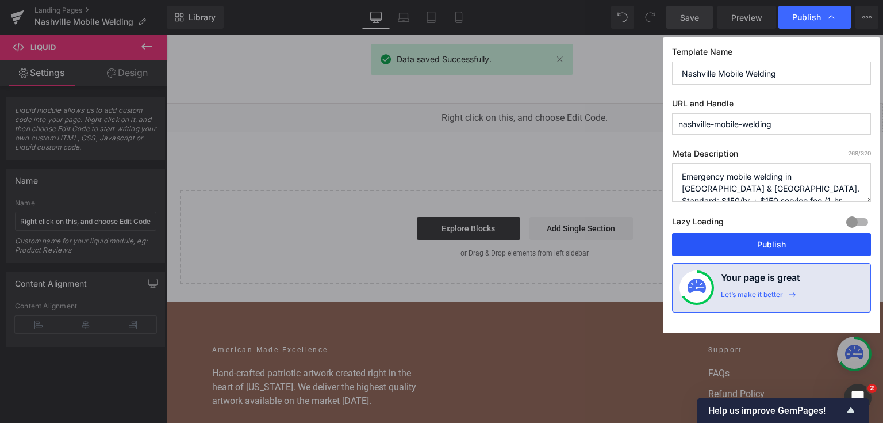
click at [761, 248] on button "Publish" at bounding box center [771, 244] width 199 height 23
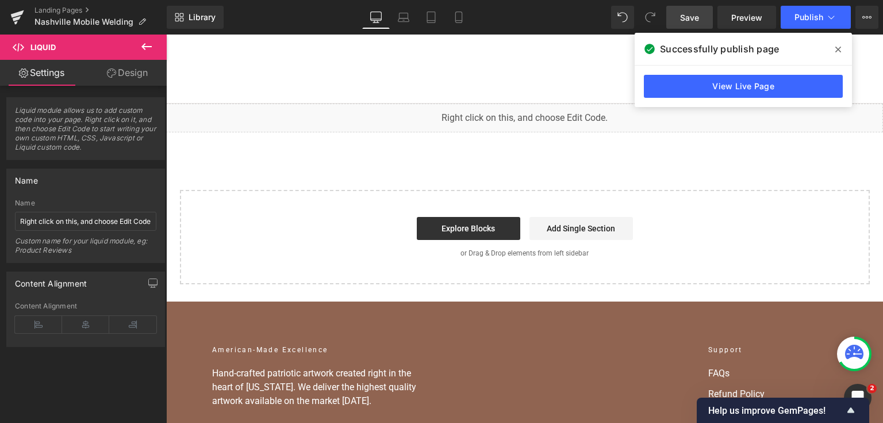
click at [745, 93] on link "View Live Page" at bounding box center [743, 86] width 199 height 23
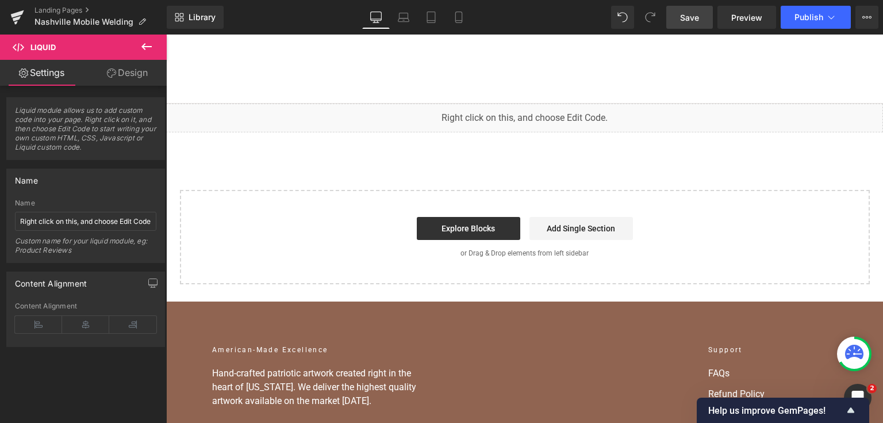
click at [377, 0] on div "You are previewing how the will restyle your page. You can not edit Elements in…" at bounding box center [441, 0] width 883 height 0
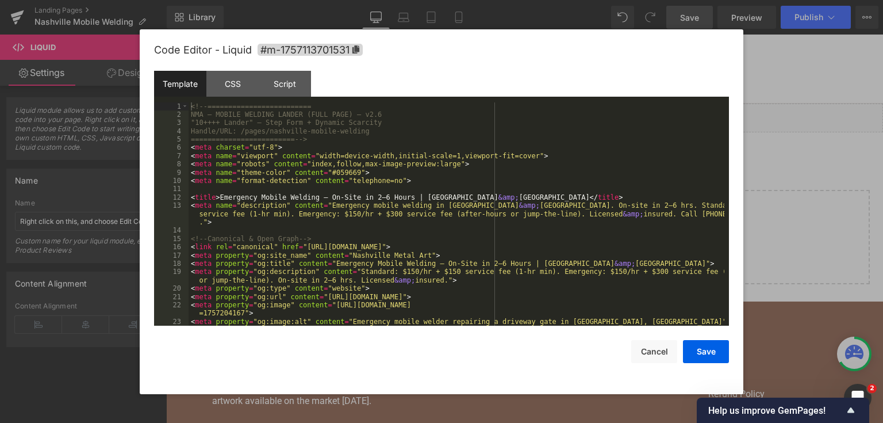
click at [387, 170] on div "<!-- ========================= NMA — MOBILE WELDING LANDER (FULL PAGE) — v2.6 "…" at bounding box center [457, 222] width 536 height 240
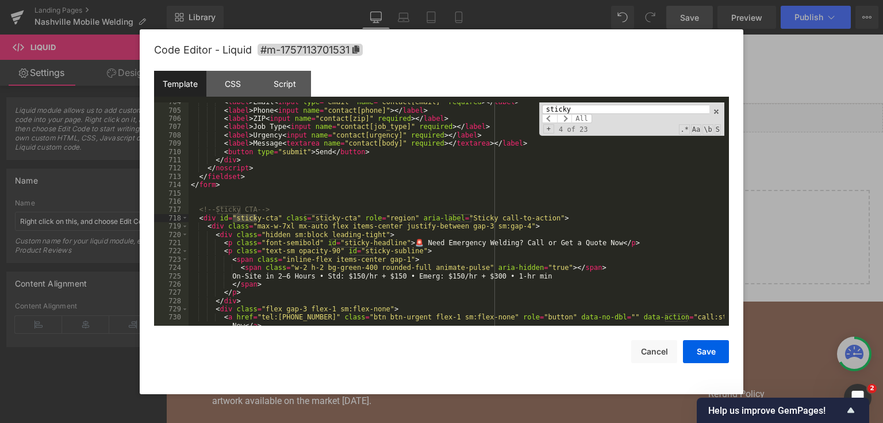
type input "sticky"
click at [575, 110] on input "sticky" at bounding box center [625, 109] width 167 height 9
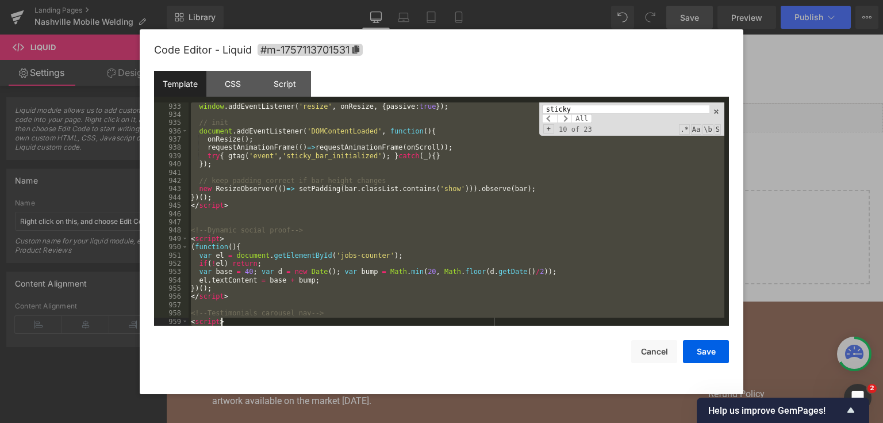
scroll to position [9140, 0]
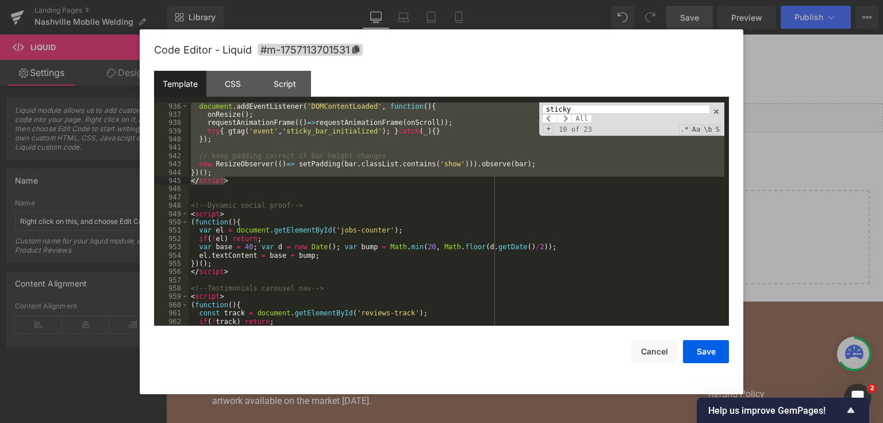
drag, startPoint x: 192, startPoint y: 180, endPoint x: 379, endPoint y: 183, distance: 187.5
click at [379, 183] on div "document . addEventListener ( 'DOMContentLoaded' , function ( ) { onResize ( ) …" at bounding box center [457, 222] width 536 height 240
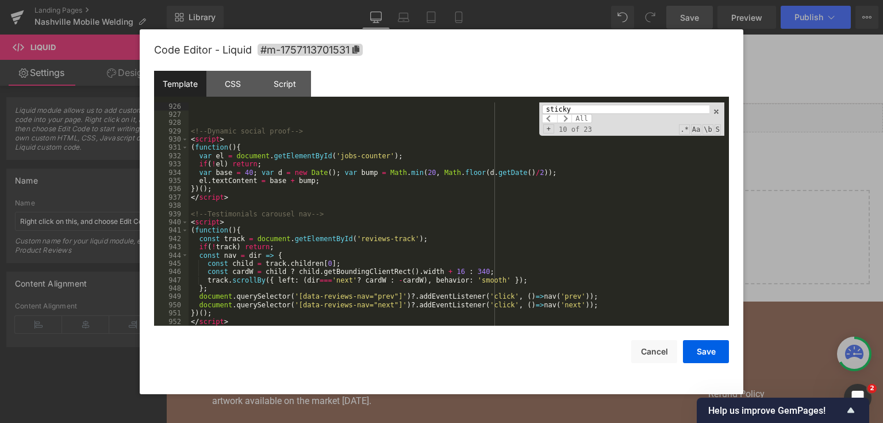
scroll to position [9029, 0]
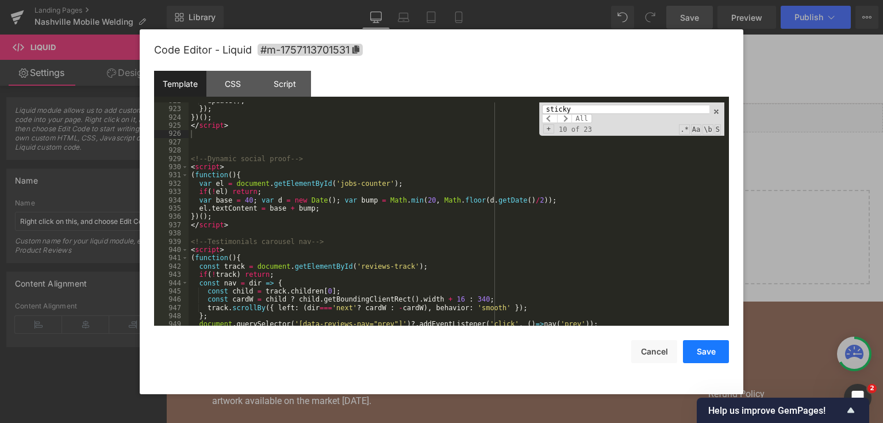
click at [703, 344] on button "Save" at bounding box center [706, 351] width 46 height 23
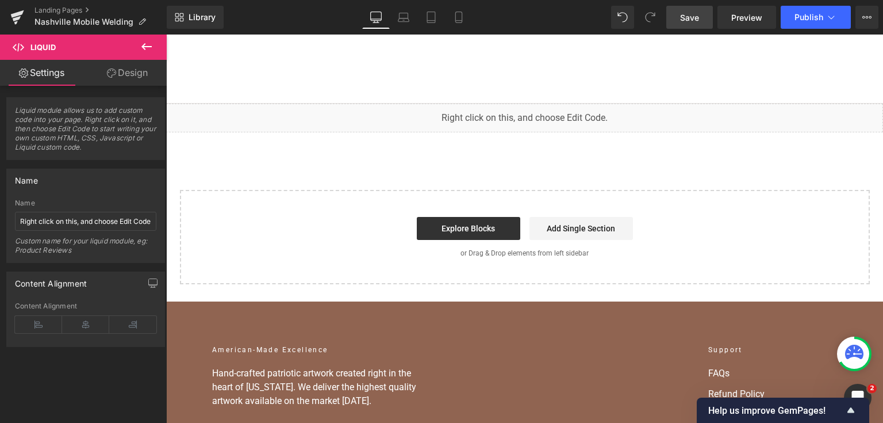
click at [689, 23] on span "Save" at bounding box center [689, 17] width 19 height 12
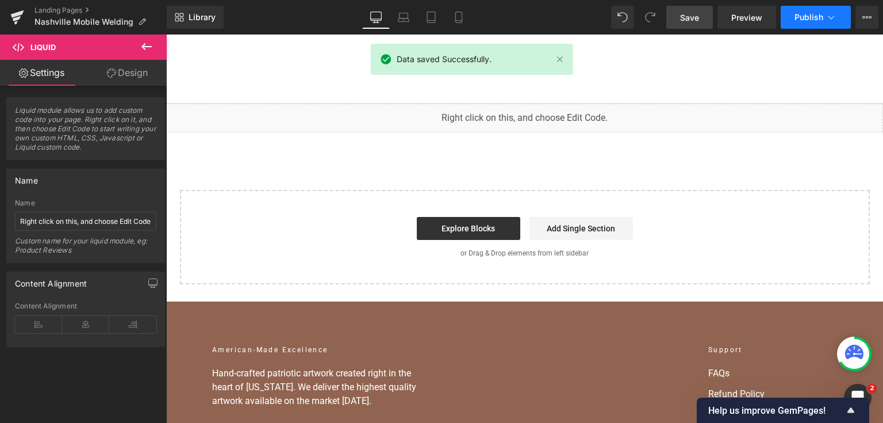
click at [803, 16] on span "Publish" at bounding box center [809, 17] width 29 height 9
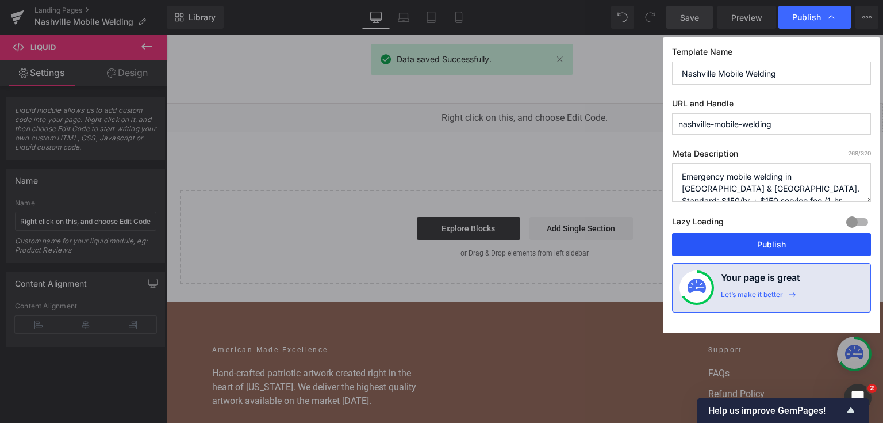
click at [732, 246] on button "Publish" at bounding box center [771, 244] width 199 height 23
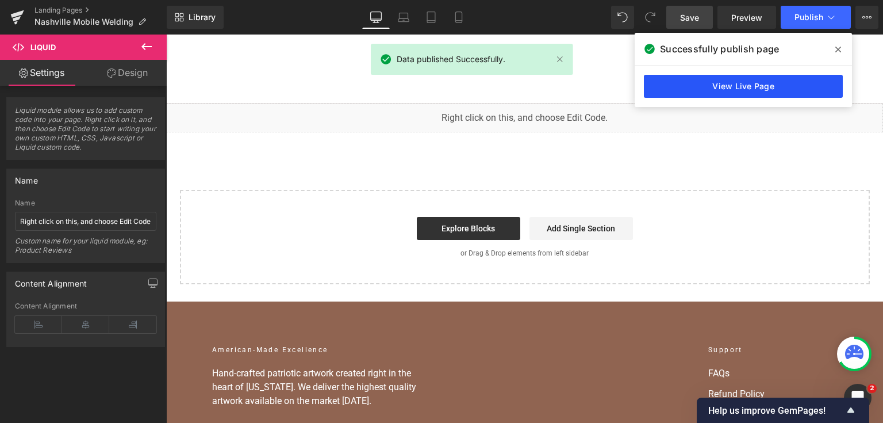
click at [816, 90] on link "View Live Page" at bounding box center [743, 86] width 199 height 23
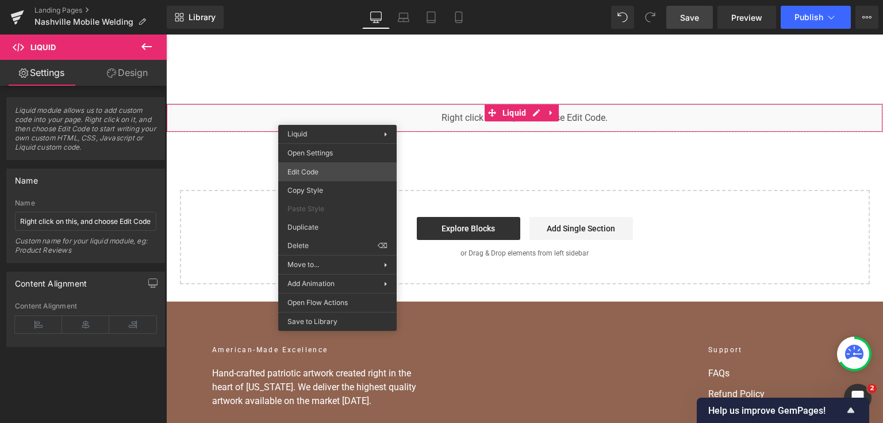
click at [336, 0] on div "You are previewing how the will restyle your page. You can not edit Elements in…" at bounding box center [441, 0] width 883 height 0
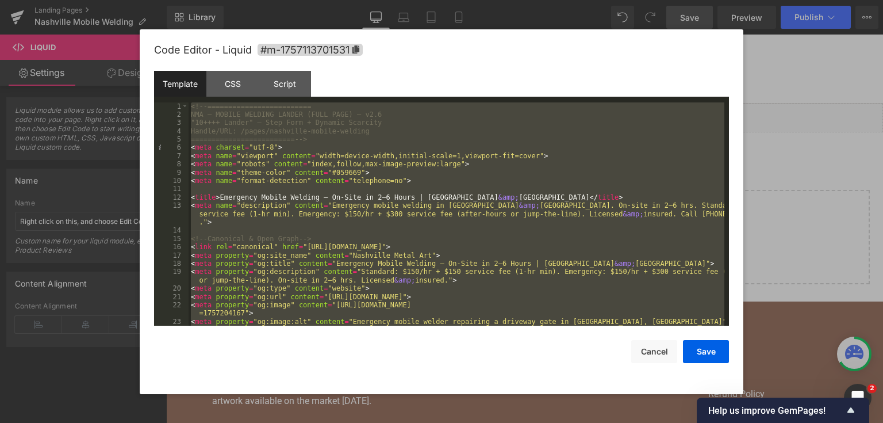
click at [358, 158] on div "<!-- ========================= NMA — MOBILE WELDING LANDER (FULL PAGE) — v2.6 "…" at bounding box center [457, 214] width 536 height 224
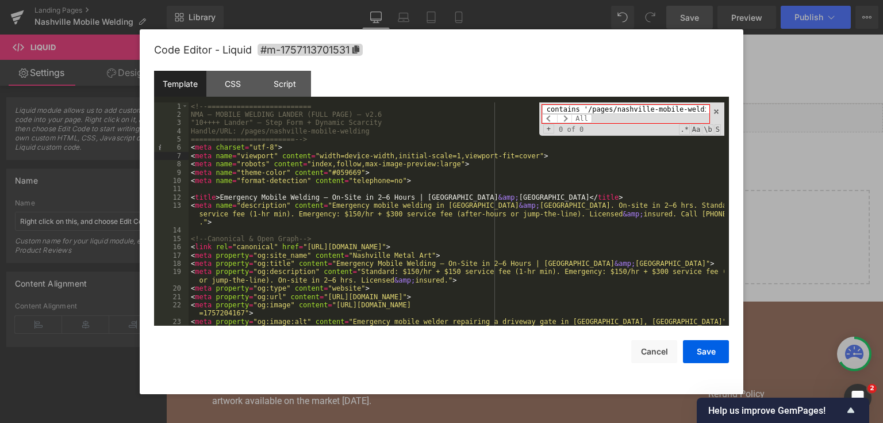
scroll to position [0, 0]
click at [556, 107] on input "</section></div> {% if request.path contains '/pages/nashville-mobile-welding' …" at bounding box center [625, 109] width 167 height 9
paste input "{% if request.path contains"
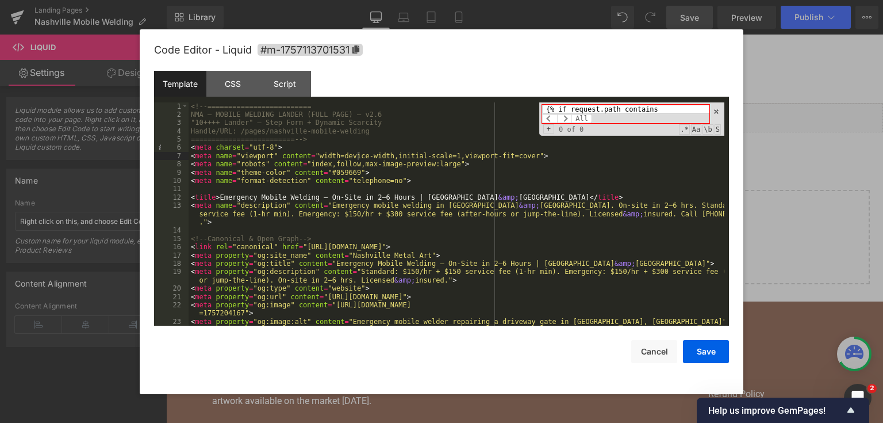
click at [563, 109] on input "{% if request.path contains" at bounding box center [625, 109] width 167 height 9
drag, startPoint x: 559, startPoint y: 113, endPoint x: 598, endPoint y: 105, distance: 39.4
click at [559, 112] on input "{% if request.path contains" at bounding box center [625, 109] width 167 height 9
click at [566, 108] on input "{% if request.path contains" at bounding box center [625, 109] width 167 height 9
click at [598, 105] on input "{% if request.path contains" at bounding box center [625, 109] width 167 height 9
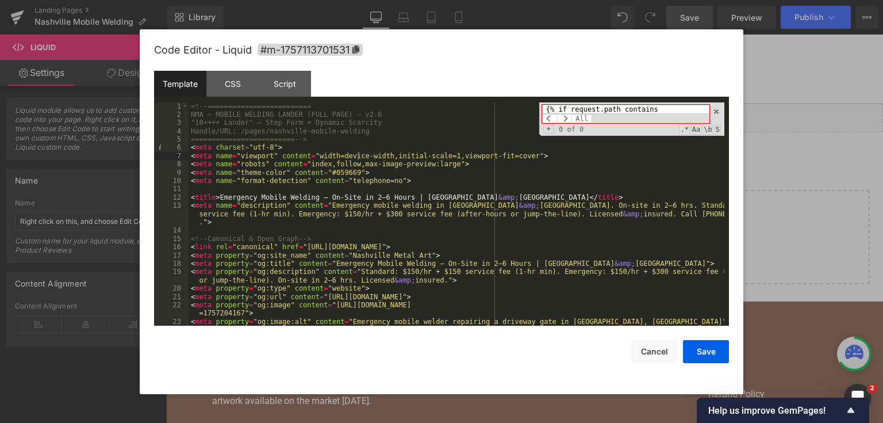
click at [598, 105] on input "{% if request.path contains" at bounding box center [625, 109] width 167 height 9
click at [569, 110] on input "{% if request.path contains" at bounding box center [625, 109] width 167 height 9
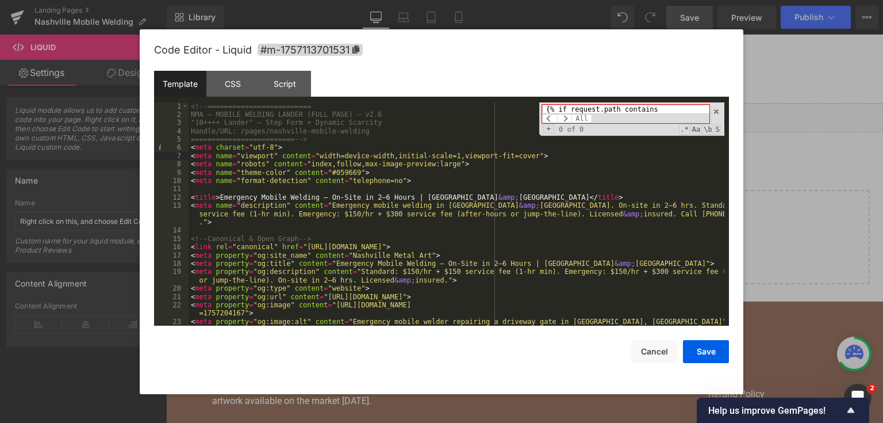
click at [560, 108] on input "{% if request.path contains" at bounding box center [625, 109] width 167 height 9
click at [651, 110] on input "if request.path contains" at bounding box center [625, 109] width 167 height 9
click at [593, 108] on input "if request.path contains" at bounding box center [625, 109] width 167 height 9
click at [646, 108] on input "if request path contains" at bounding box center [625, 109] width 167 height 9
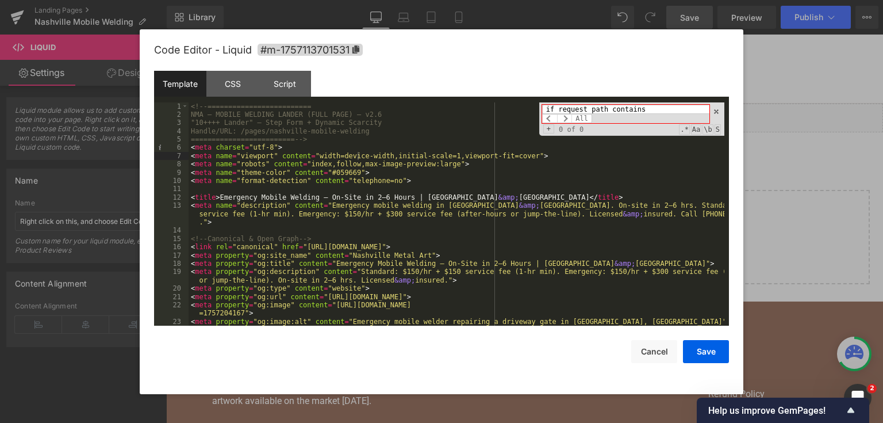
click at [646, 108] on input "if request path contains" at bounding box center [625, 109] width 167 height 9
type input "request path"
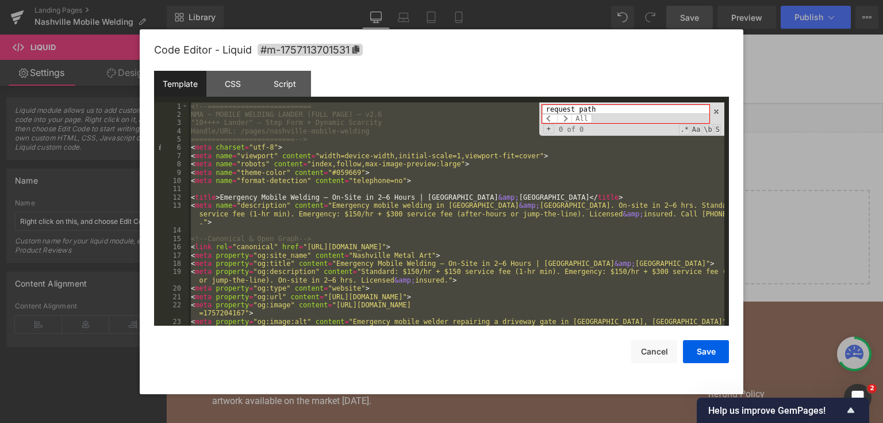
click at [676, 182] on div "<!-- ========================= NMA — MOBILE WELDING LANDER (FULL PAGE) — v2.6 "…" at bounding box center [457, 214] width 536 height 224
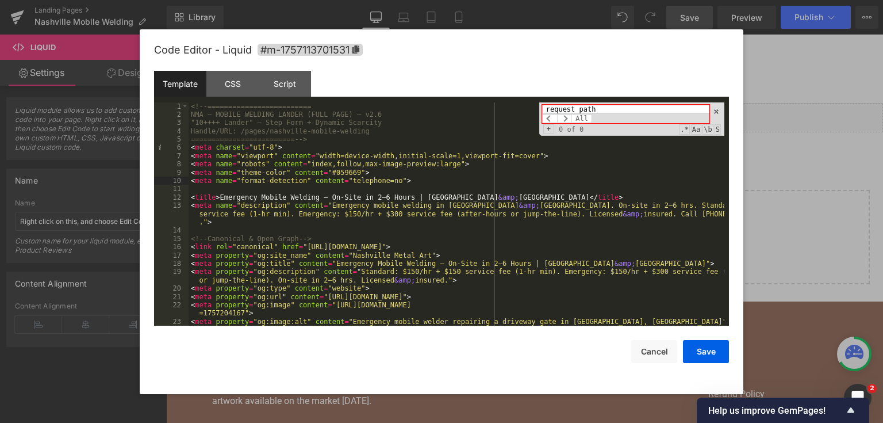
click at [720, 111] on div "request path All Replace All + 0 of 0 .* Aa \b S" at bounding box center [631, 118] width 185 height 33
click at [719, 109] on span at bounding box center [716, 112] width 8 height 8
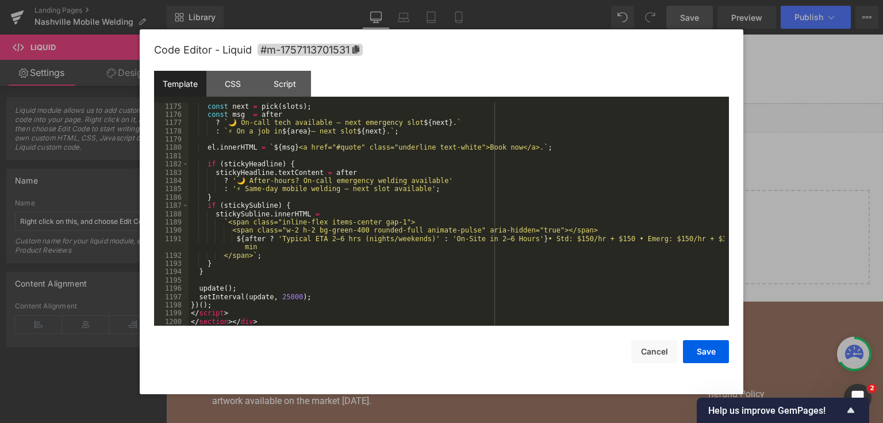
scroll to position [11119, 0]
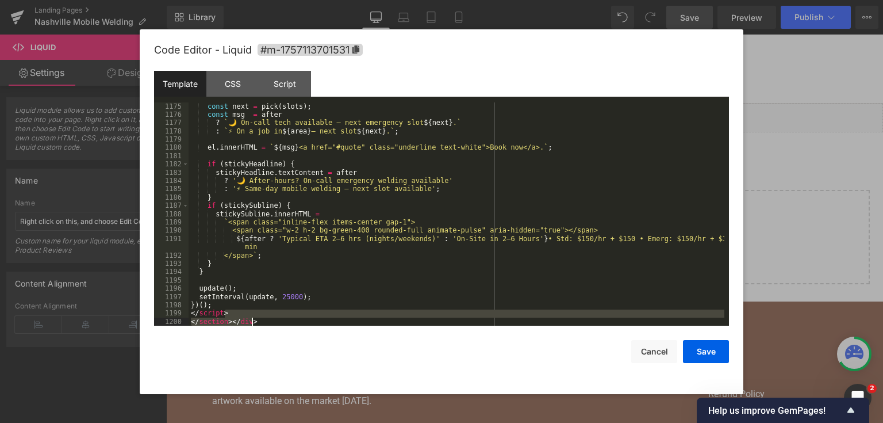
drag, startPoint x: 271, startPoint y: 317, endPoint x: 253, endPoint y: 319, distance: 18.0
click at [253, 319] on div "const next = pick ( slots ) ; const msg = after ? ` 🌙 On-call tech available — …" at bounding box center [457, 222] width 536 height 240
click at [253, 319] on div "const next = pick ( slots ) ; const msg = after ? ` 🌙 On-call tech available — …" at bounding box center [457, 214] width 536 height 224
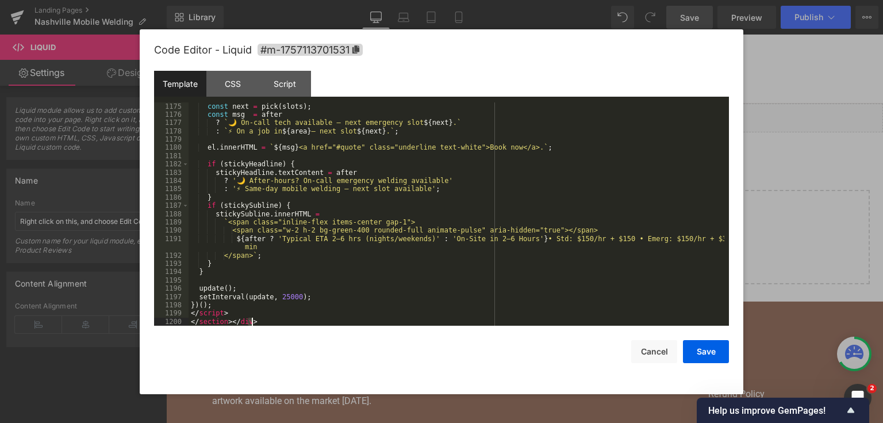
click at [253, 319] on div "const next = pick ( slots ) ; const msg = after ? ` 🌙 On-call tech available — …" at bounding box center [457, 222] width 536 height 240
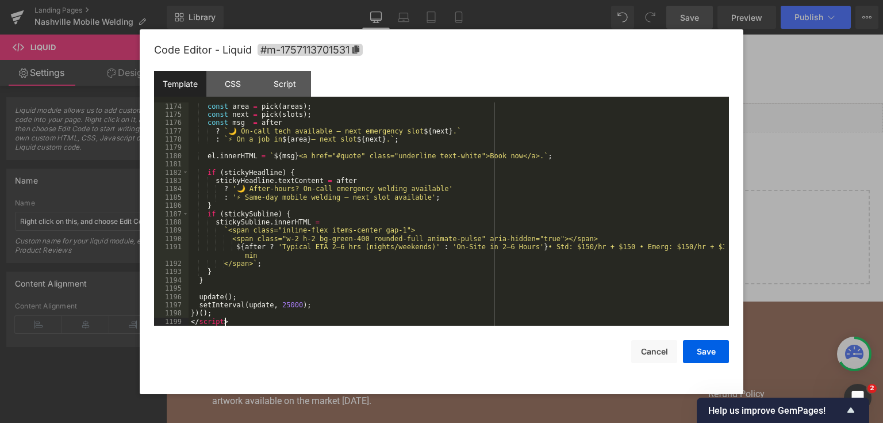
scroll to position [11110, 0]
click at [702, 349] on button "Save" at bounding box center [706, 351] width 46 height 23
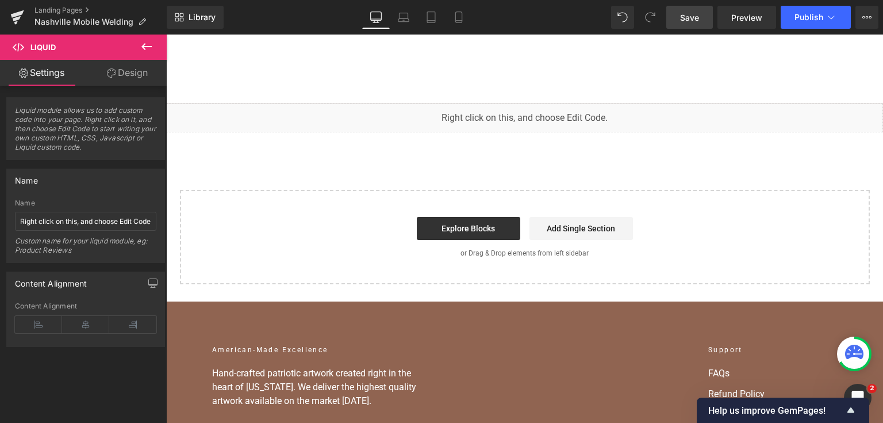
click at [690, 21] on span "Save" at bounding box center [689, 17] width 19 height 12
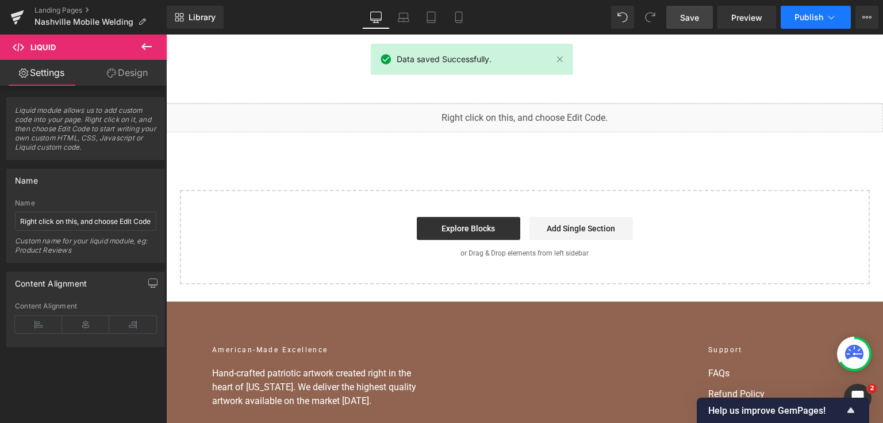
click at [808, 25] on button "Publish" at bounding box center [816, 17] width 70 height 23
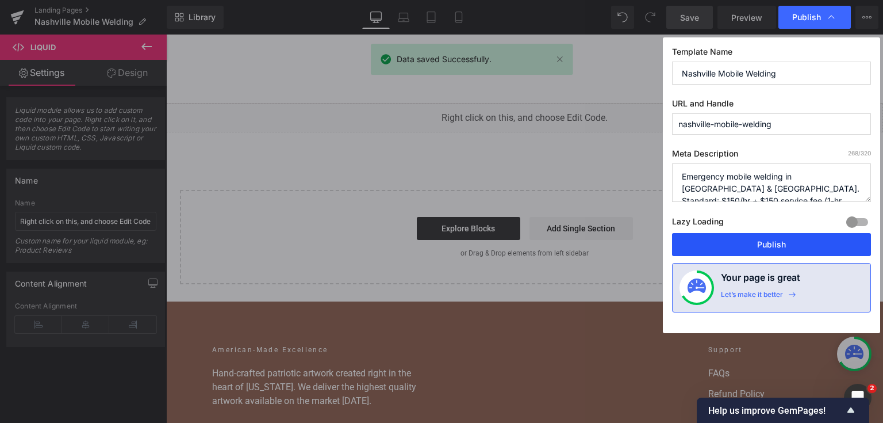
click at [770, 237] on button "Publish" at bounding box center [771, 244] width 199 height 23
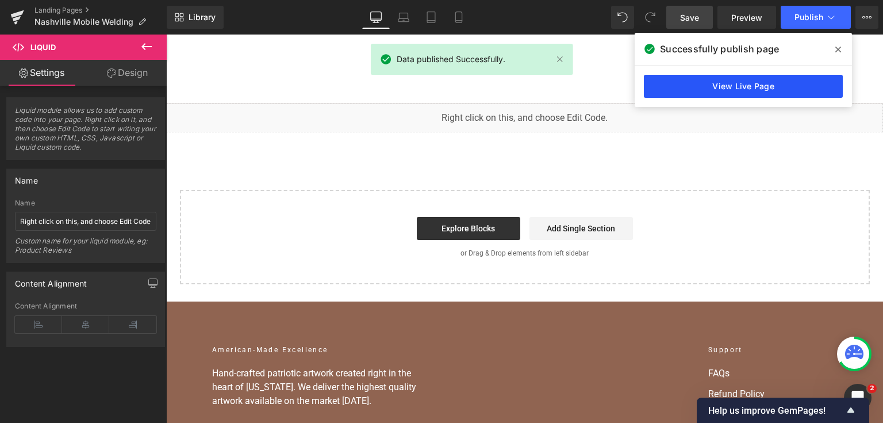
click at [774, 88] on link "View Live Page" at bounding box center [743, 86] width 199 height 23
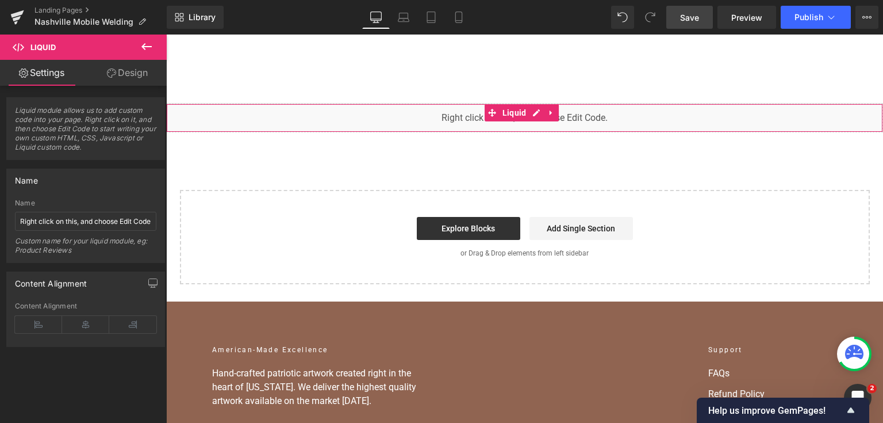
click at [390, 0] on div "You are previewing how the will restyle your page. You can not edit Elements in…" at bounding box center [441, 0] width 883 height 0
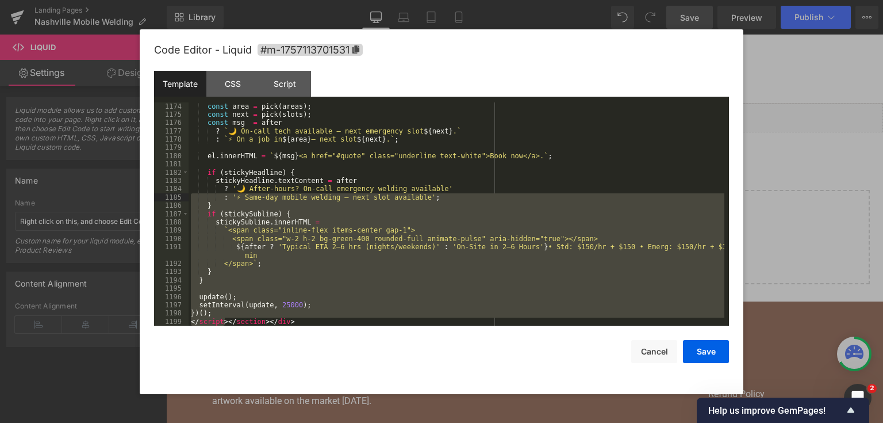
drag, startPoint x: 226, startPoint y: 323, endPoint x: 158, endPoint y: 196, distance: 143.8
click at [158, 196] on pre "1174 1175 1176 1177 1178 1179 1180 1181 1182 1183 1184 1185 1186 1187 1188 1189…" at bounding box center [441, 214] width 575 height 224
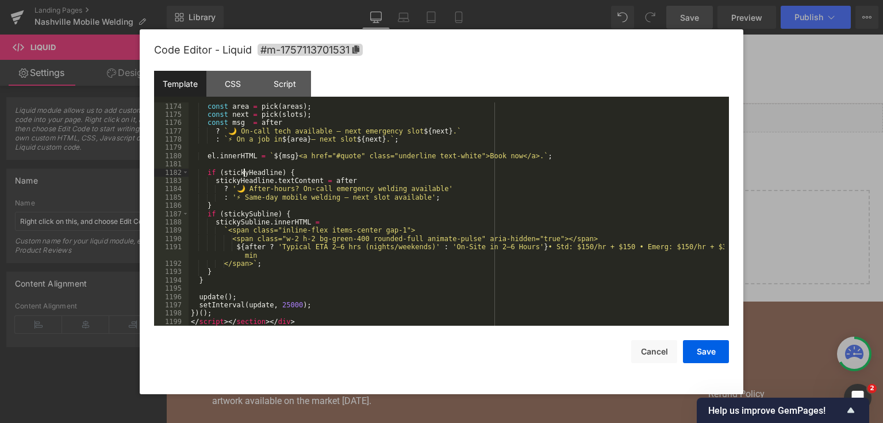
click at [245, 170] on div "const area = pick ( areas ) ; const next = pick ( slots ) ; const msg = after ?…" at bounding box center [457, 222] width 536 height 240
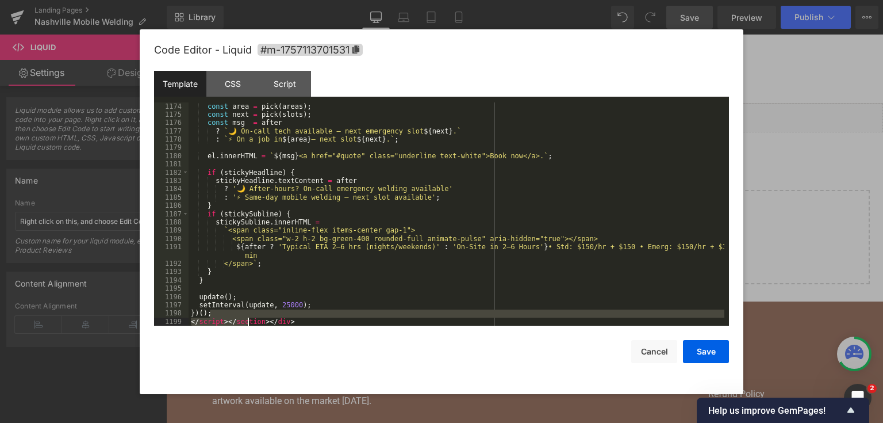
drag, startPoint x: 292, startPoint y: 317, endPoint x: 246, endPoint y: 320, distance: 46.1
click at [246, 320] on div "const area = pick ( areas ) ; const next = pick ( slots ) ; const msg = after ?…" at bounding box center [457, 222] width 536 height 240
drag, startPoint x: 261, startPoint y: 266, endPoint x: 247, endPoint y: 140, distance: 127.3
click at [247, 140] on div "const area = pick ( areas ) ; const next = pick ( slots ) ; const msg = after ?…" at bounding box center [457, 222] width 536 height 240
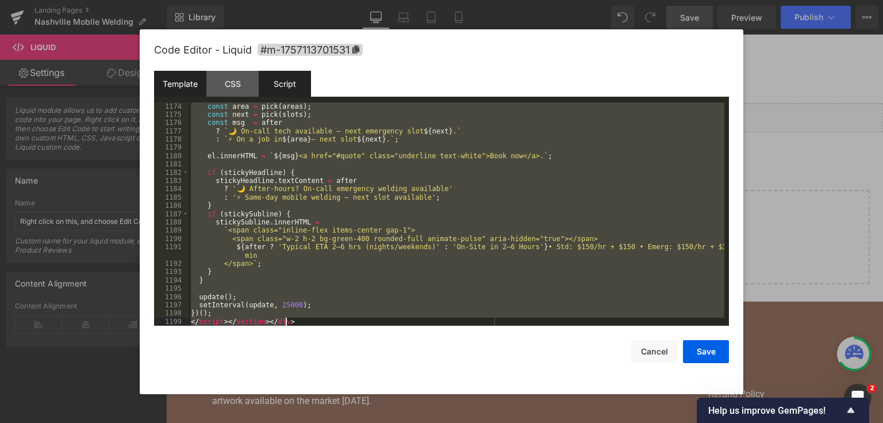
click at [288, 77] on div "Script" at bounding box center [285, 84] width 52 height 26
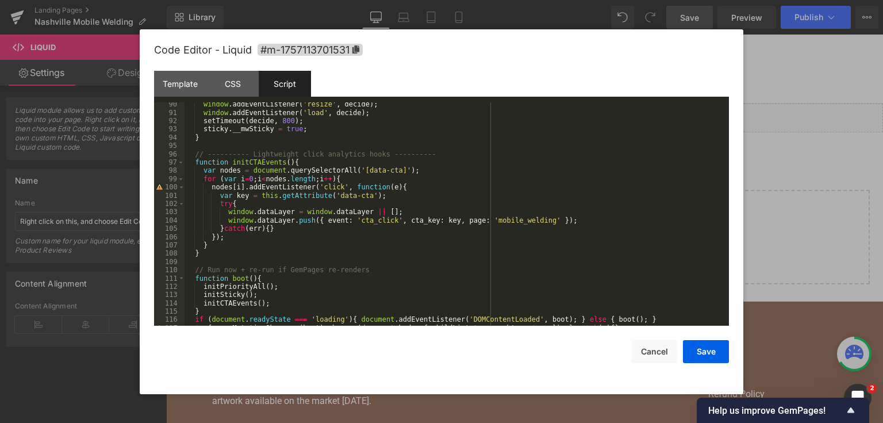
scroll to position [836, 0]
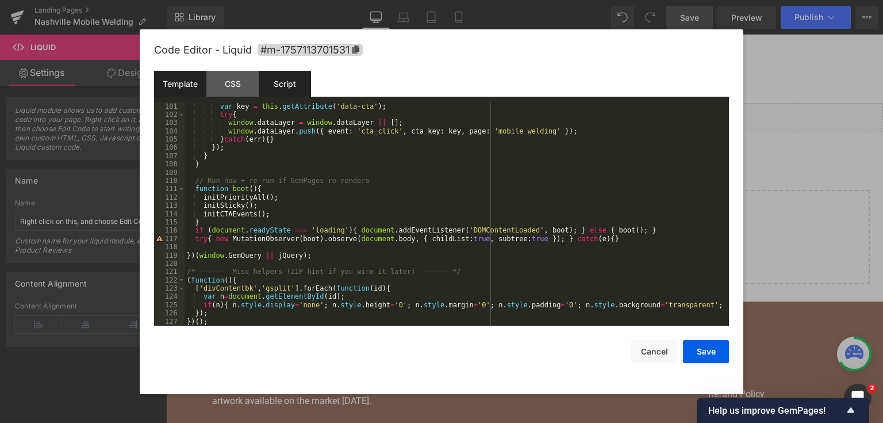
click at [190, 90] on div "Template" at bounding box center [180, 84] width 52 height 26
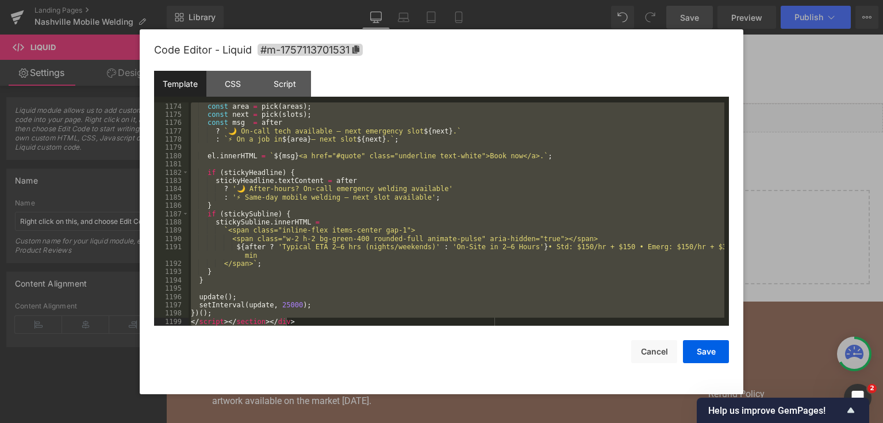
click at [286, 325] on div "Save Cancel" at bounding box center [441, 343] width 575 height 37
click at [299, 323] on div "const area = pick ( areas ) ; const next = pick ( slots ) ; const msg = after ?…" at bounding box center [457, 214] width 536 height 224
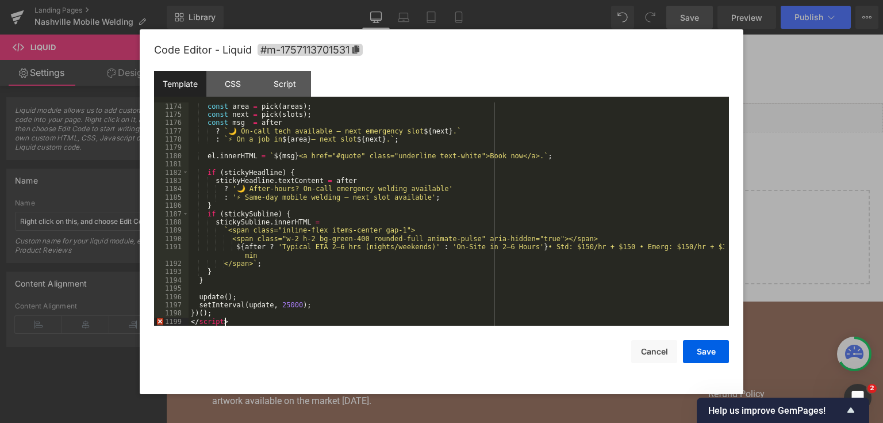
click at [520, 237] on div "const area = pick ( areas ) ; const next = pick ( slots ) ; const msg = after ?…" at bounding box center [457, 222] width 536 height 240
drag, startPoint x: 705, startPoint y: 360, endPoint x: 506, endPoint y: 2, distance: 409.7
click at [705, 360] on button "Save" at bounding box center [706, 351] width 46 height 23
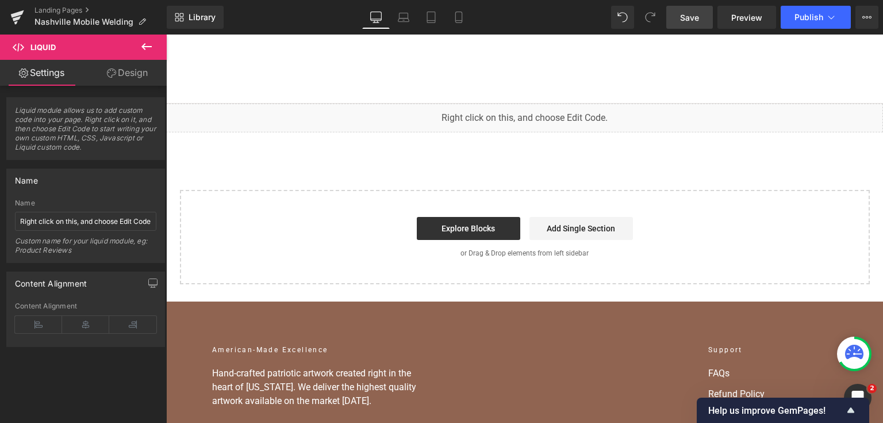
click at [680, 19] on link "Save" at bounding box center [689, 17] width 47 height 23
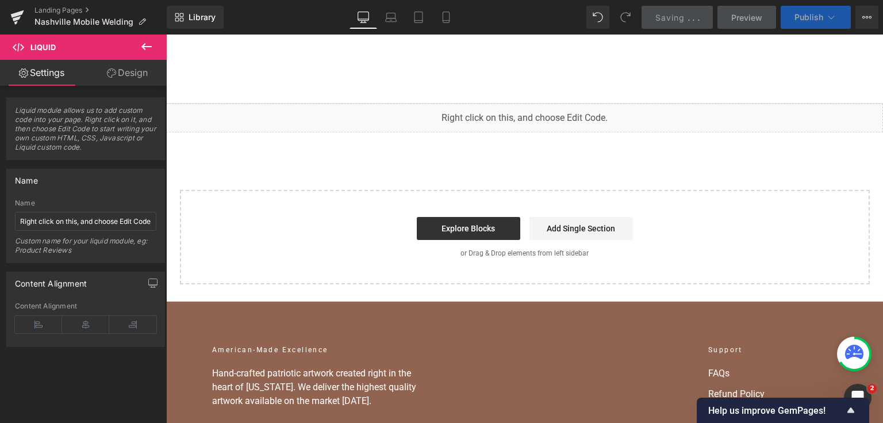
click at [816, 16] on span "Publish" at bounding box center [809, 17] width 29 height 9
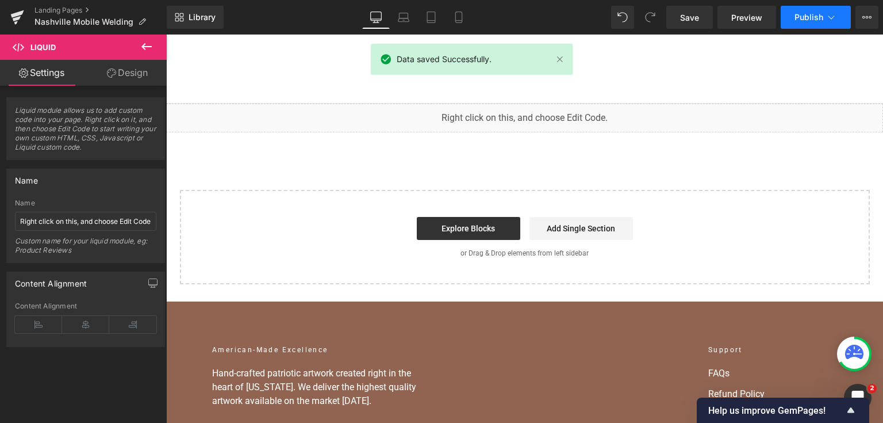
click at [816, 16] on span "Publish" at bounding box center [809, 17] width 29 height 9
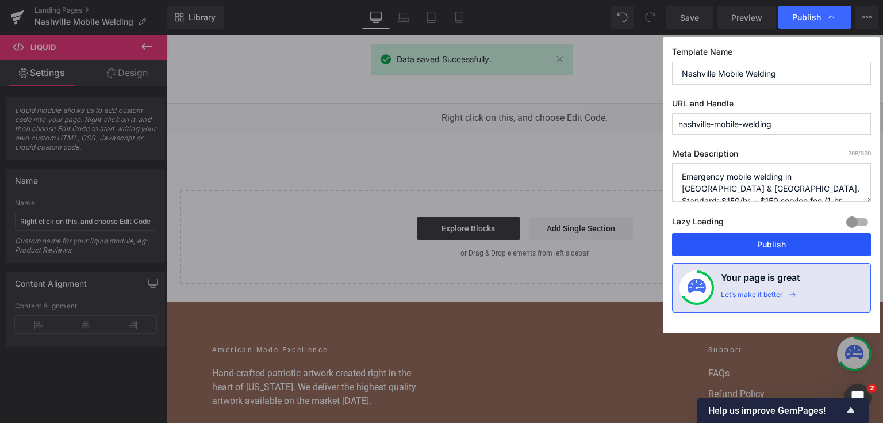
click at [752, 239] on button "Publish" at bounding box center [771, 244] width 199 height 23
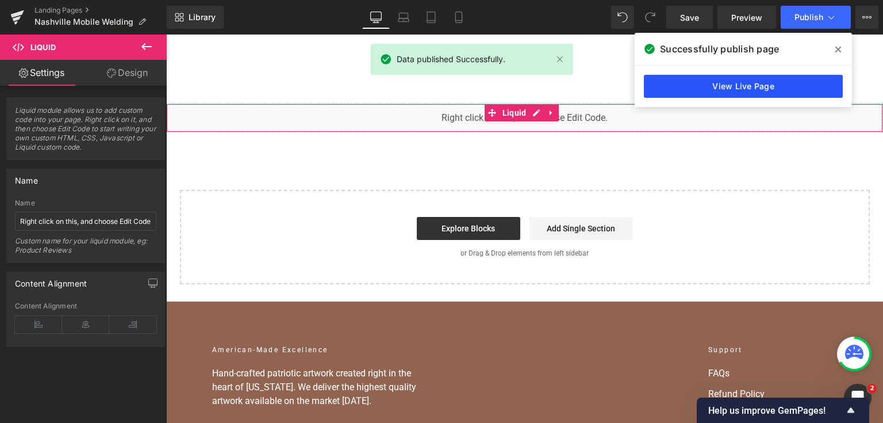
drag, startPoint x: 656, startPoint y: 86, endPoint x: 395, endPoint y: 69, distance: 261.6
click at [656, 86] on link "View Live Page" at bounding box center [743, 86] width 199 height 23
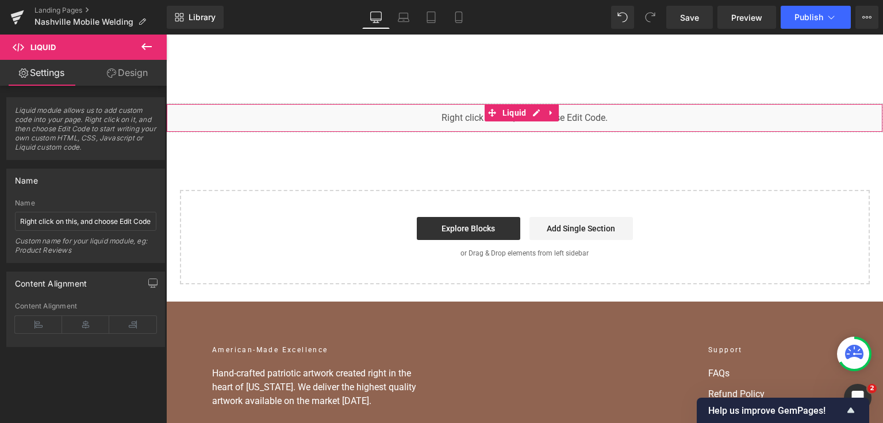
click at [362, 0] on div "You are previewing how the will restyle your page. You can not edit Elements in…" at bounding box center [441, 0] width 883 height 0
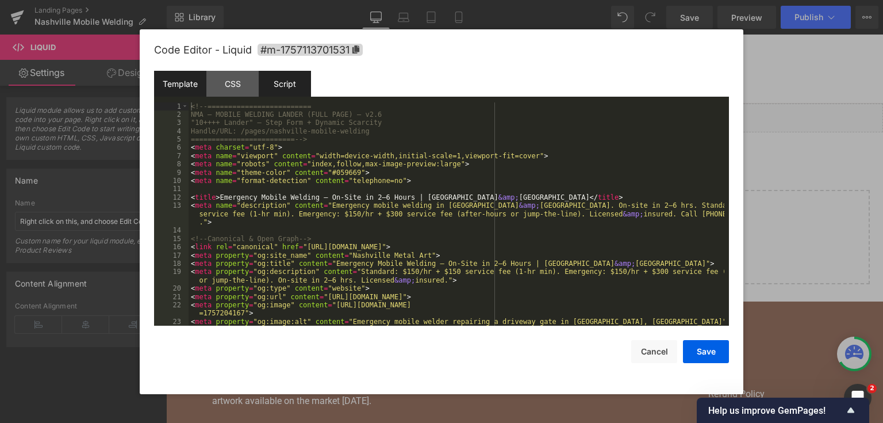
click at [290, 89] on div "Script" at bounding box center [285, 84] width 52 height 26
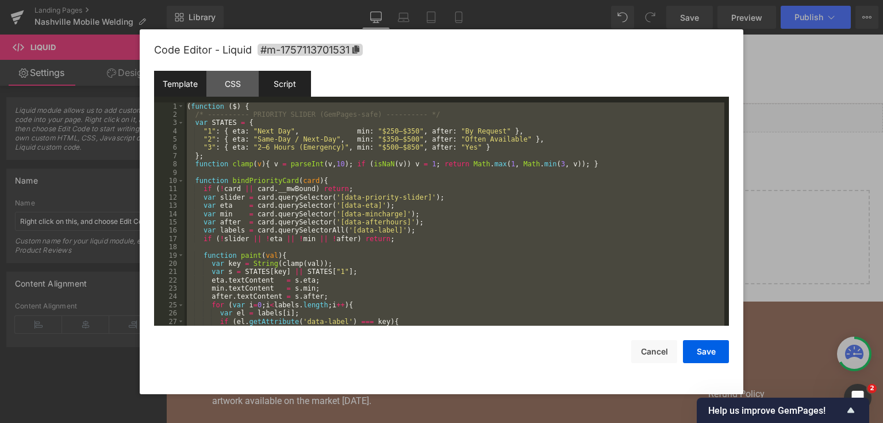
click at [175, 92] on div "Template" at bounding box center [180, 84] width 52 height 26
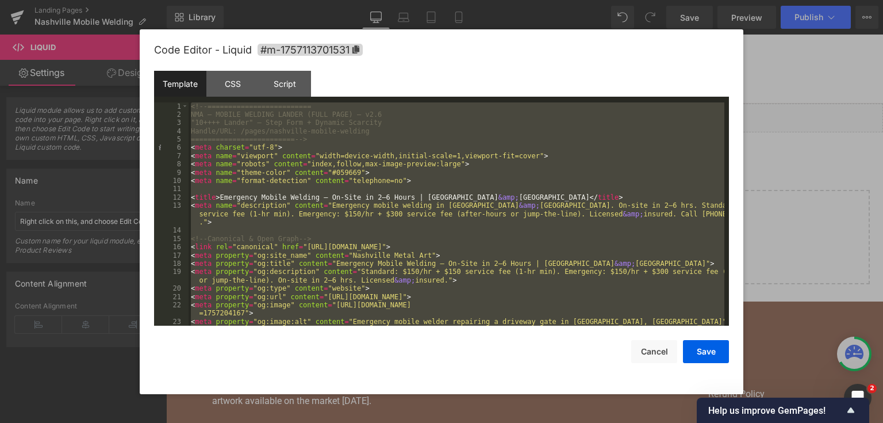
click at [538, 47] on div "Code Editor - Liquid #m-1757113701531" at bounding box center [441, 49] width 575 height 41
click at [782, 136] on div at bounding box center [441, 211] width 883 height 423
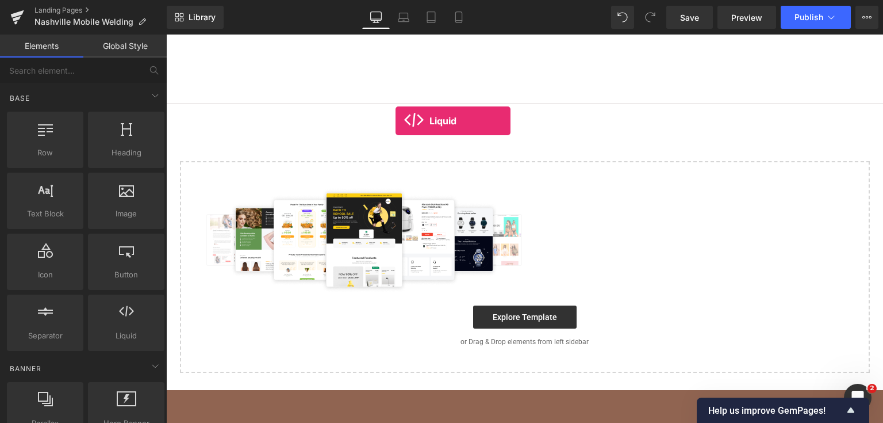
drag, startPoint x: 298, startPoint y: 346, endPoint x: 559, endPoint y: 121, distance: 344.5
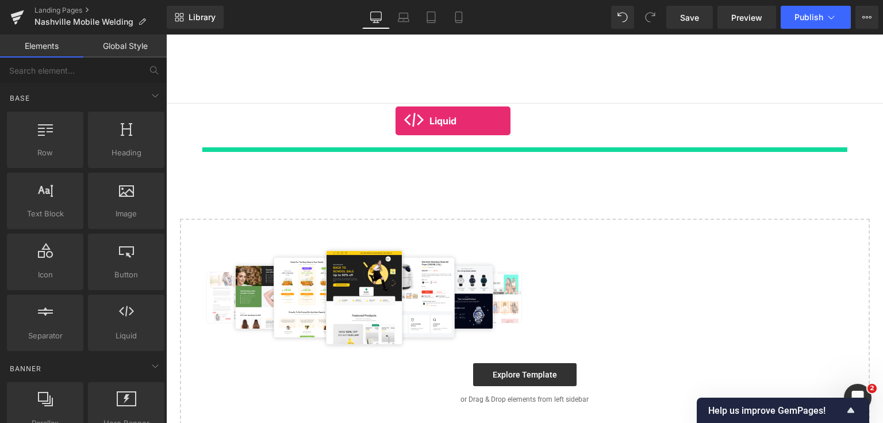
click at [401, 109] on div at bounding box center [524, 131] width 717 height 57
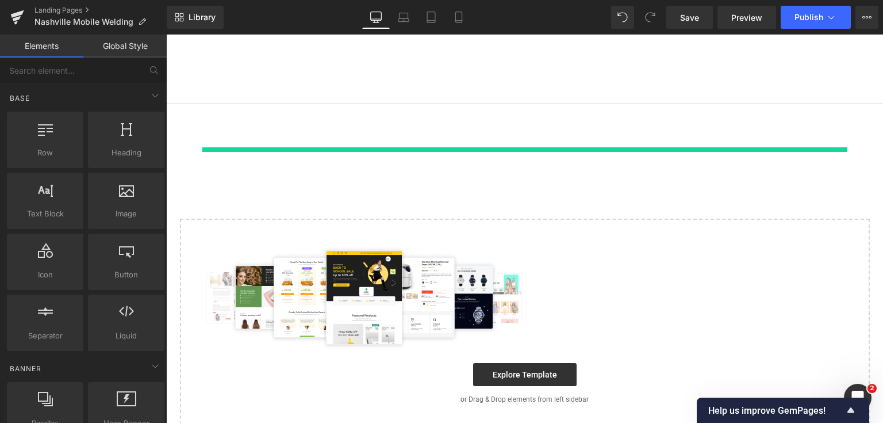
click at [323, 151] on div at bounding box center [524, 149] width 645 height 5
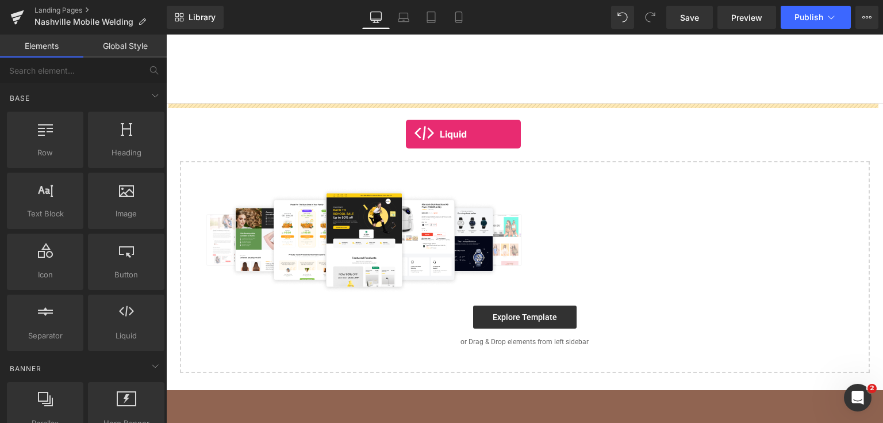
drag, startPoint x: 297, startPoint y: 350, endPoint x: 406, endPoint y: 135, distance: 241.4
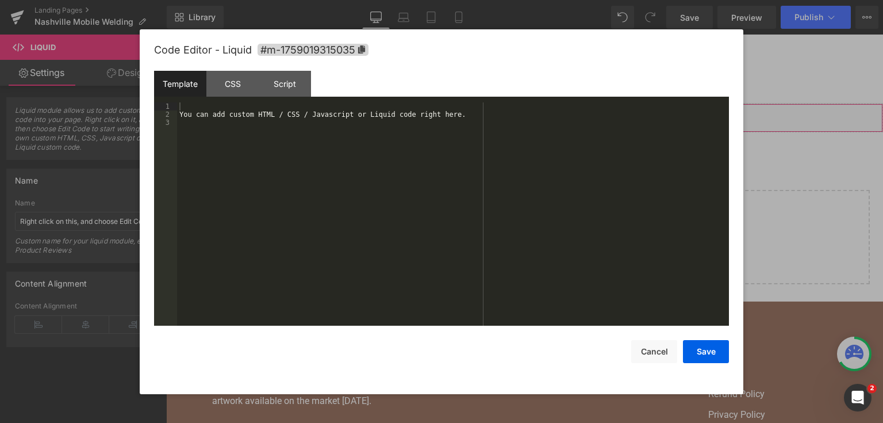
click at [439, 0] on div "Liquid You are previewing how the will restyle your page. You can not edit Elem…" at bounding box center [441, 0] width 883 height 0
drag, startPoint x: 439, startPoint y: 166, endPoint x: 424, endPoint y: 163, distance: 15.1
click at [424, 163] on div "You can add custom HTML / CSS / Javascript or Liquid code right here." at bounding box center [453, 222] width 552 height 240
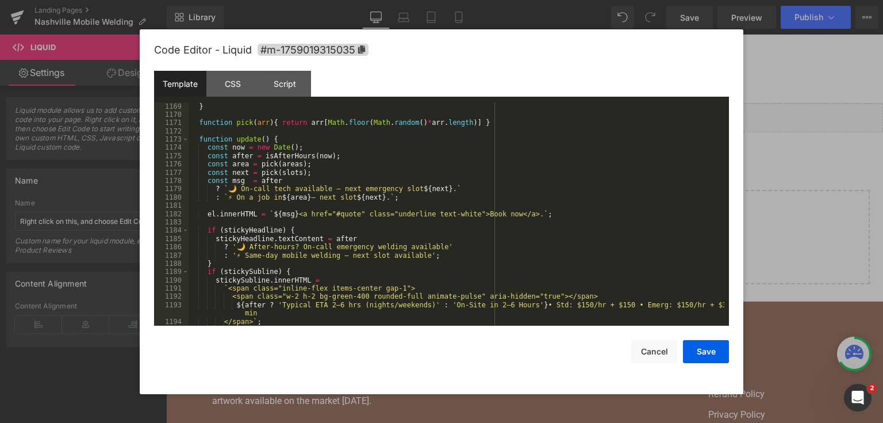
click at [521, 262] on div "} function pick ( arr ) { return arr [ Math . floor ( Math . random ( ) * arr .…" at bounding box center [457, 222] width 536 height 240
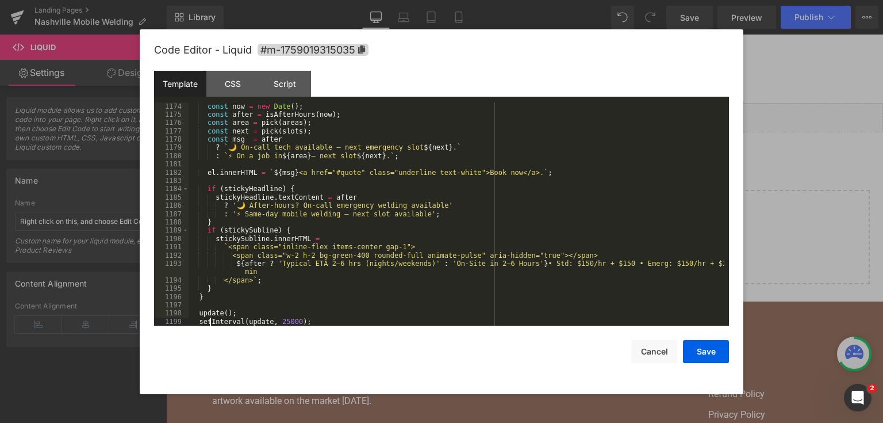
scroll to position [11127, 0]
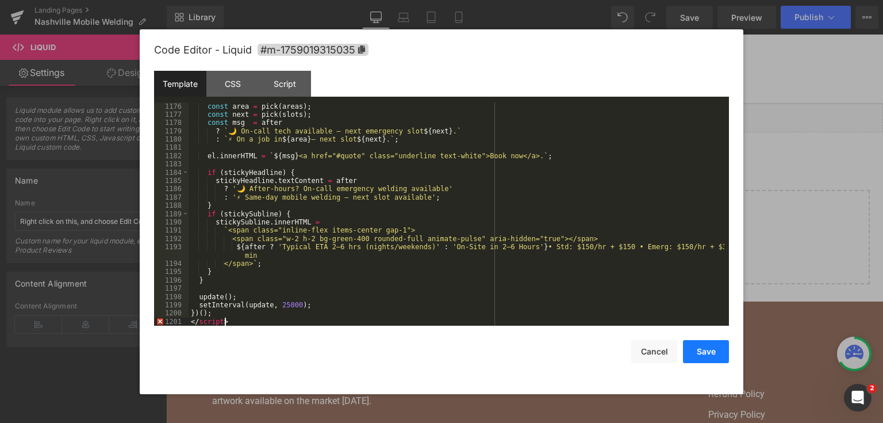
click at [704, 356] on button "Save" at bounding box center [706, 351] width 46 height 23
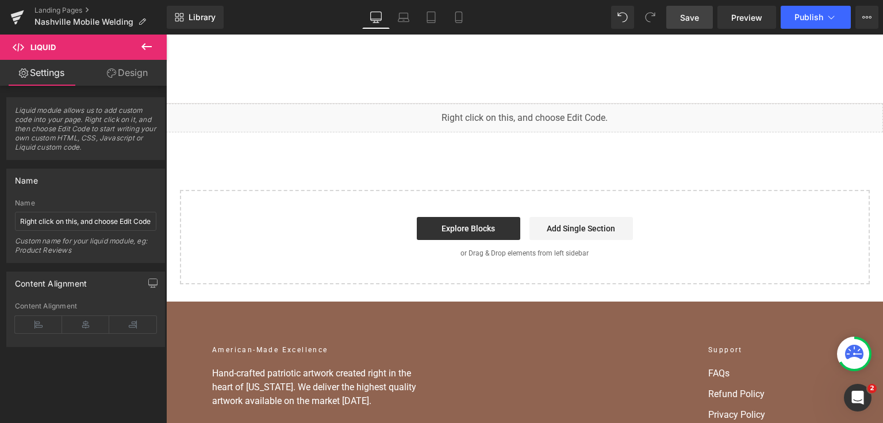
click at [679, 28] on div "Library Desktop Desktop Laptop Tablet Mobile Save Preview Publish Scheduled Vie…" at bounding box center [525, 17] width 716 height 34
click at [679, 26] on link "Save" at bounding box center [689, 17] width 47 height 23
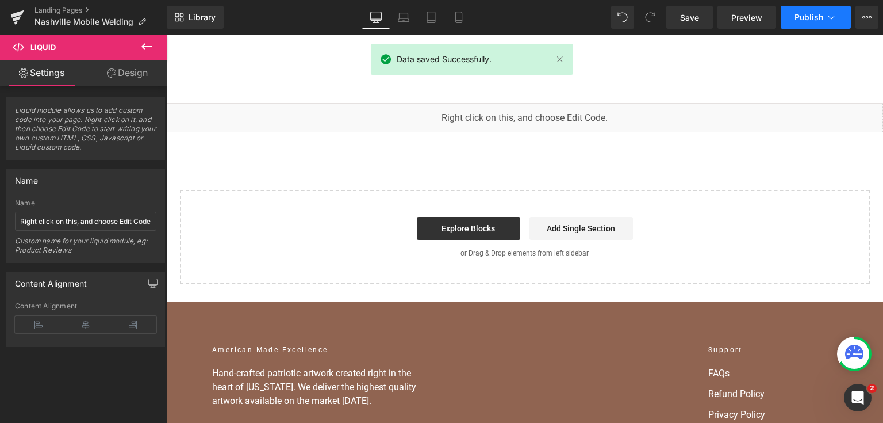
click at [796, 20] on span "Publish" at bounding box center [809, 17] width 29 height 9
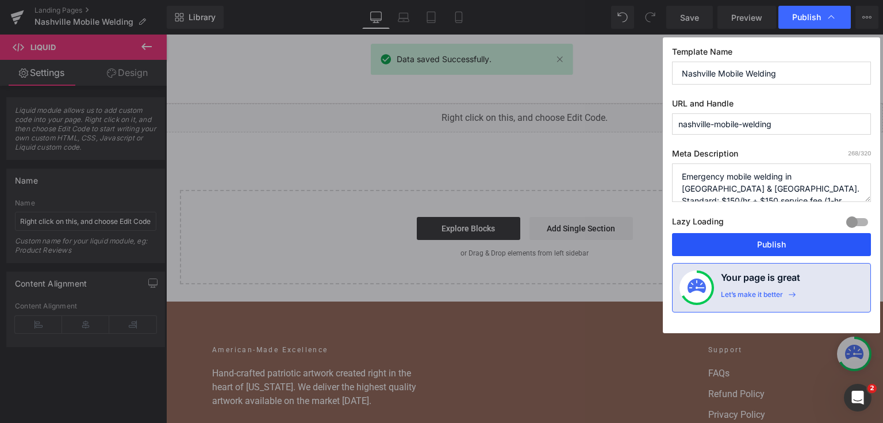
click at [734, 244] on button "Publish" at bounding box center [771, 244] width 199 height 23
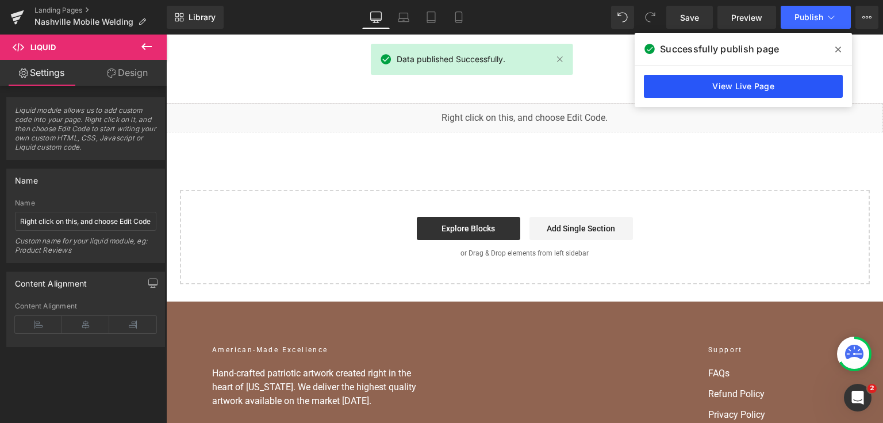
click at [782, 86] on link "View Live Page" at bounding box center [743, 86] width 199 height 23
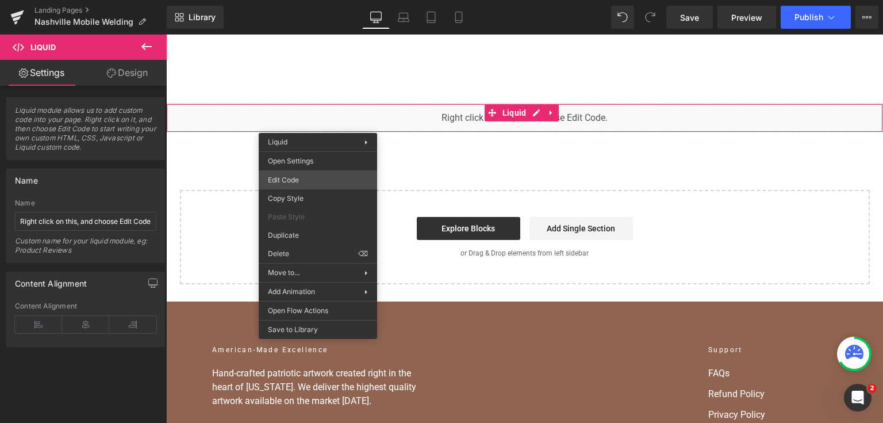
click at [314, 0] on div "Liquid You are previewing how the will restyle your page. You can not edit Elem…" at bounding box center [441, 0] width 883 height 0
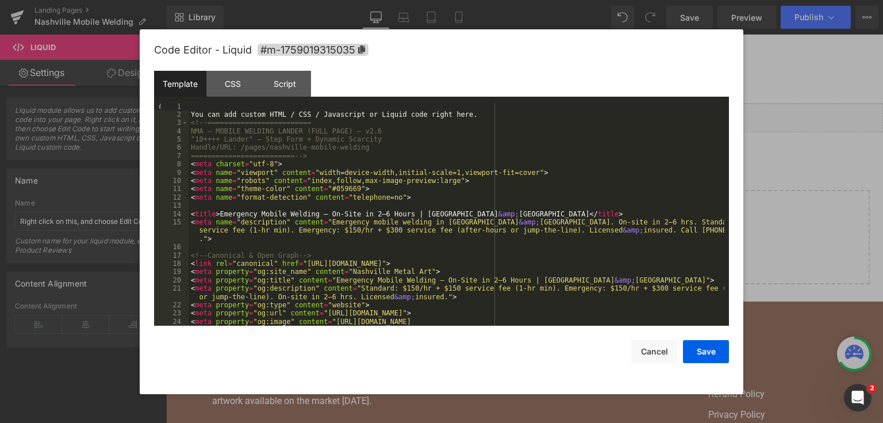
drag, startPoint x: 488, startPoint y: 106, endPoint x: 354, endPoint y: 90, distance: 134.4
click at [354, 90] on div "Template CSS Script Data 1 2 3 4 5 6 7 8 9 10 11 12 13 14 15 16 17 18 19 20 21 …" at bounding box center [441, 198] width 575 height 255
click at [252, 112] on div "You can add custom HTML / CSS / Javascript or Liquid code right here. <!-- ====…" at bounding box center [457, 226] width 536 height 248
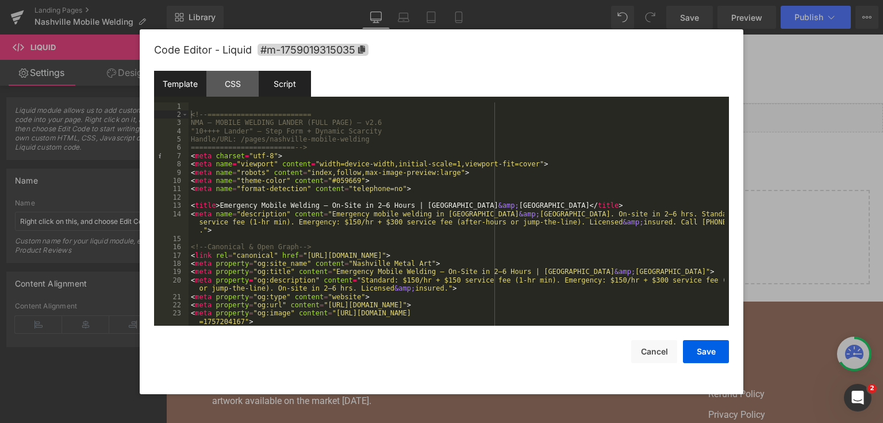
click at [283, 85] on div "Script" at bounding box center [285, 84] width 52 height 26
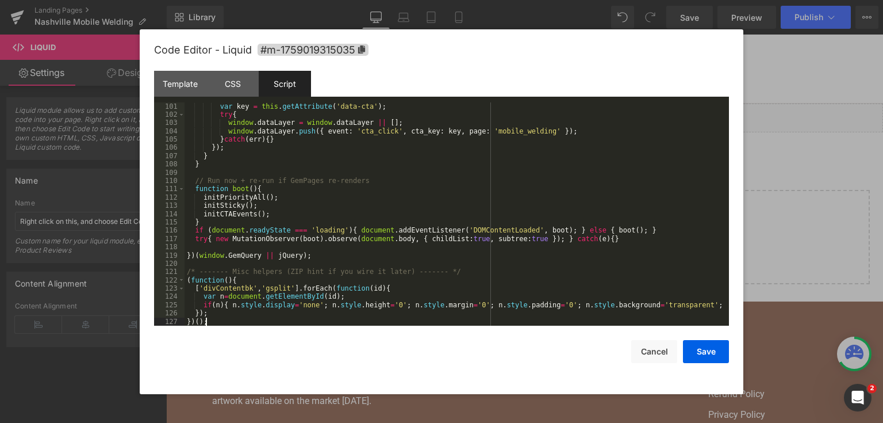
scroll to position [836, 0]
click at [706, 351] on button "Save" at bounding box center [706, 351] width 46 height 23
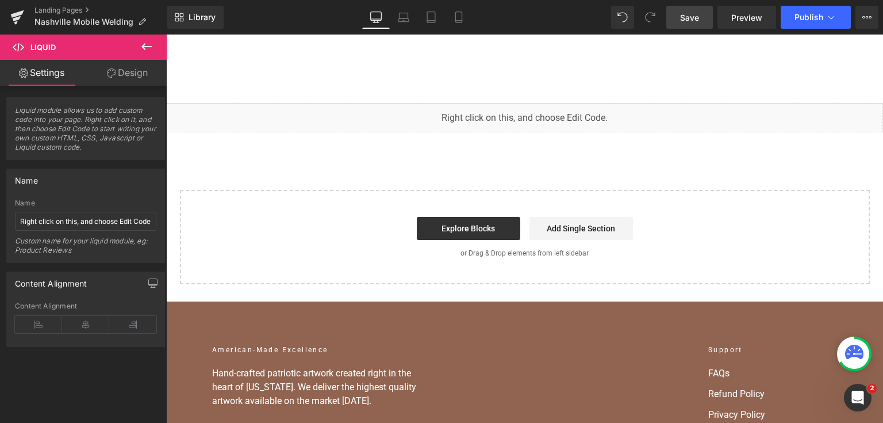
click at [678, 14] on link "Save" at bounding box center [689, 17] width 47 height 23
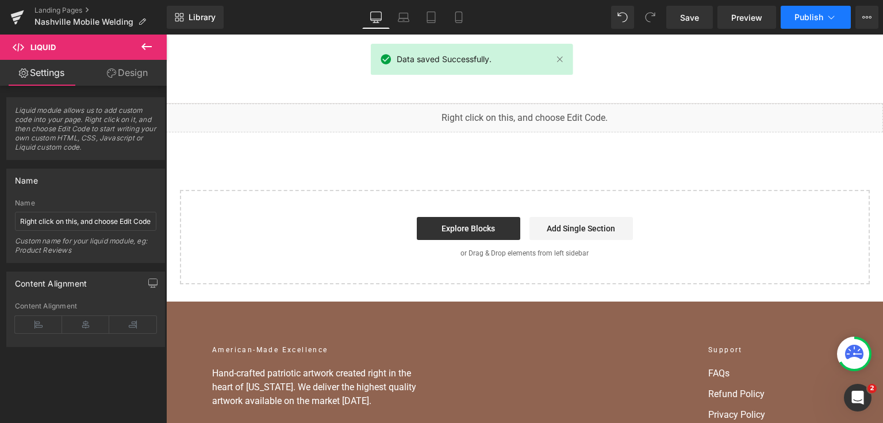
click at [806, 16] on span "Publish" at bounding box center [809, 17] width 29 height 9
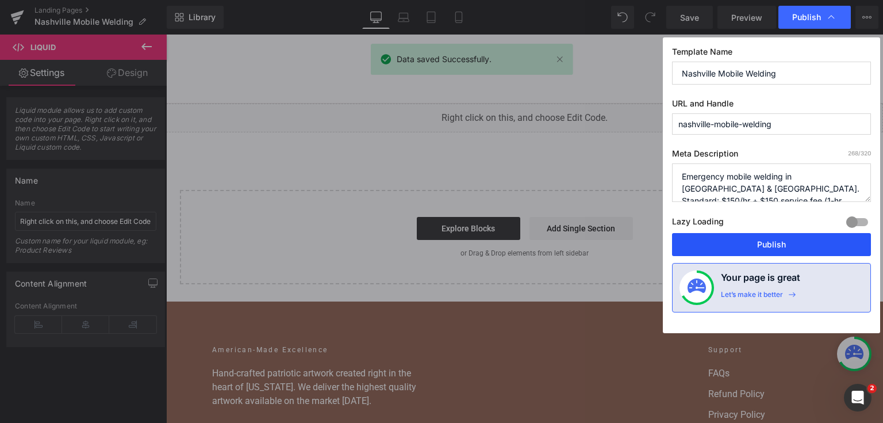
click at [768, 241] on button "Publish" at bounding box center [771, 244] width 199 height 23
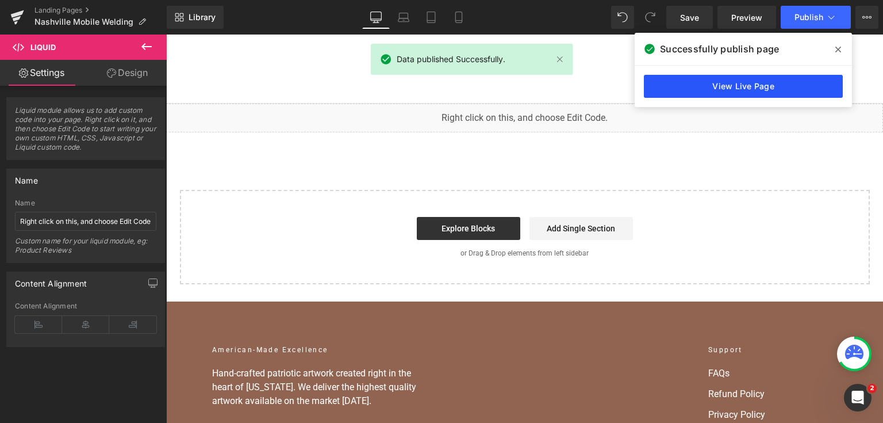
click at [658, 87] on link "View Live Page" at bounding box center [743, 86] width 199 height 23
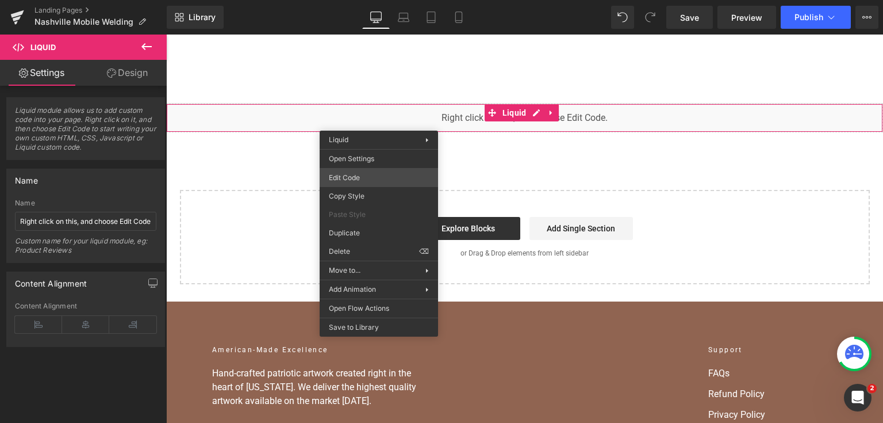
click at [377, 0] on div "Liquid You are previewing how the will restyle your page. You can not edit Elem…" at bounding box center [441, 0] width 883 height 0
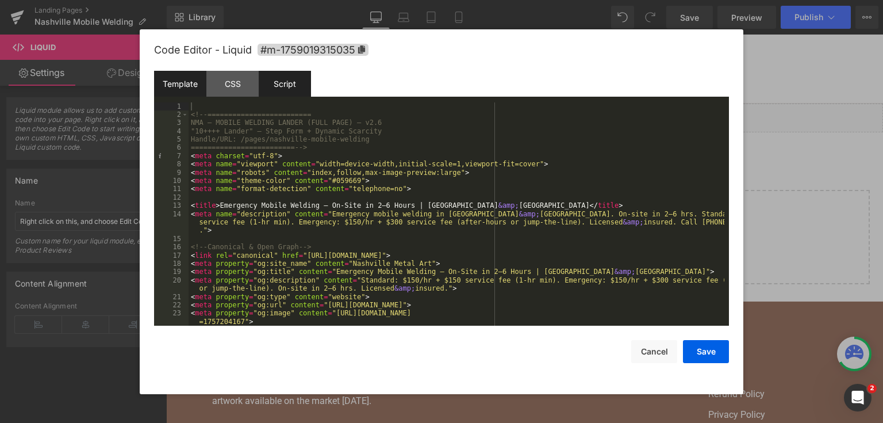
click at [304, 85] on div "Script" at bounding box center [285, 84] width 52 height 26
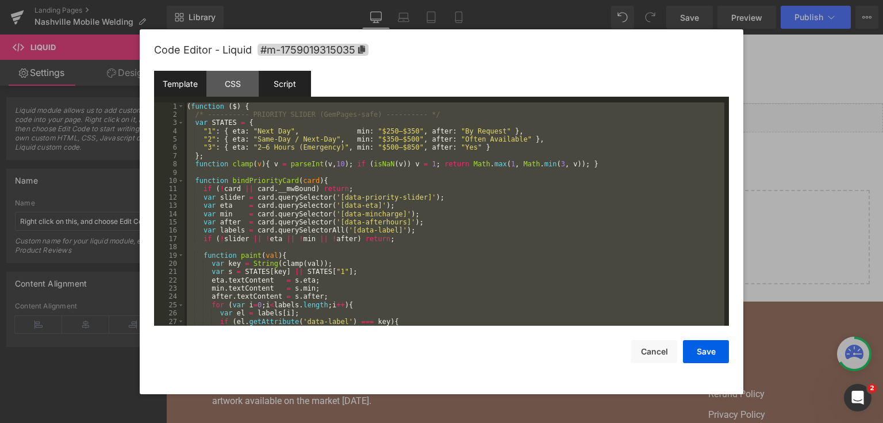
click at [183, 87] on div "Template" at bounding box center [180, 84] width 52 height 26
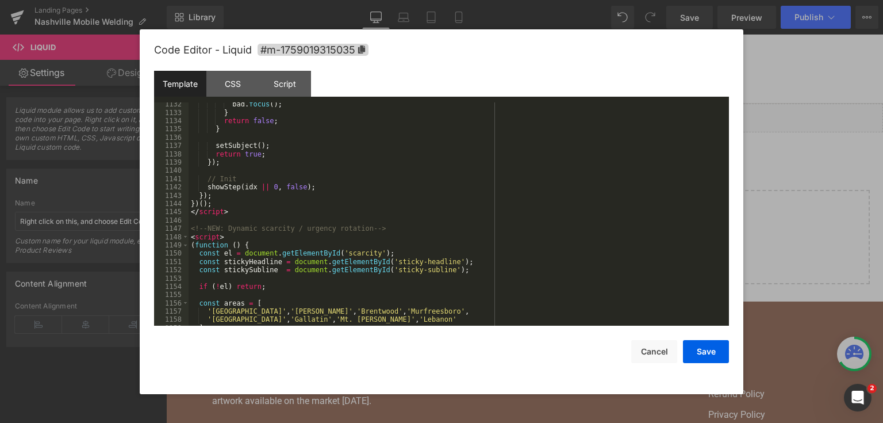
scroll to position [11119, 0]
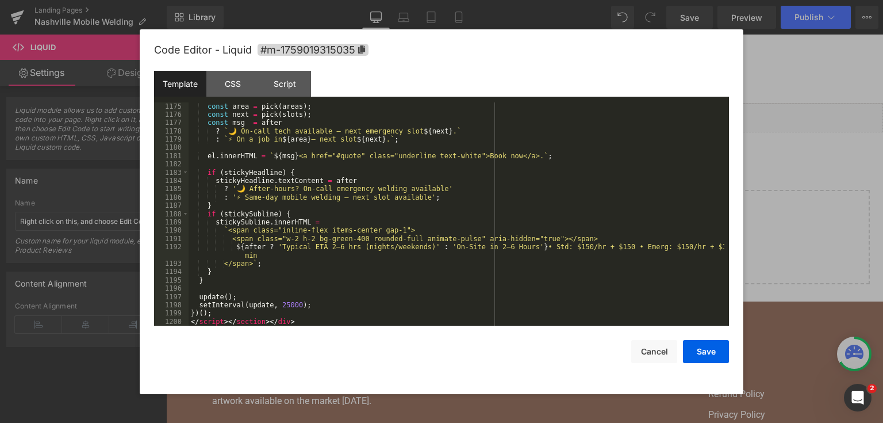
click at [800, 201] on div at bounding box center [441, 211] width 883 height 423
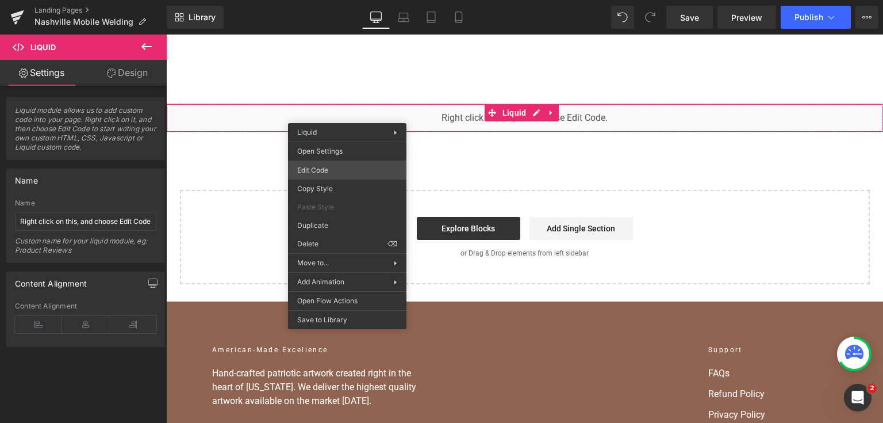
click at [351, 0] on div "Liquid You are previewing how the will restyle your page. You can not edit Elem…" at bounding box center [441, 0] width 883 height 0
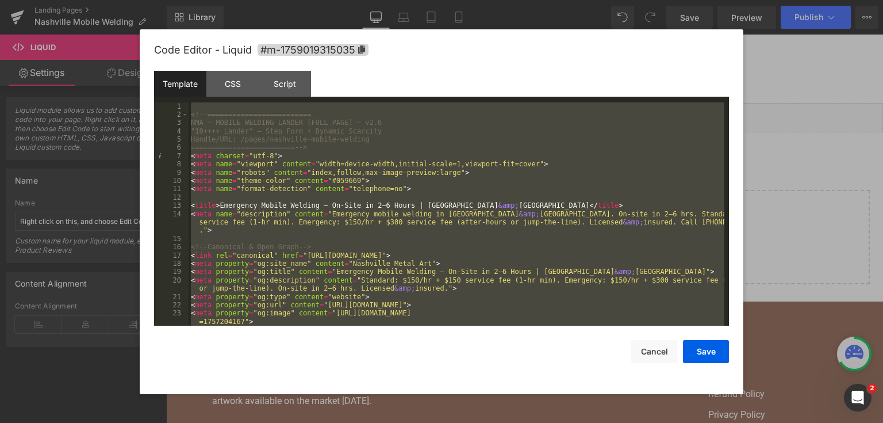
click at [754, 190] on div at bounding box center [441, 211] width 883 height 423
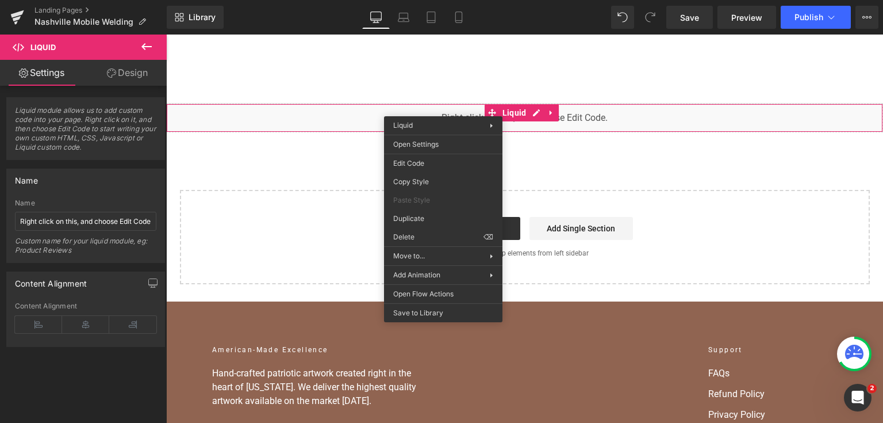
drag, startPoint x: 586, startPoint y: 272, endPoint x: 420, endPoint y: 237, distance: 169.8
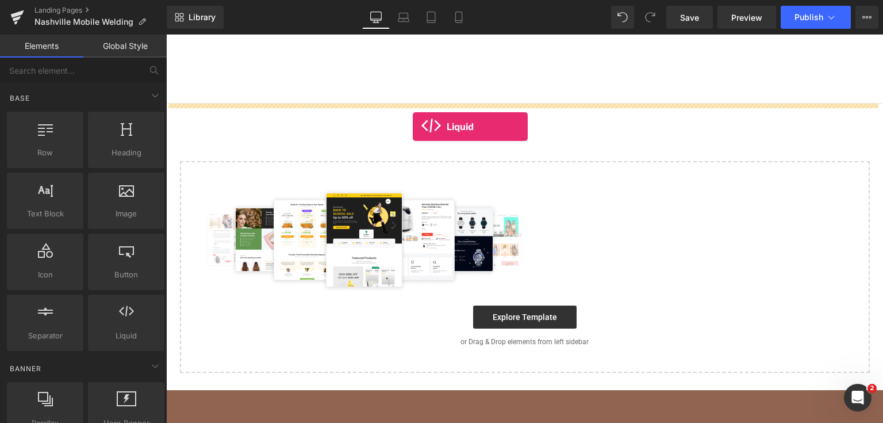
drag, startPoint x: 309, startPoint y: 352, endPoint x: 413, endPoint y: 126, distance: 248.5
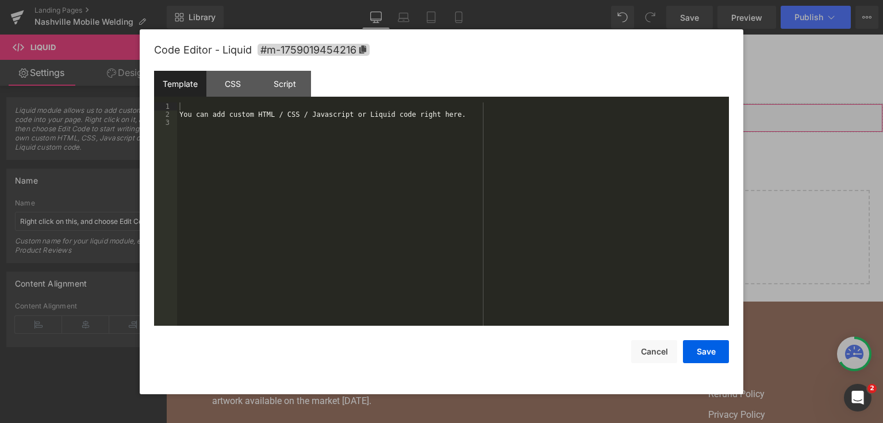
click at [403, 0] on div "Liquid You are previewing how the will restyle your page. You can not edit Elem…" at bounding box center [441, 0] width 883 height 0
click at [404, 168] on div "You can add custom HTML / CSS / Javascript or Liquid code right here." at bounding box center [453, 222] width 552 height 240
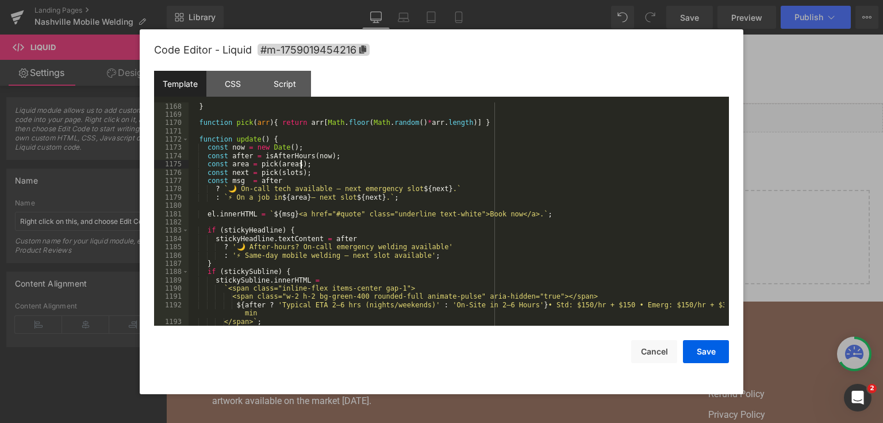
click at [617, 165] on div "} function pick ( arr ) { return arr [ Math . floor ( Math . random ( ) * arr .…" at bounding box center [457, 222] width 536 height 240
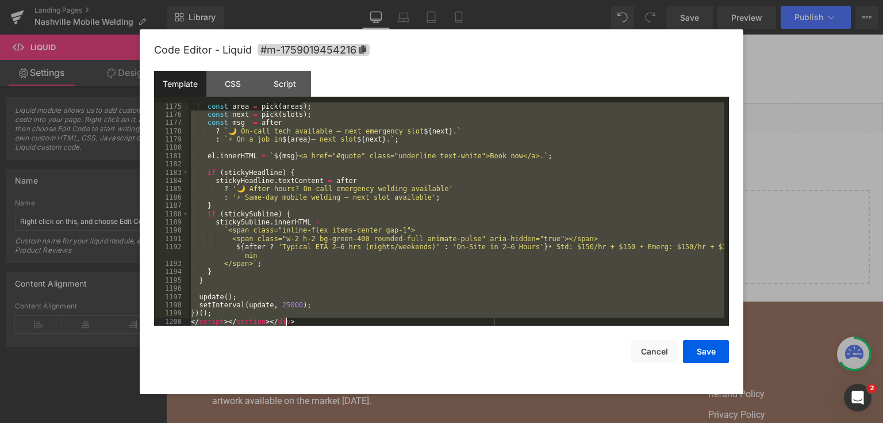
scroll to position [11119, 0]
drag, startPoint x: 680, startPoint y: 163, endPoint x: 630, endPoint y: 325, distance: 169.7
click at [630, 325] on div "Code Editor - Liquid #m-1759019454216 Template CSS Script Data 1175 1176 1177 1…" at bounding box center [441, 211] width 575 height 365
click at [321, 319] on div "const area = pick ( areas ) ; const next = pick ( slots ) ; const msg = after ?…" at bounding box center [457, 214] width 536 height 224
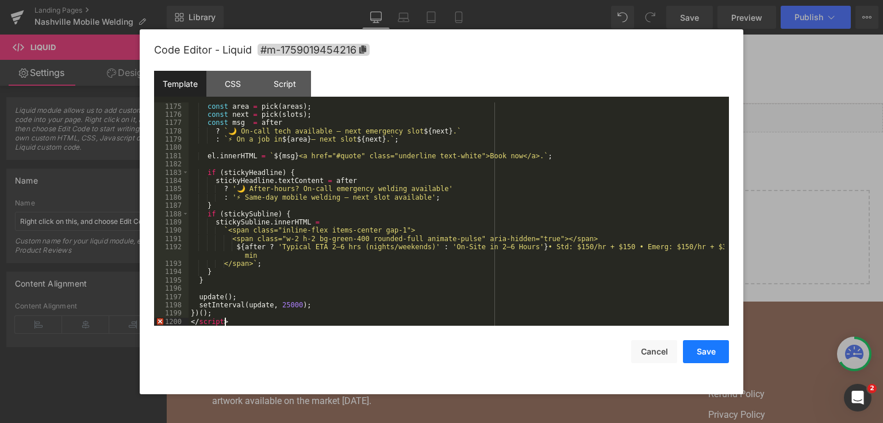
click at [691, 354] on button "Save" at bounding box center [706, 351] width 46 height 23
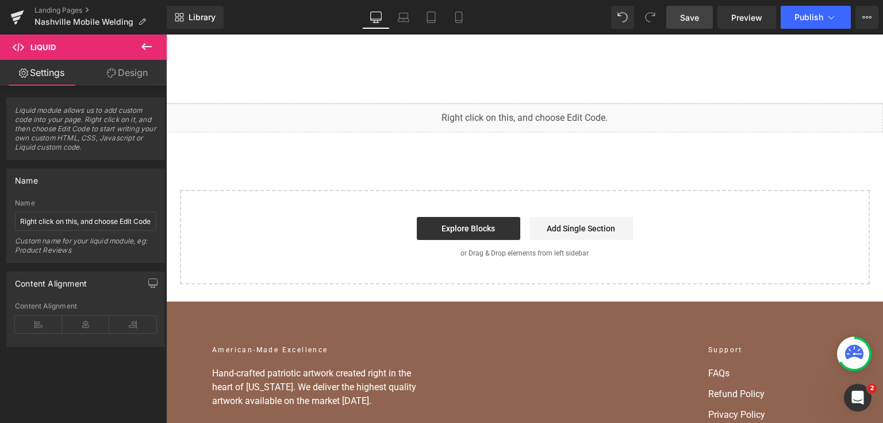
click at [688, 14] on span "Save" at bounding box center [689, 17] width 19 height 12
click at [791, 12] on button "Publish" at bounding box center [816, 17] width 70 height 23
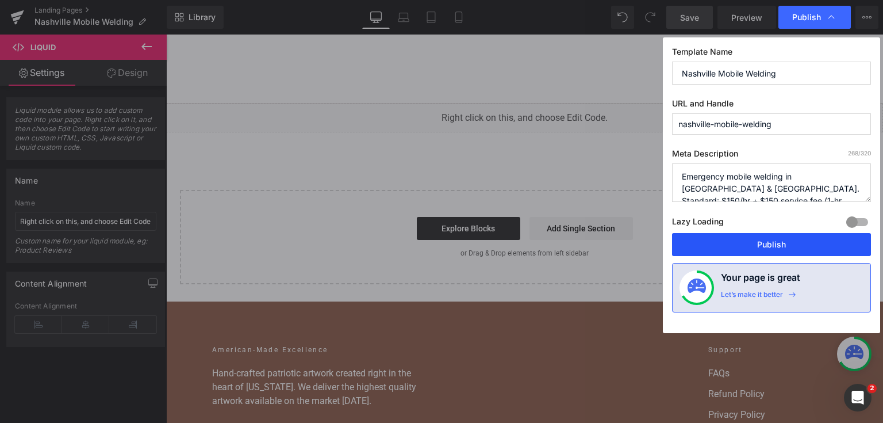
click at [716, 241] on button "Publish" at bounding box center [771, 244] width 199 height 23
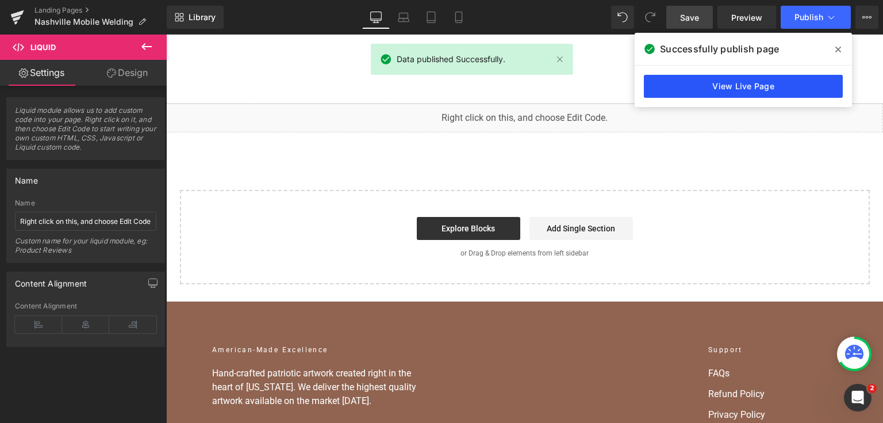
click at [772, 80] on link "View Live Page" at bounding box center [743, 86] width 199 height 23
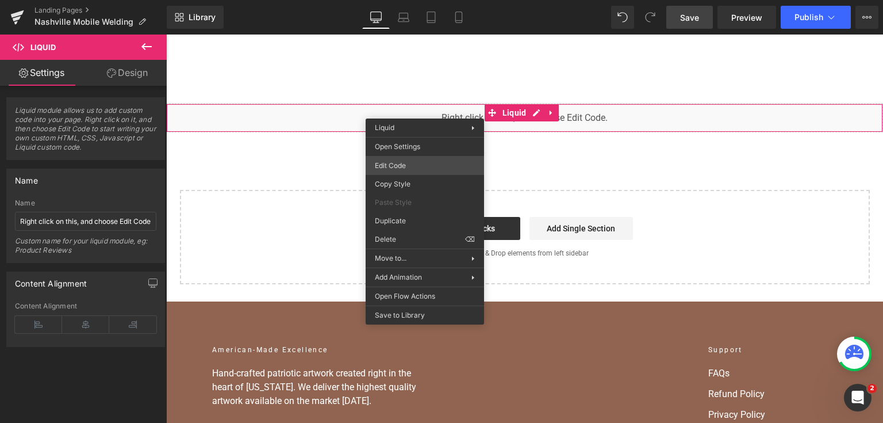
click at [425, 0] on div "Liquid You are previewing how the will restyle your page. You can not edit Elem…" at bounding box center [441, 0] width 883 height 0
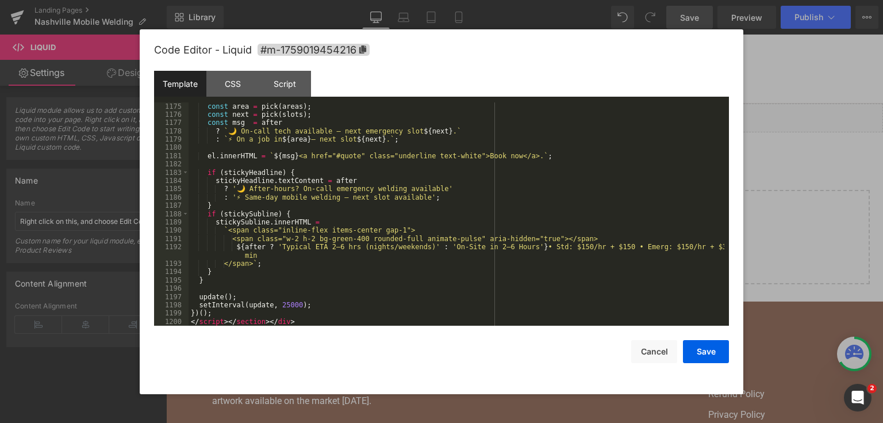
click at [785, 182] on div at bounding box center [441, 211] width 883 height 423
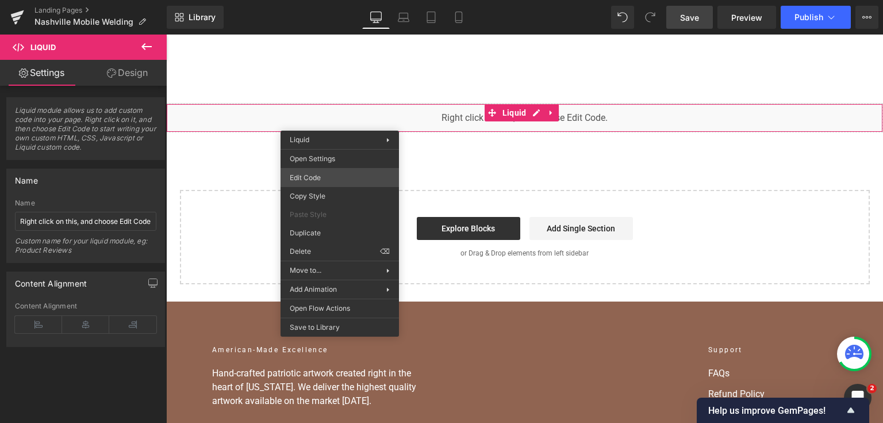
click at [337, 0] on div "Liquid You are previewing how the will restyle your page. You can not edit Elem…" at bounding box center [441, 0] width 883 height 0
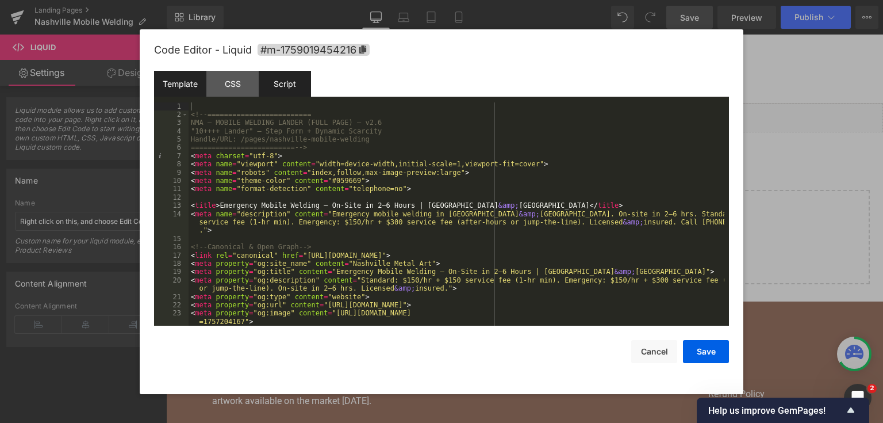
click at [301, 95] on div "Script" at bounding box center [285, 84] width 52 height 26
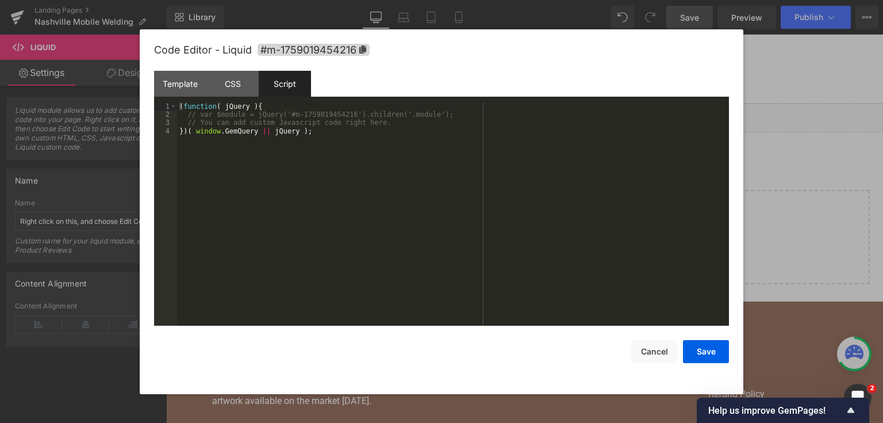
click at [277, 169] on div "( function ( jQuery ) { // var $module = jQuery('#m-1759019454216').children('.…" at bounding box center [453, 222] width 552 height 240
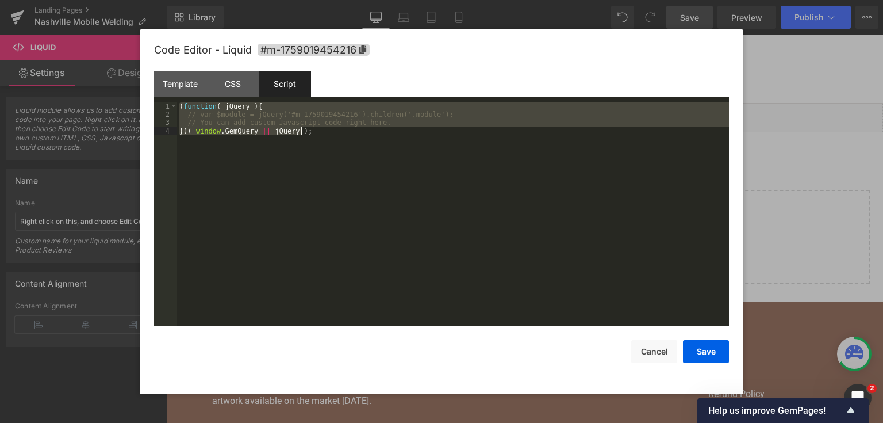
scroll to position [11053, 0]
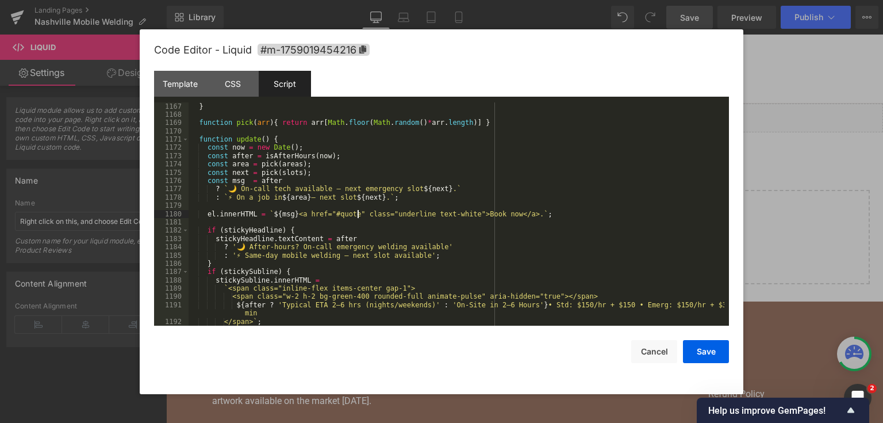
click at [356, 212] on div "} function pick ( arr ) { return arr [ Math . floor ( Math . random ( ) * arr .…" at bounding box center [457, 222] width 536 height 240
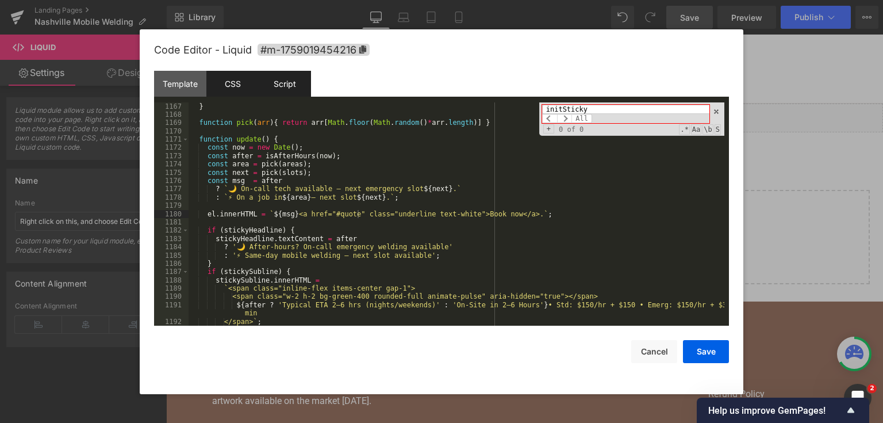
type input "initSticky"
click at [211, 84] on div "CSS" at bounding box center [232, 84] width 52 height 26
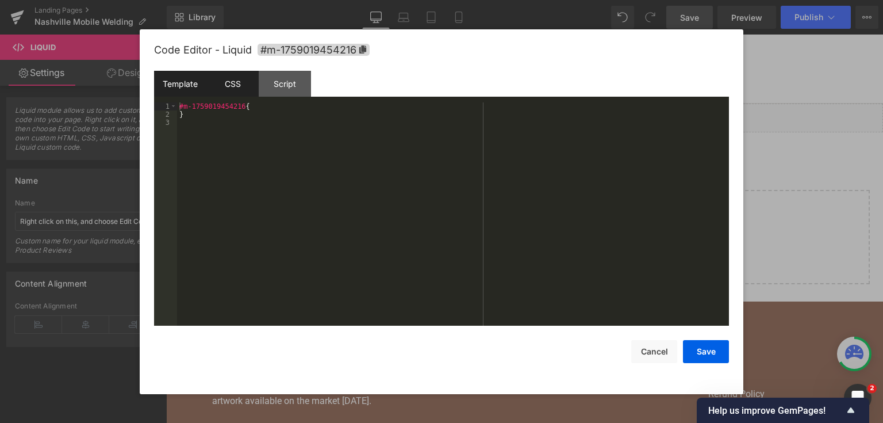
click at [182, 83] on div "Template" at bounding box center [180, 84] width 52 height 26
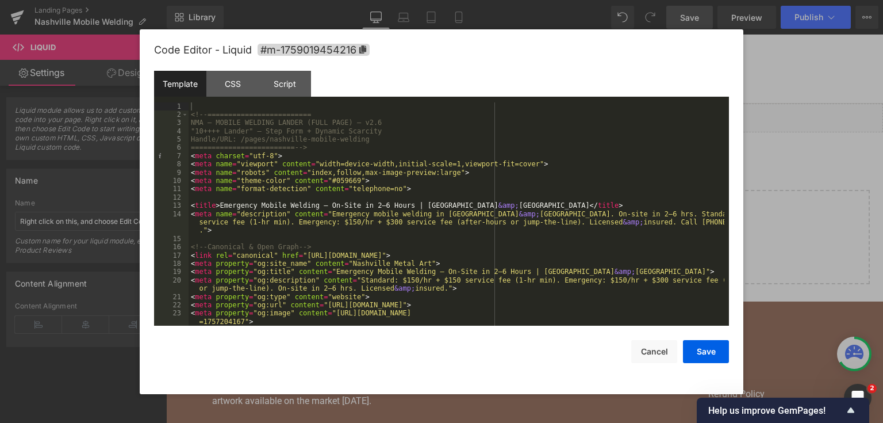
click at [507, 171] on div "<!-- ========================= NMA — MOBILE WELDING LANDER (FULL PAGE) — v2.6 "…" at bounding box center [457, 222] width 536 height 240
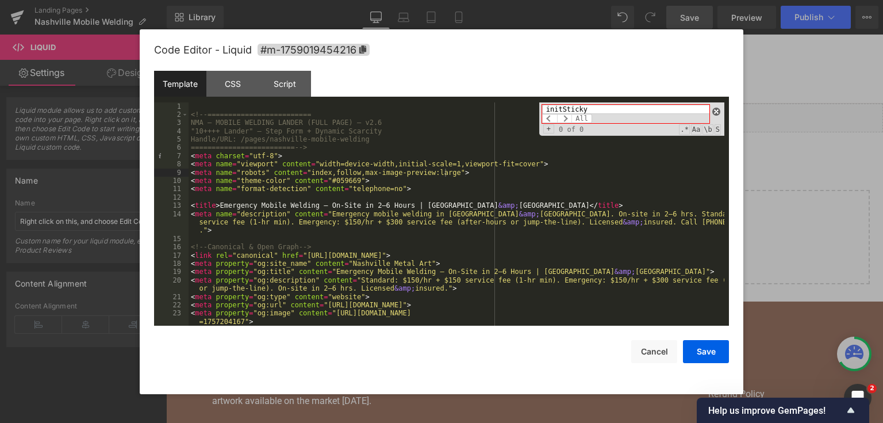
type input "initSticky"
click at [715, 113] on span at bounding box center [716, 112] width 8 height 8
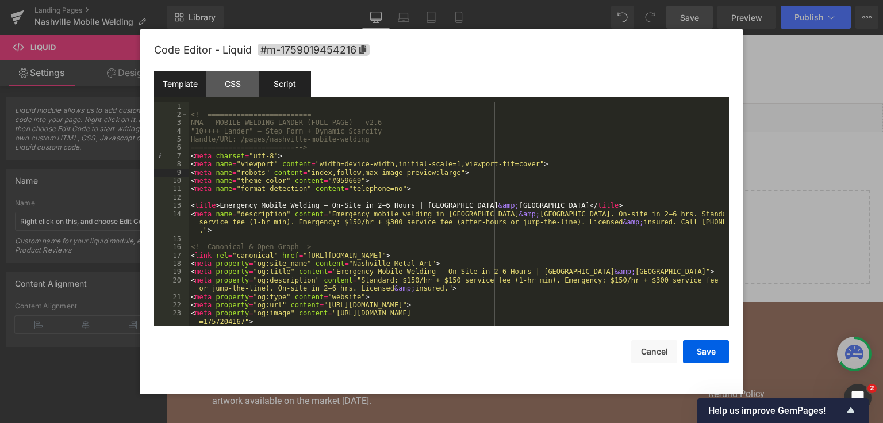
click at [290, 75] on div "Script" at bounding box center [285, 84] width 52 height 26
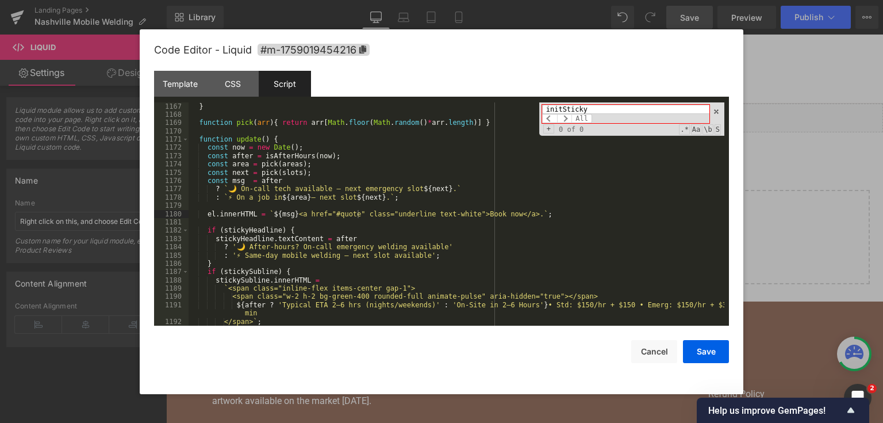
click at [439, 167] on div "} function pick ( arr ) { return arr [ Math . floor ( Math . random ( ) * arr .…" at bounding box center [457, 222] width 536 height 240
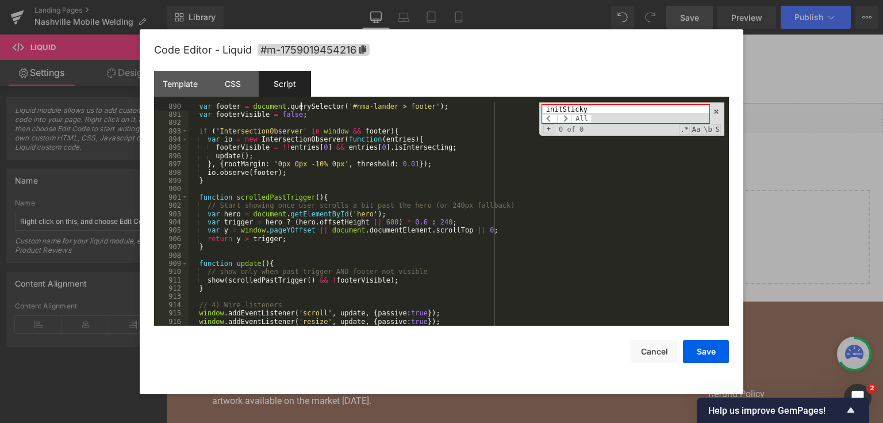
scroll to position [8759, 0]
click at [284, 76] on div "Script" at bounding box center [285, 84] width 52 height 26
click at [653, 355] on button "Cancel" at bounding box center [654, 351] width 46 height 23
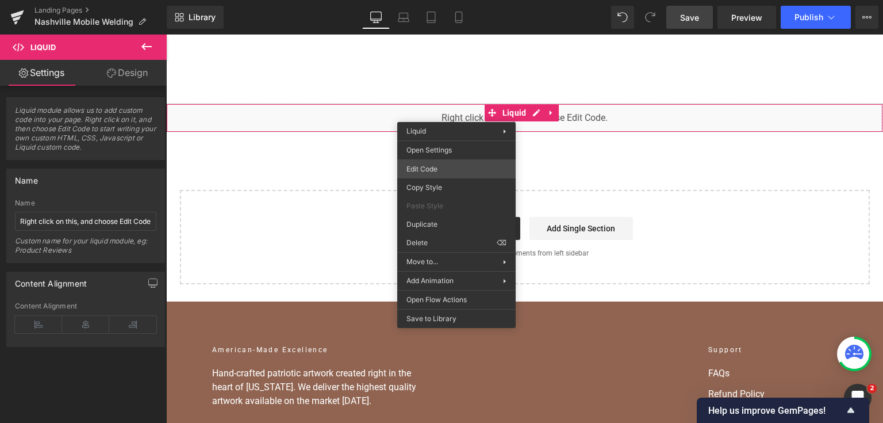
click at [444, 0] on div "Liquid You are previewing how the will restyle your page. You can not edit Elem…" at bounding box center [441, 0] width 883 height 0
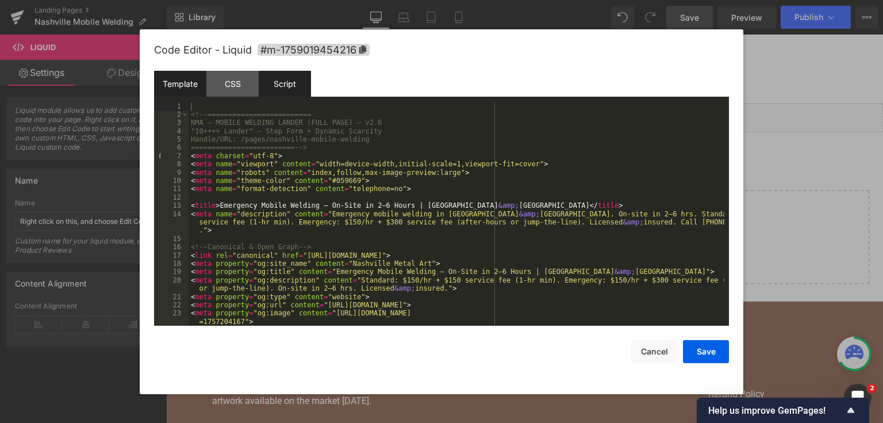
click at [297, 87] on div "Script" at bounding box center [285, 84] width 52 height 26
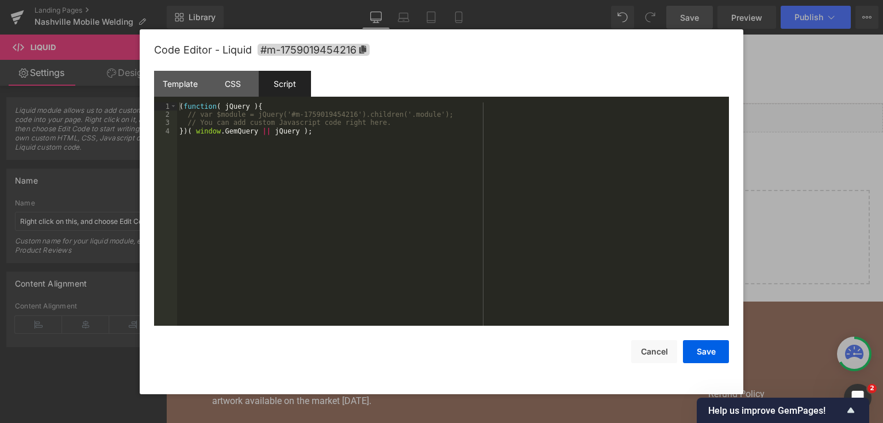
click at [213, 165] on div "( function ( jQuery ) { // var $module = jQuery('#m-1759019454216').children('.…" at bounding box center [453, 222] width 552 height 240
drag, startPoint x: 359, startPoint y: 155, endPoint x: 68, endPoint y: 48, distance: 309.2
click at [68, 48] on body "Liquid You are previewing how the will restyle your page. You can not edit Elem…" at bounding box center [441, 211] width 883 height 423
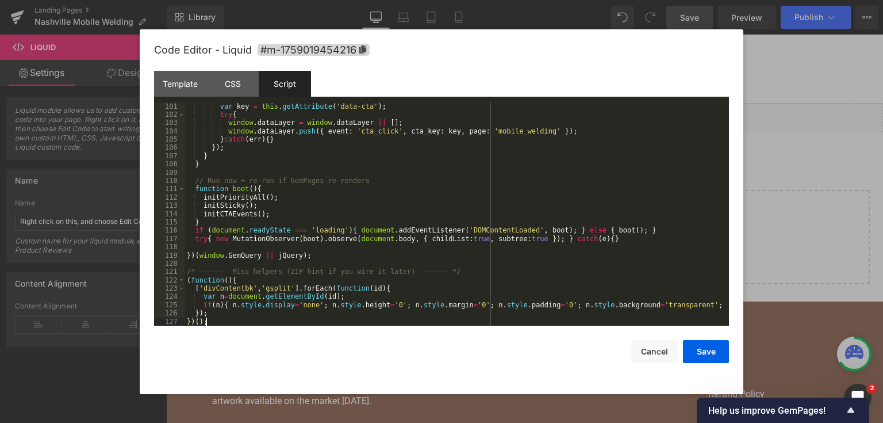
scroll to position [836, 0]
click at [429, 210] on div "var key = this . getAttribute ( 'data-cta' ) ; try { window . dataLayer = windo…" at bounding box center [455, 222] width 540 height 240
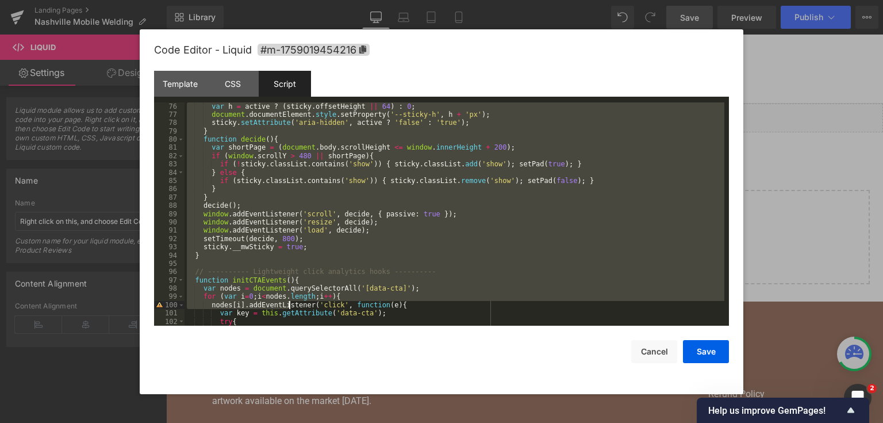
scroll to position [629, 0]
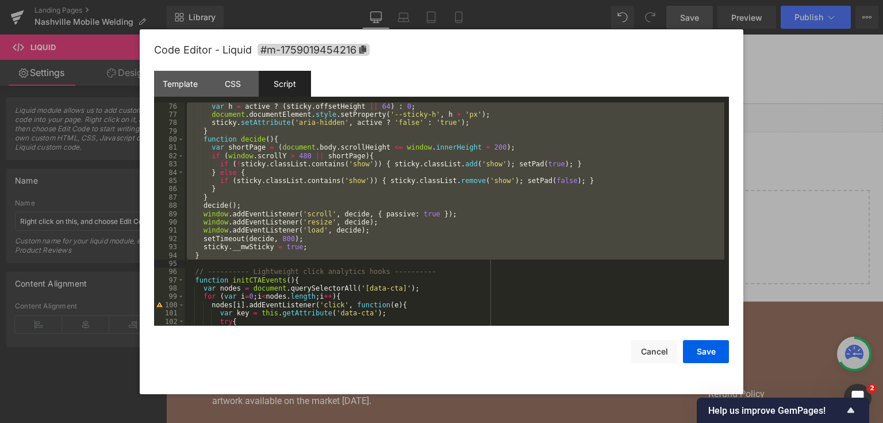
drag, startPoint x: 194, startPoint y: 141, endPoint x: 304, endPoint y: 262, distance: 163.2
click at [304, 262] on div "var h = active ? ( sticky . offsetHeight || 64 ) : 0 ; document . documentEleme…" at bounding box center [455, 222] width 540 height 240
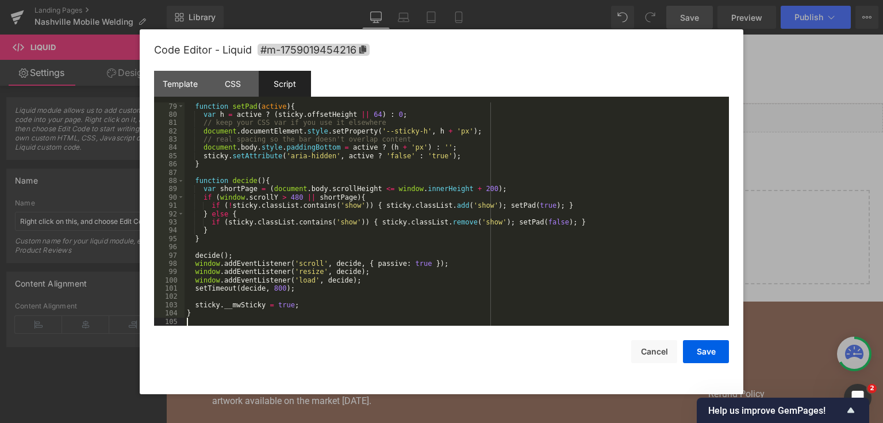
scroll to position [654, 0]
click at [701, 354] on button "Save" at bounding box center [706, 351] width 46 height 23
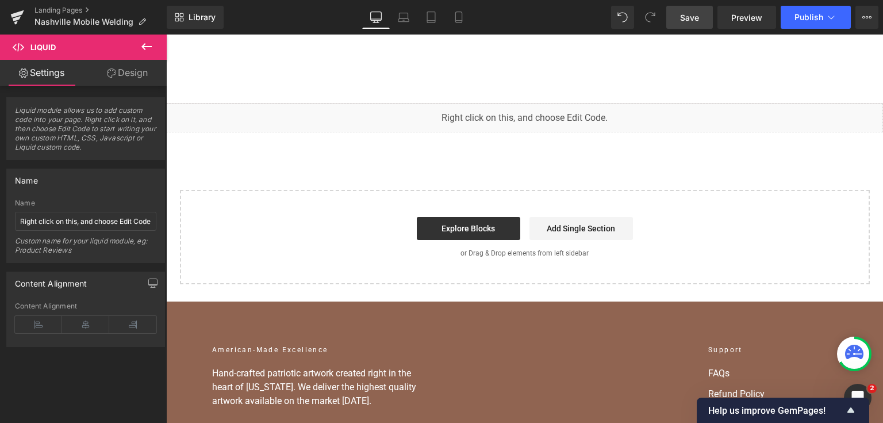
click at [685, 24] on link "Save" at bounding box center [689, 17] width 47 height 23
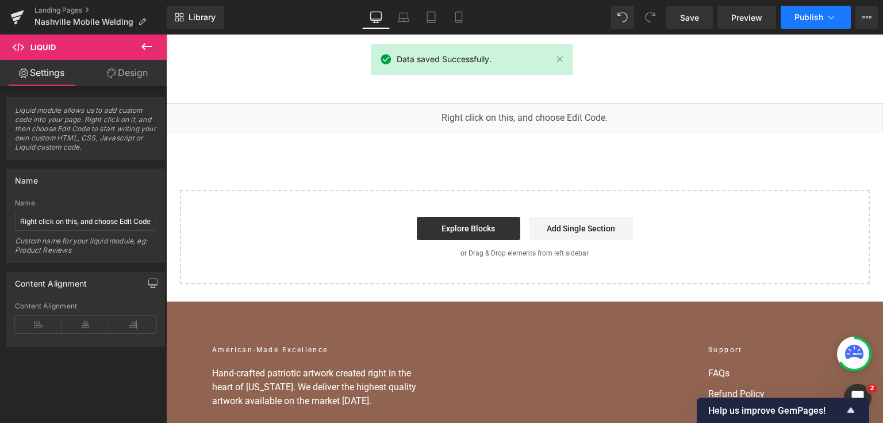
click at [795, 24] on button "Publish" at bounding box center [816, 17] width 70 height 23
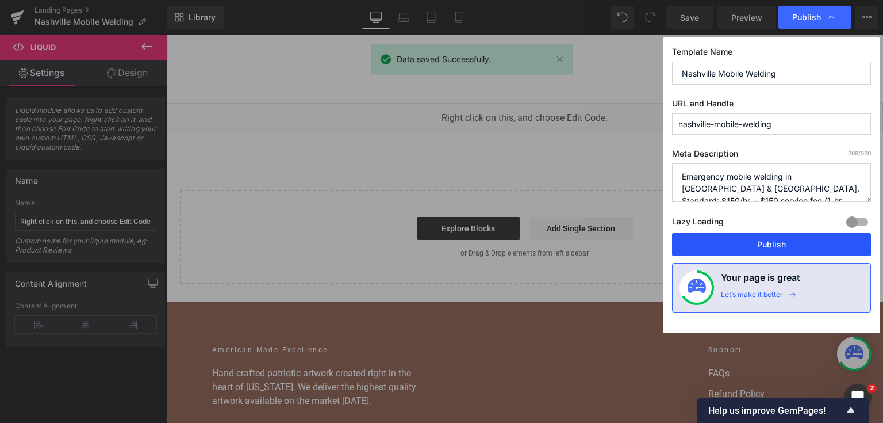
click at [750, 239] on button "Publish" at bounding box center [771, 244] width 199 height 23
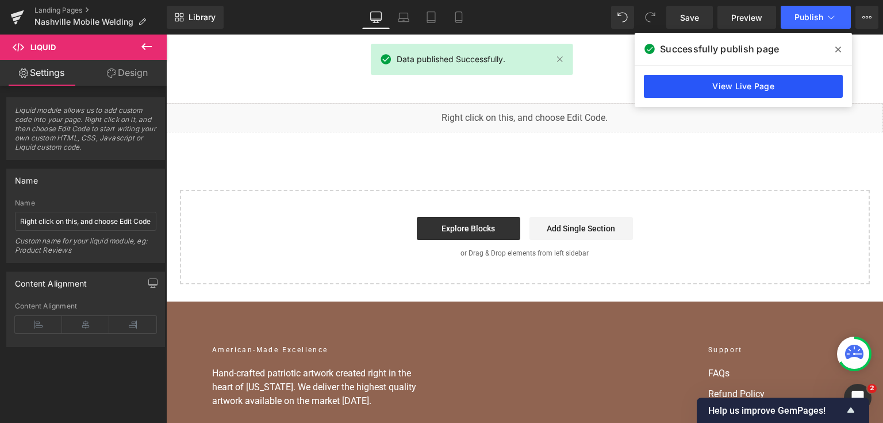
click at [696, 94] on link "View Live Page" at bounding box center [743, 86] width 199 height 23
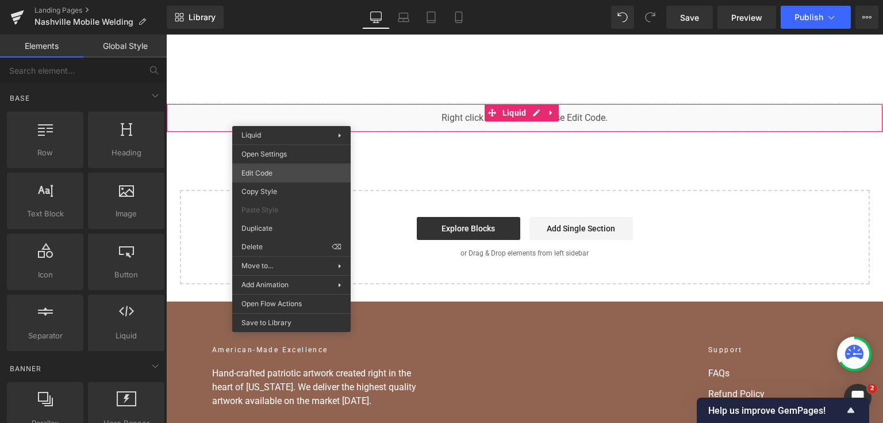
click at [287, 0] on div "Liquid You are previewing how the will restyle your page. You can not edit Elem…" at bounding box center [441, 0] width 883 height 0
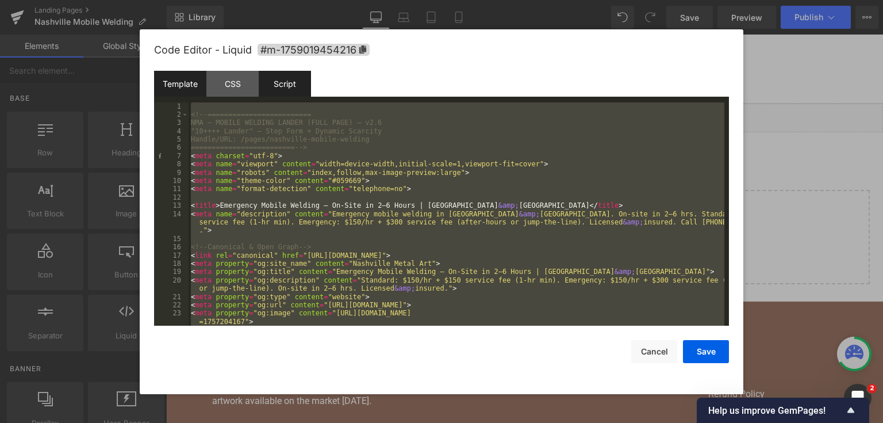
click at [290, 82] on div "Script" at bounding box center [285, 84] width 52 height 26
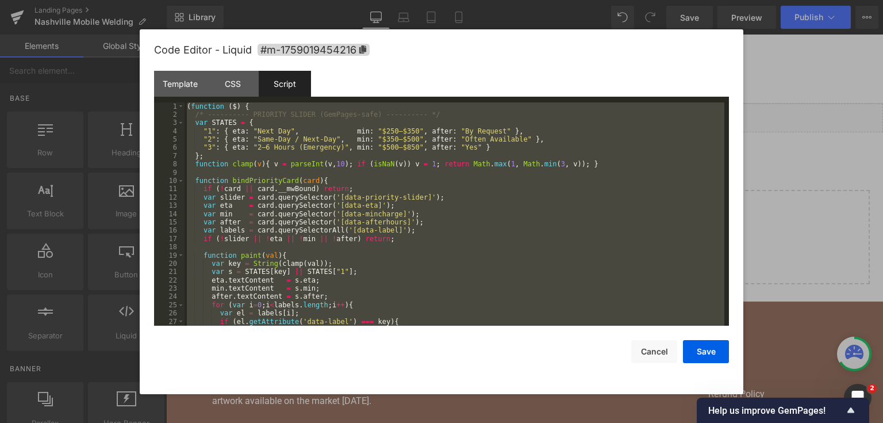
click at [281, 89] on div "Script" at bounding box center [285, 84] width 52 height 26
click at [279, 82] on div "Script" at bounding box center [285, 84] width 52 height 26
click at [344, 140] on div "( function ( $ ) { /* ---------- PRIORITY SLIDER (GemPages-safe) ---------- */ …" at bounding box center [455, 214] width 540 height 224
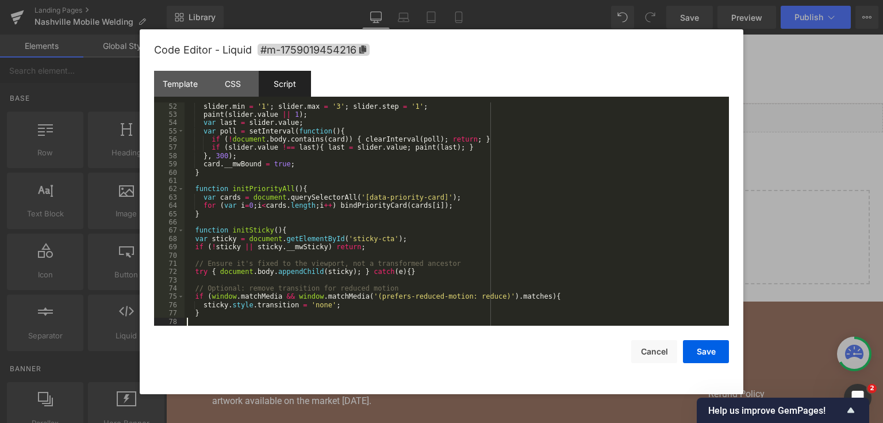
scroll to position [430, 0]
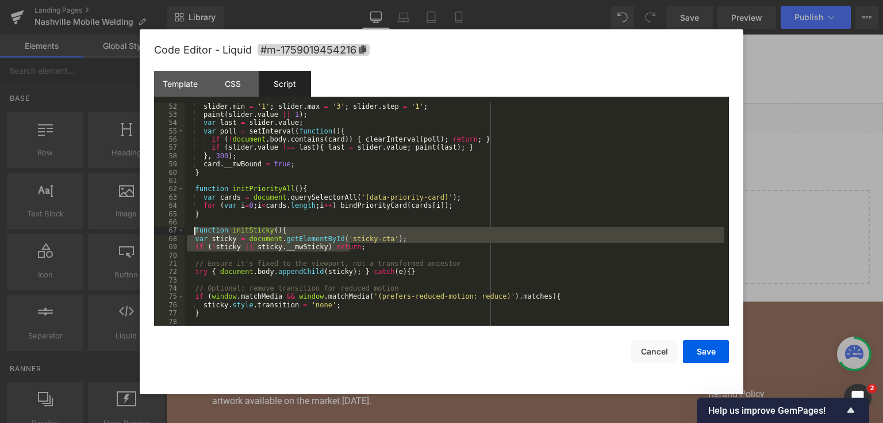
drag, startPoint x: 366, startPoint y: 246, endPoint x: 193, endPoint y: 231, distance: 173.1
click at [193, 231] on div "slider . min = '1' ; slider . max = '3' ; slider . step = '1' ; paint ( slider …" at bounding box center [455, 222] width 540 height 240
click at [242, 214] on div "slider . min = '1' ; slider . max = '3' ; slider . step = '1' ; paint ( slider …" at bounding box center [455, 222] width 540 height 240
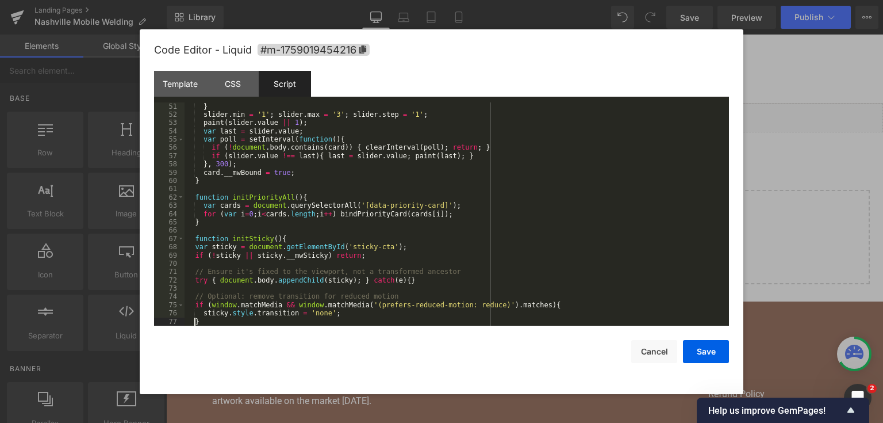
scroll to position [439, 0]
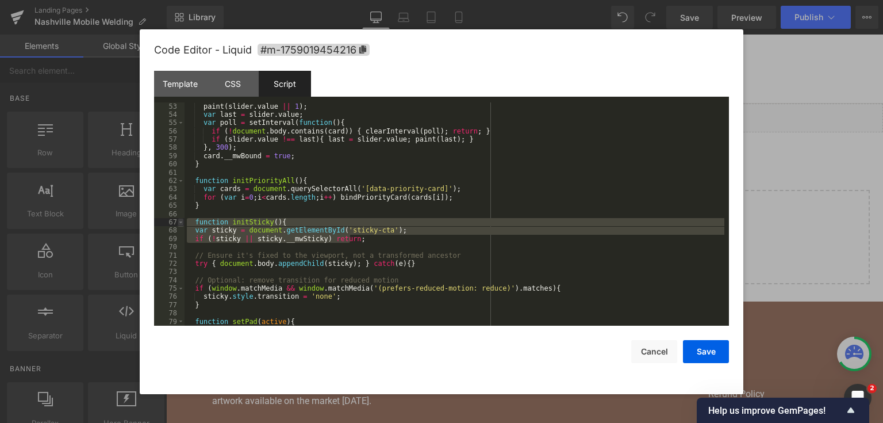
drag, startPoint x: 363, startPoint y: 236, endPoint x: 182, endPoint y: 224, distance: 182.1
click at [182, 224] on pre "53 54 55 56 57 58 59 60 61 62 63 64 65 66 67 68 69 70 71 72 73 74 75 76 77 78 7…" at bounding box center [441, 214] width 575 height 224
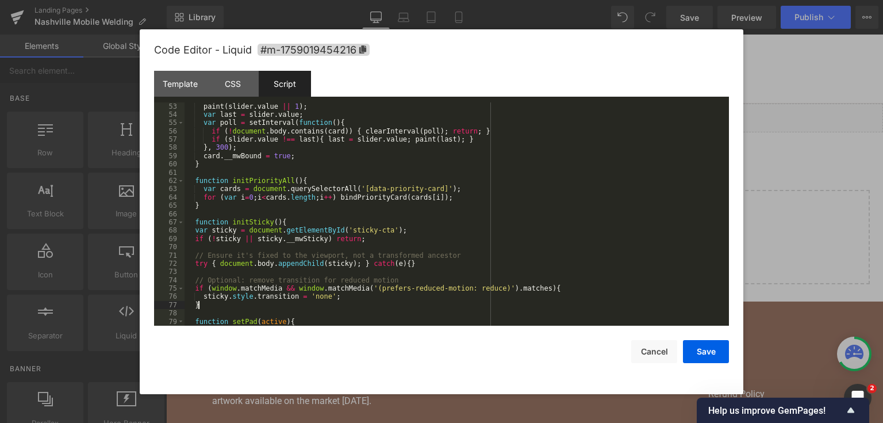
click at [216, 304] on div "paint ( slider . value || 1 ) ; var last = slider . value ; var poll = setInter…" at bounding box center [455, 222] width 540 height 240
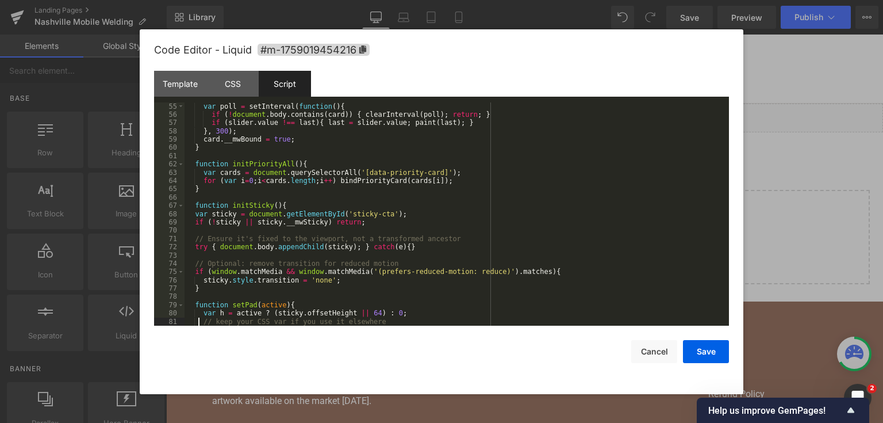
scroll to position [463, 0]
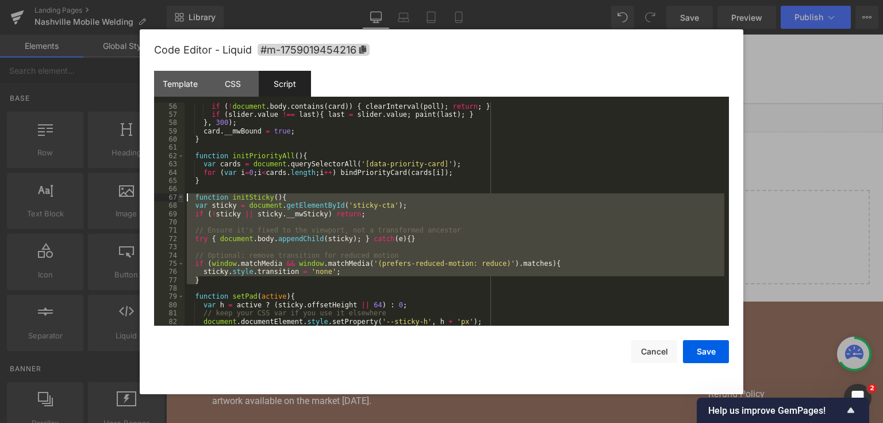
drag, startPoint x: 208, startPoint y: 284, endPoint x: 183, endPoint y: 197, distance: 90.8
click at [183, 197] on pre "56 57 58 59 60 61 62 63 64 65 66 67 68 69 70 71 72 73 74 75 76 77 78 79 80 81 8…" at bounding box center [441, 214] width 575 height 224
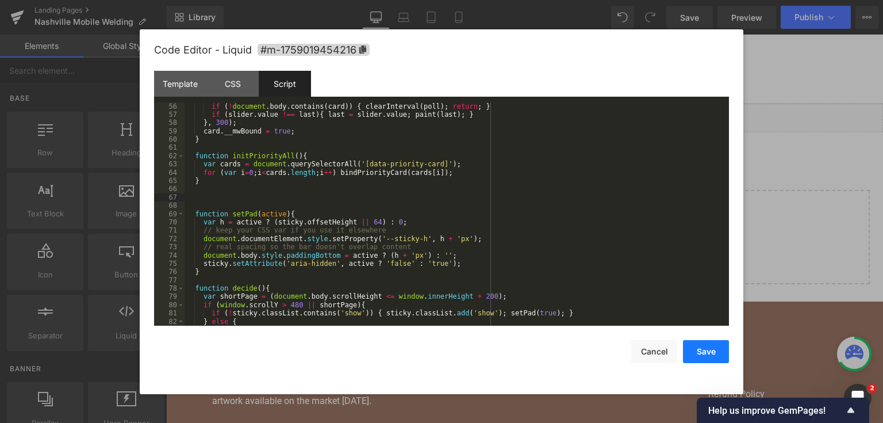
click at [692, 343] on button "Save" at bounding box center [706, 351] width 46 height 23
